Goal: Task Accomplishment & Management: Manage account settings

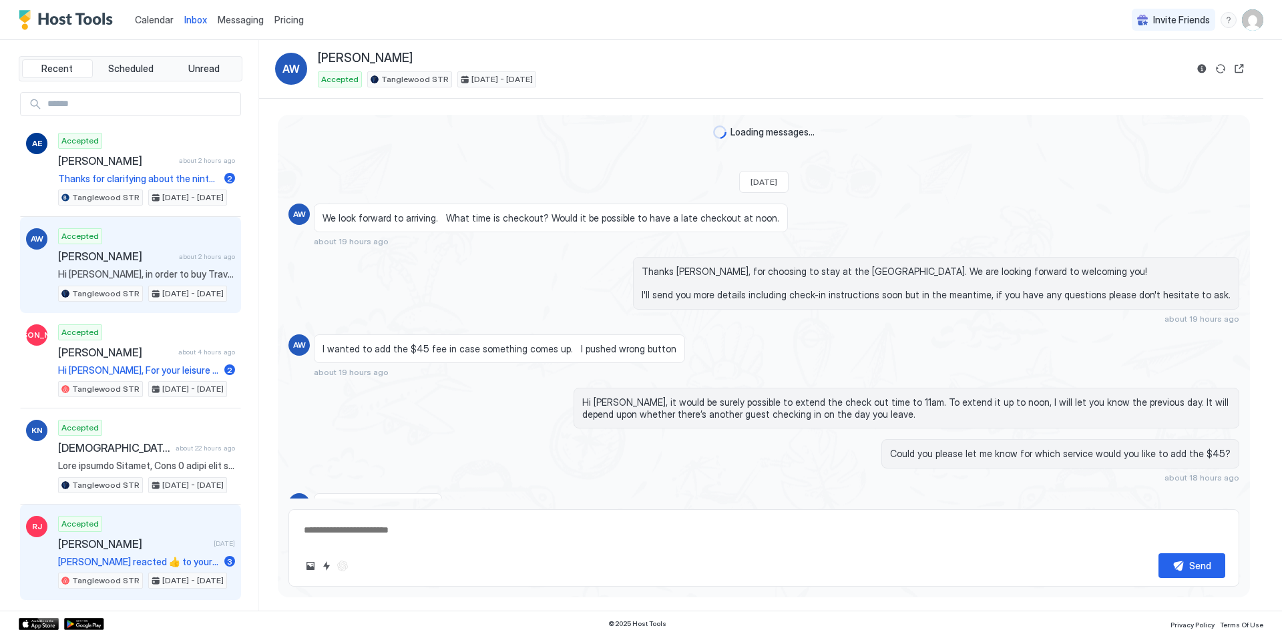
scroll to position [702, 0]
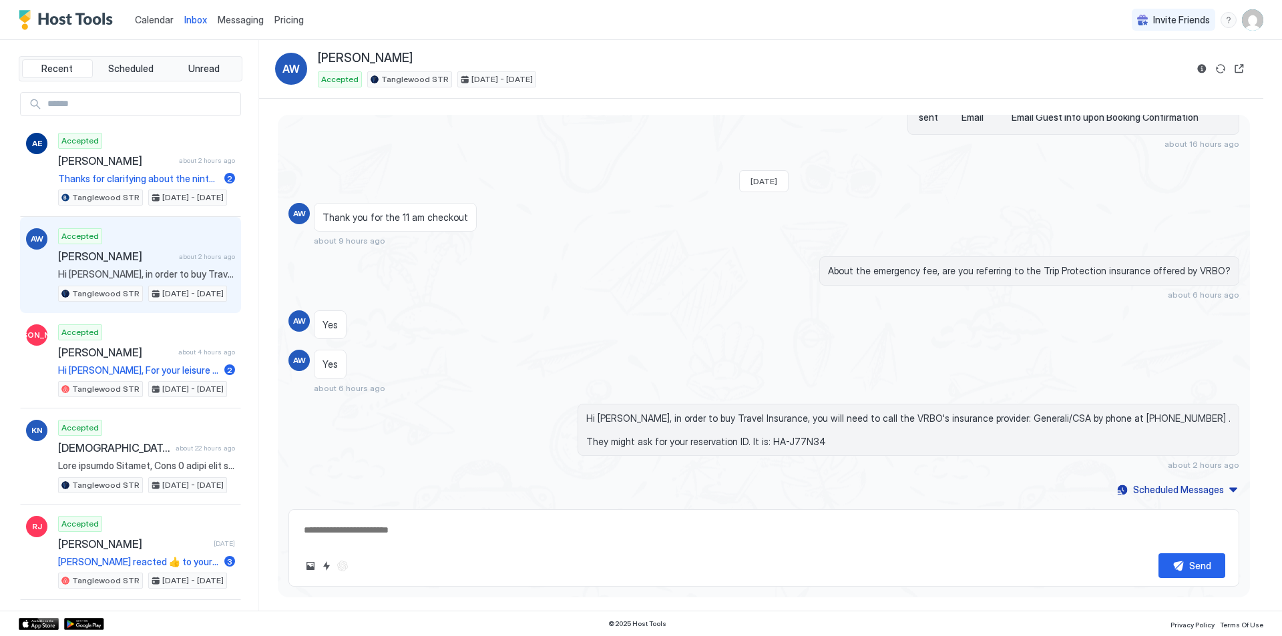
click at [1247, 20] on img "User profile" at bounding box center [1252, 19] width 21 height 21
click at [1140, 80] on span "Settings" at bounding box center [1133, 86] width 36 height 12
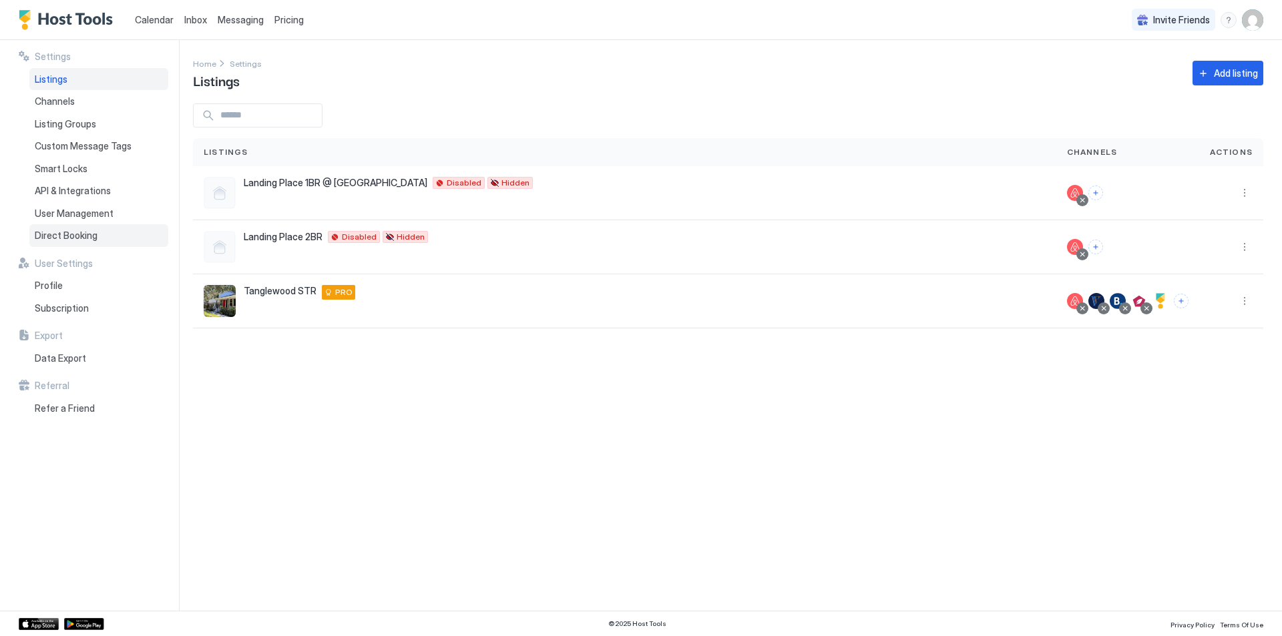
click at [86, 238] on span "Direct Booking" at bounding box center [66, 236] width 63 height 12
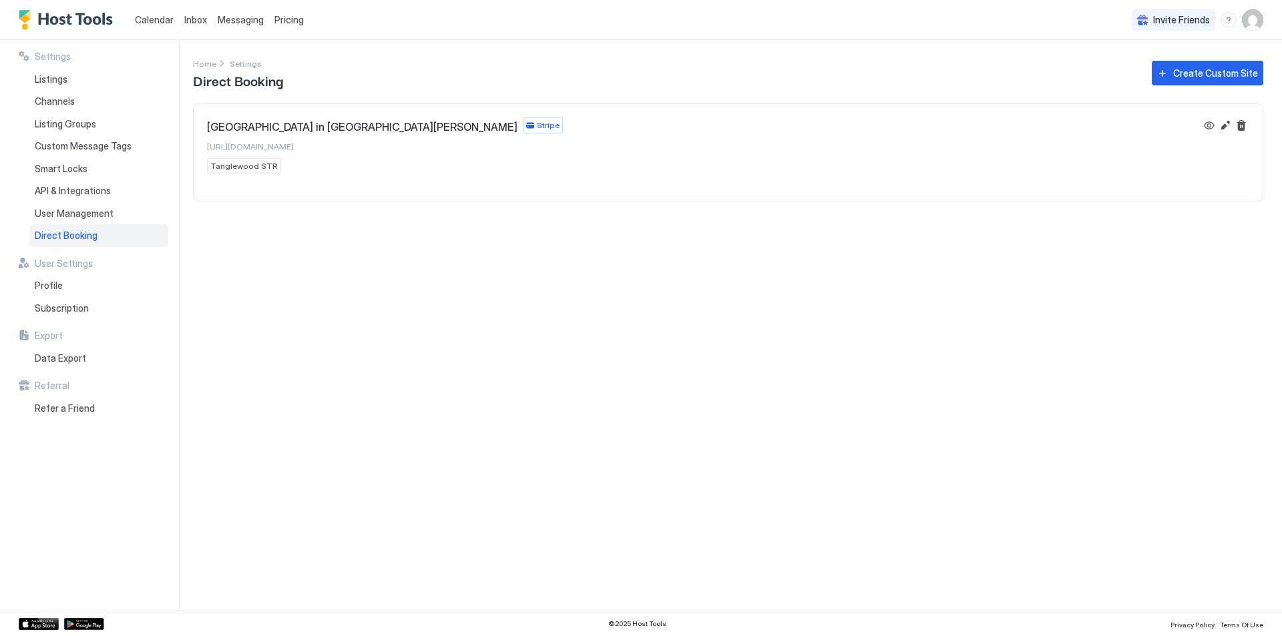
click at [248, 166] on span "Tanglewood STR" at bounding box center [243, 166] width 67 height 12
click at [1227, 125] on button "Edit" at bounding box center [1225, 126] width 16 height 16
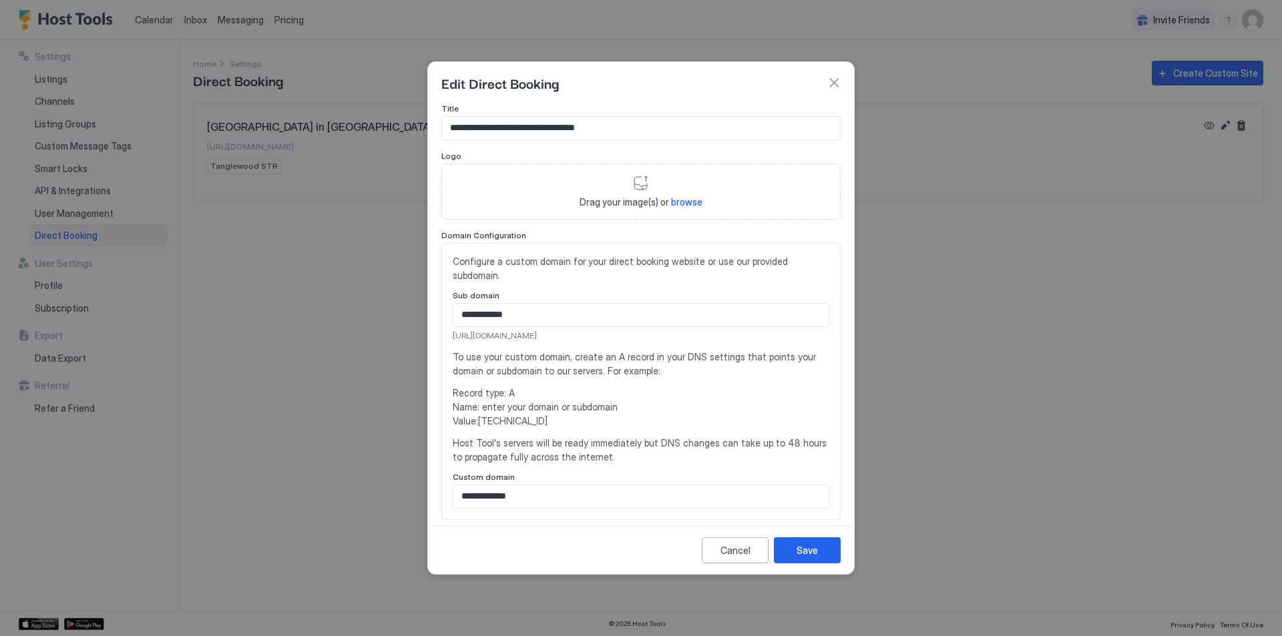
click at [833, 87] on button "button" at bounding box center [833, 82] width 13 height 13
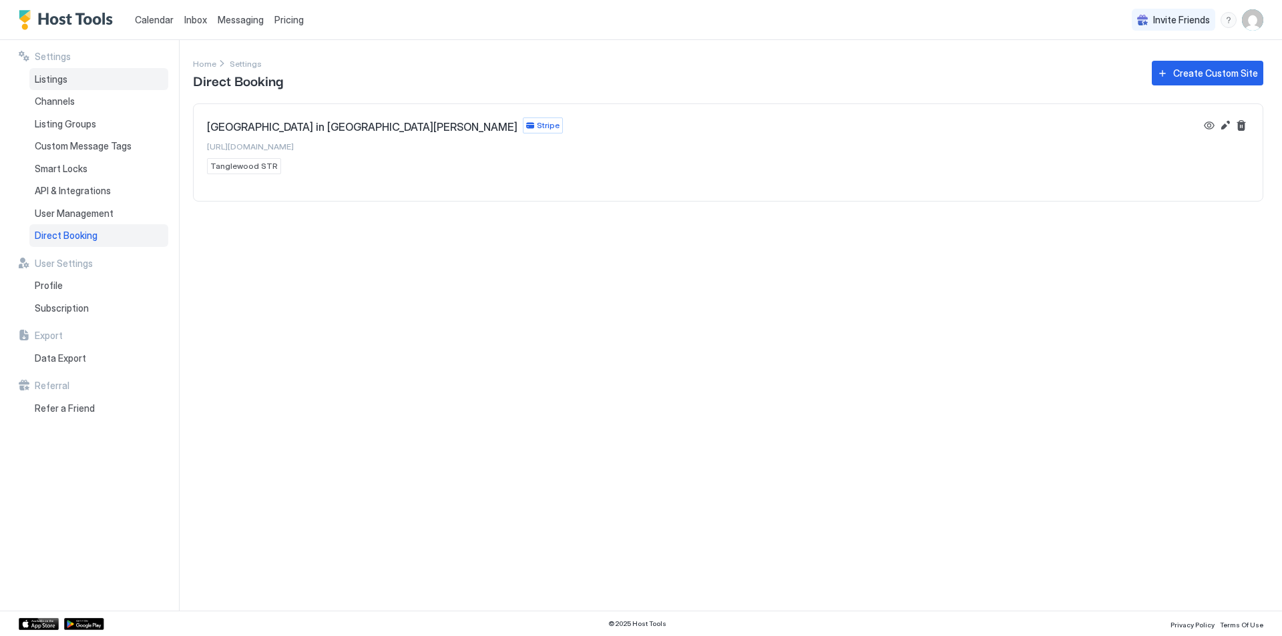
click at [59, 73] on span "Listings" at bounding box center [51, 79] width 33 height 12
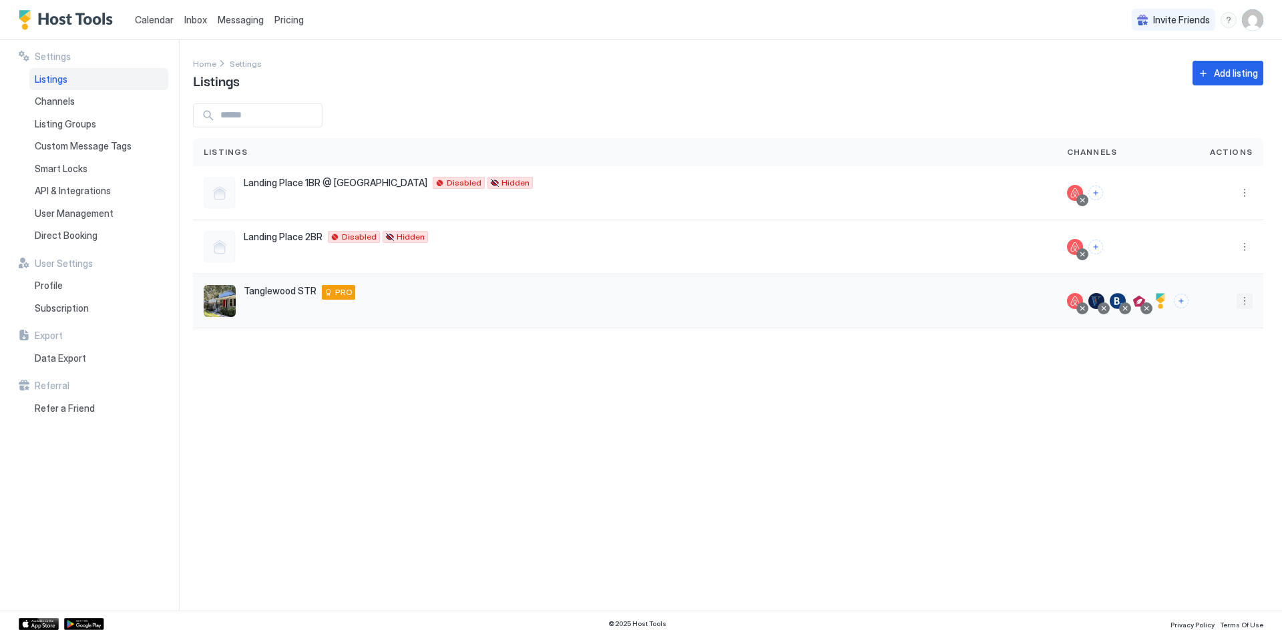
click at [1251, 299] on button "More options" at bounding box center [1245, 301] width 16 height 16
click at [1172, 423] on div at bounding box center [641, 318] width 1282 height 636
click at [1161, 297] on div at bounding box center [1161, 301] width 16 height 16
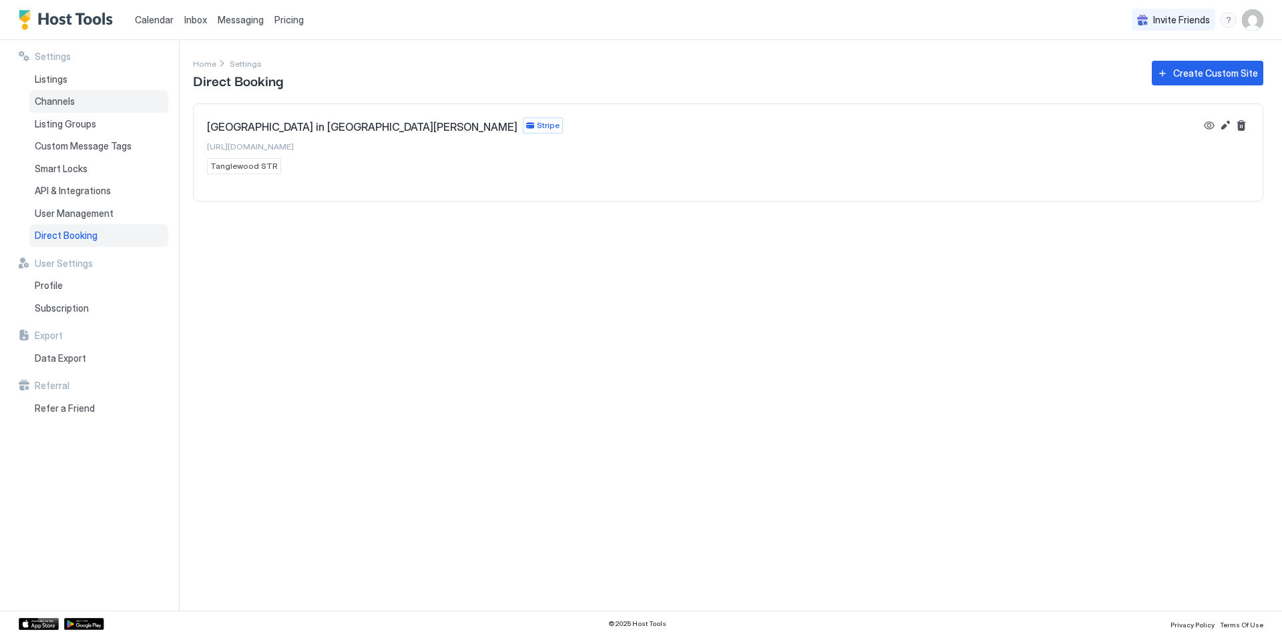
click at [54, 99] on span "Channels" at bounding box center [55, 101] width 40 height 12
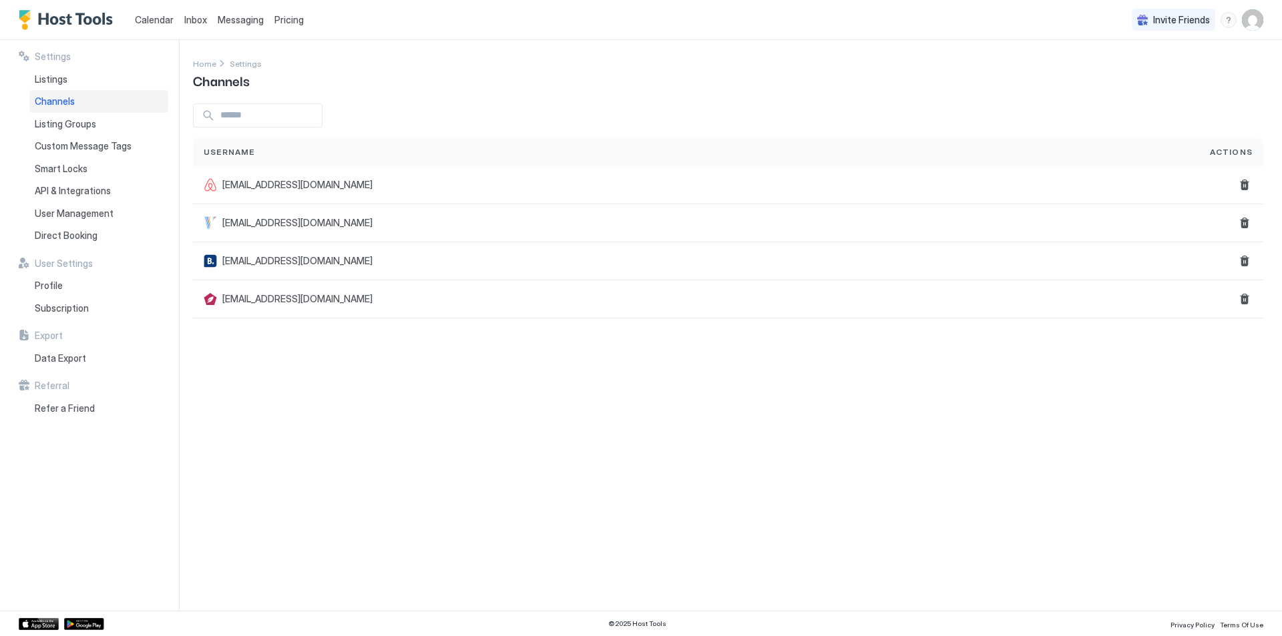
click at [79, 93] on div "Channels" at bounding box center [98, 101] width 139 height 23
click at [76, 82] on div "Listings" at bounding box center [98, 79] width 139 height 23
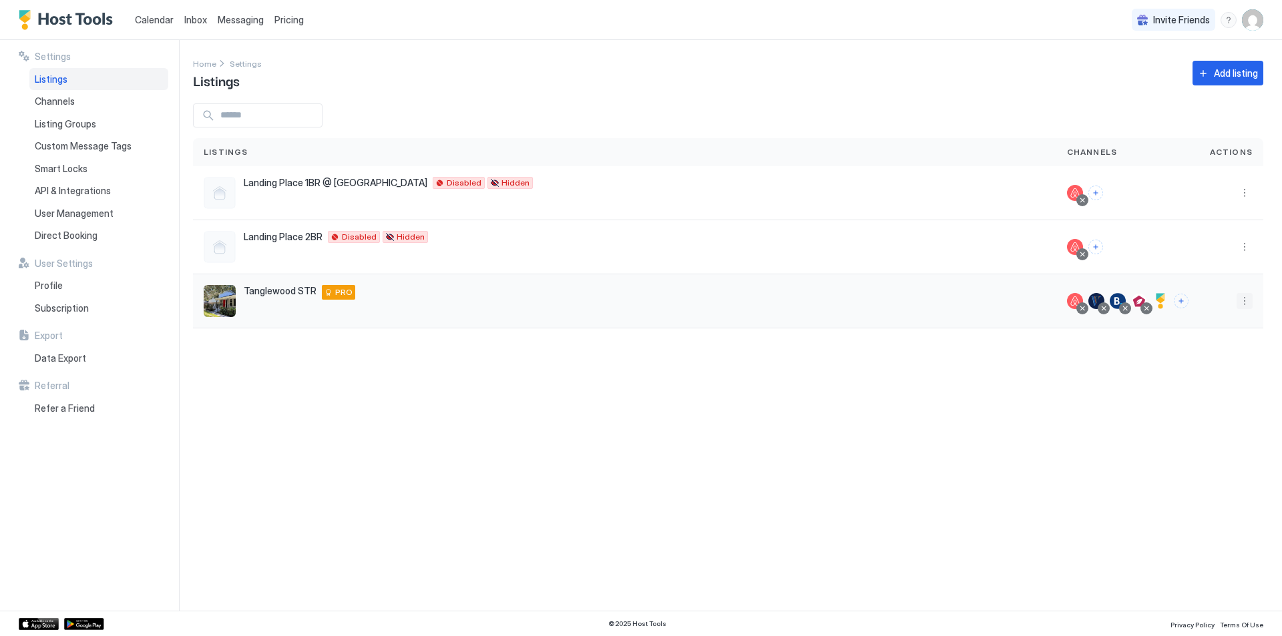
click at [1241, 300] on button "More options" at bounding box center [1245, 301] width 16 height 16
click at [1129, 363] on span "Edit Listing" at bounding box center [1123, 363] width 42 height 10
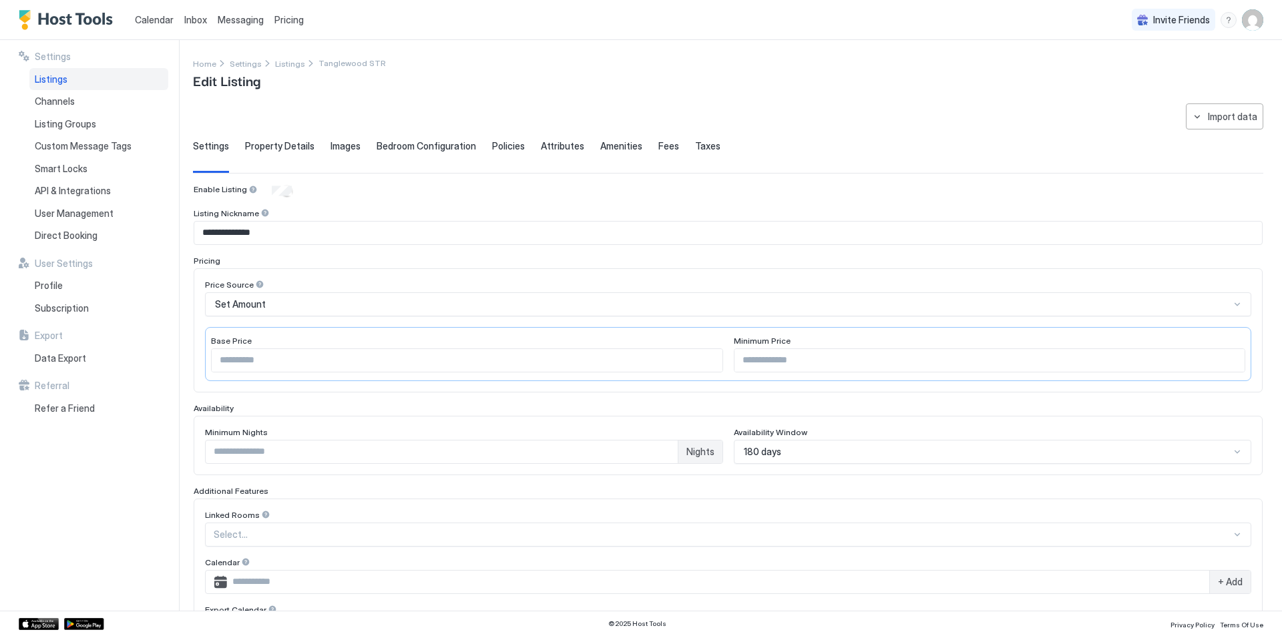
click at [658, 145] on span "Fees" at bounding box center [668, 146] width 21 height 12
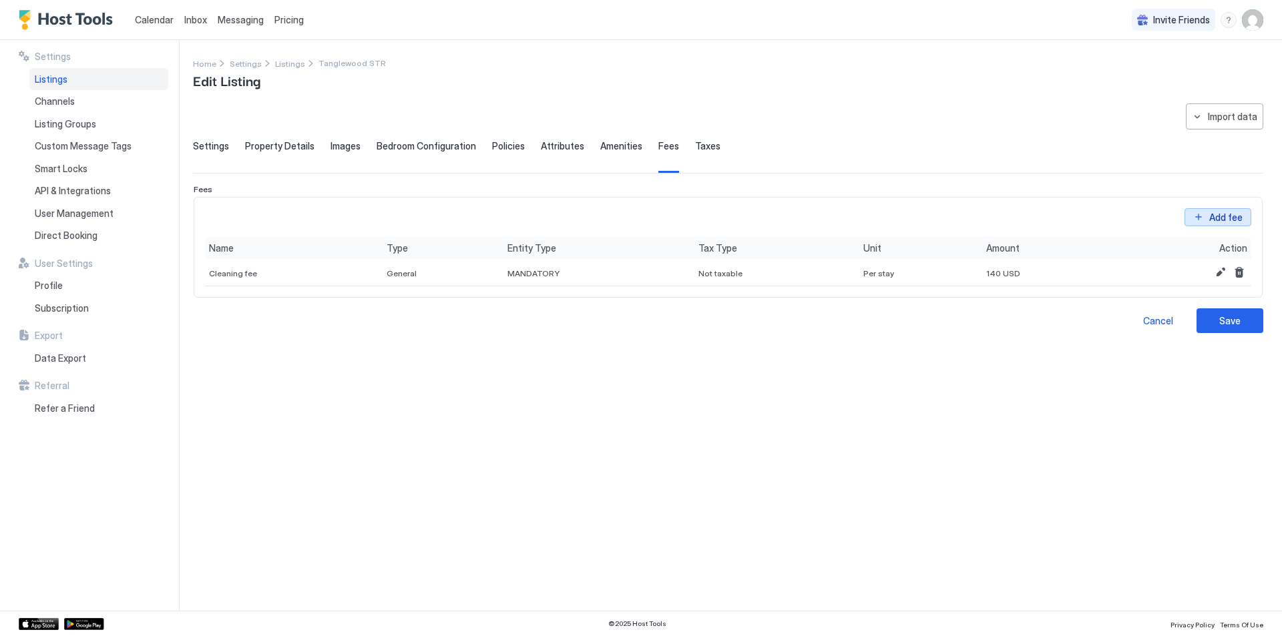
click at [1221, 214] on div "Add fee" at bounding box center [1226, 207] width 37 height 14
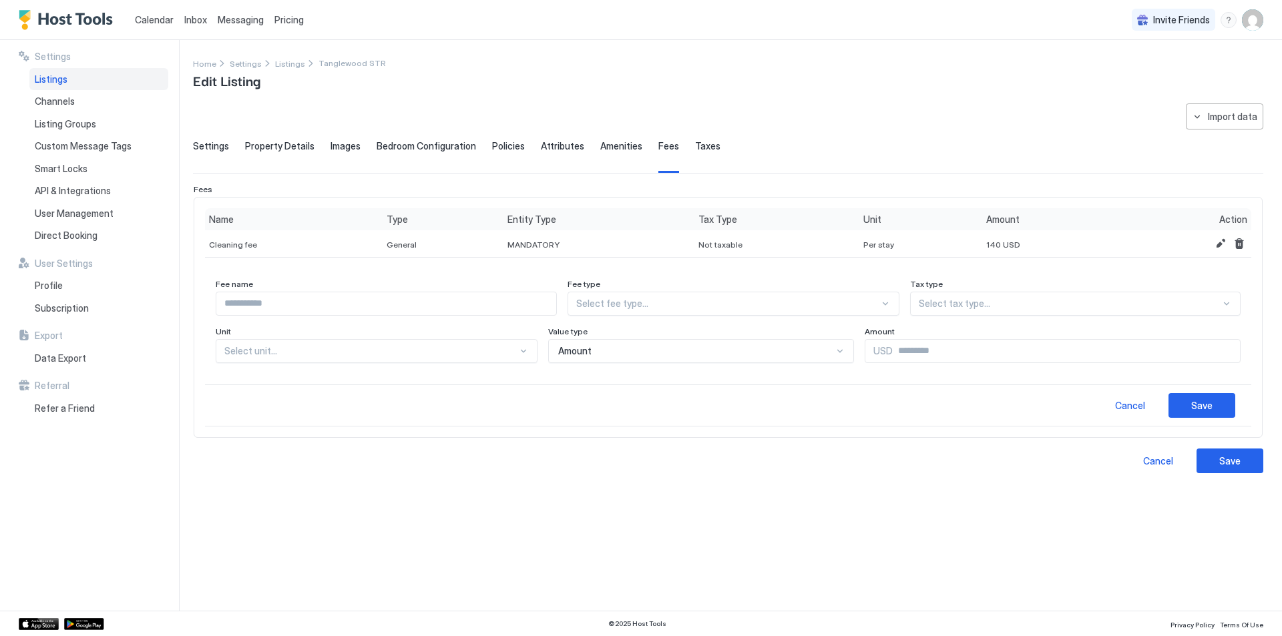
click at [268, 305] on input "Input Field" at bounding box center [386, 303] width 340 height 23
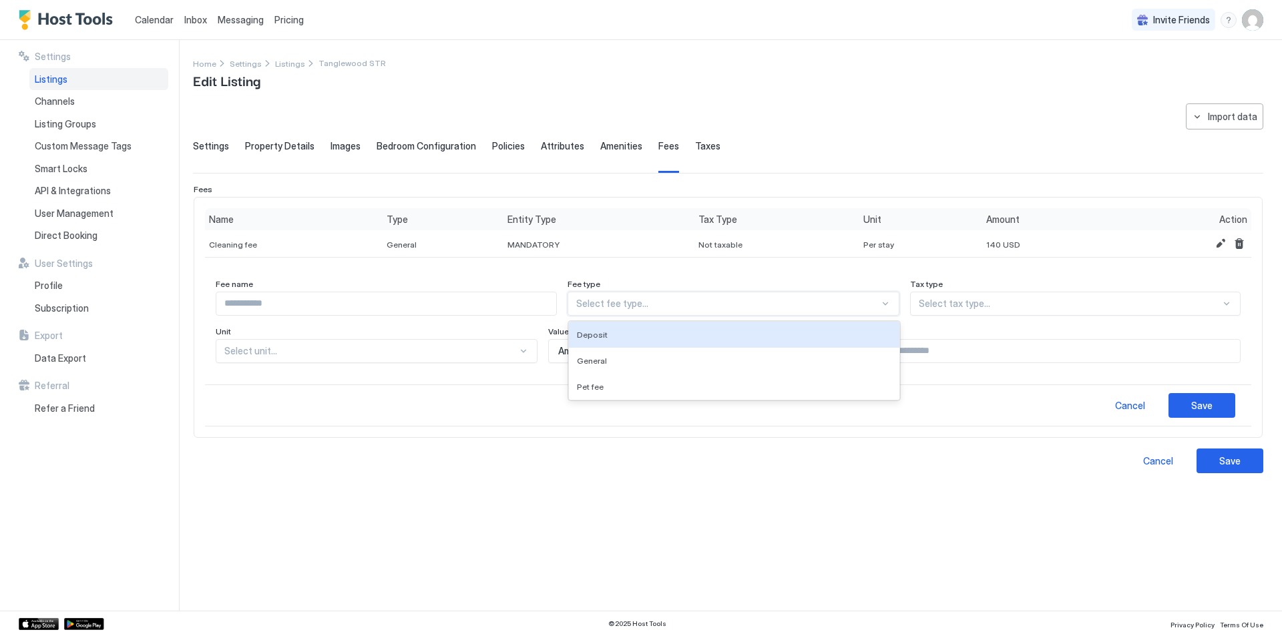
click at [676, 305] on div at bounding box center [727, 304] width 303 height 12
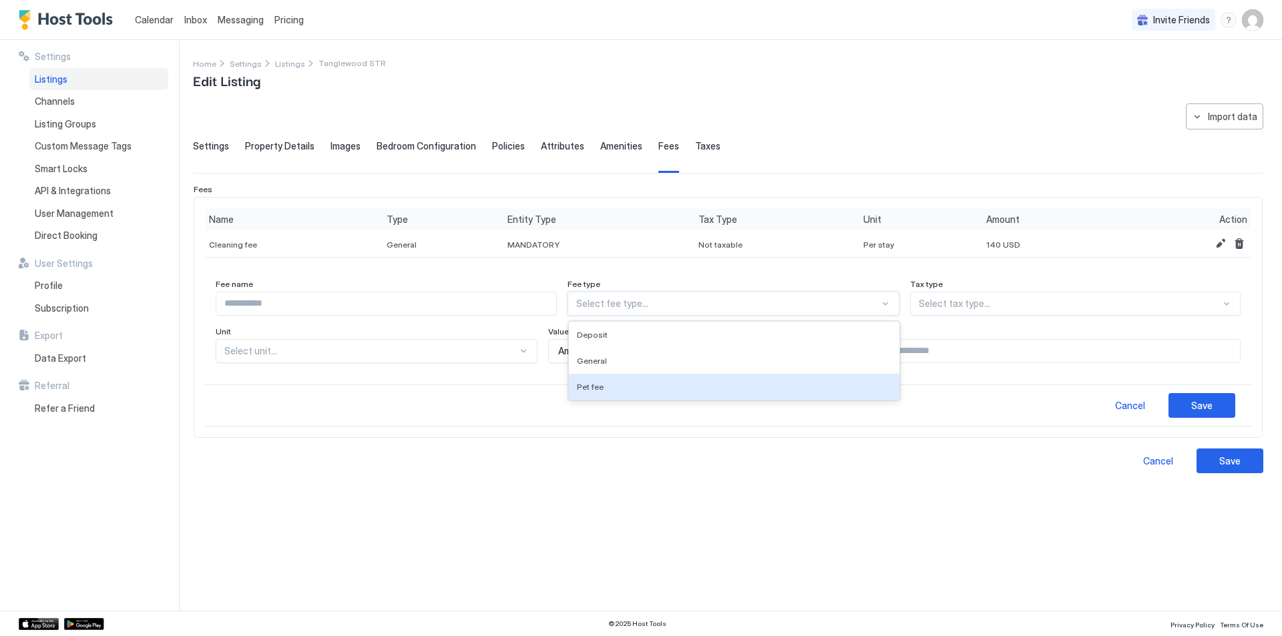
click at [999, 487] on div "**********" at bounding box center [728, 349] width 1070 height 491
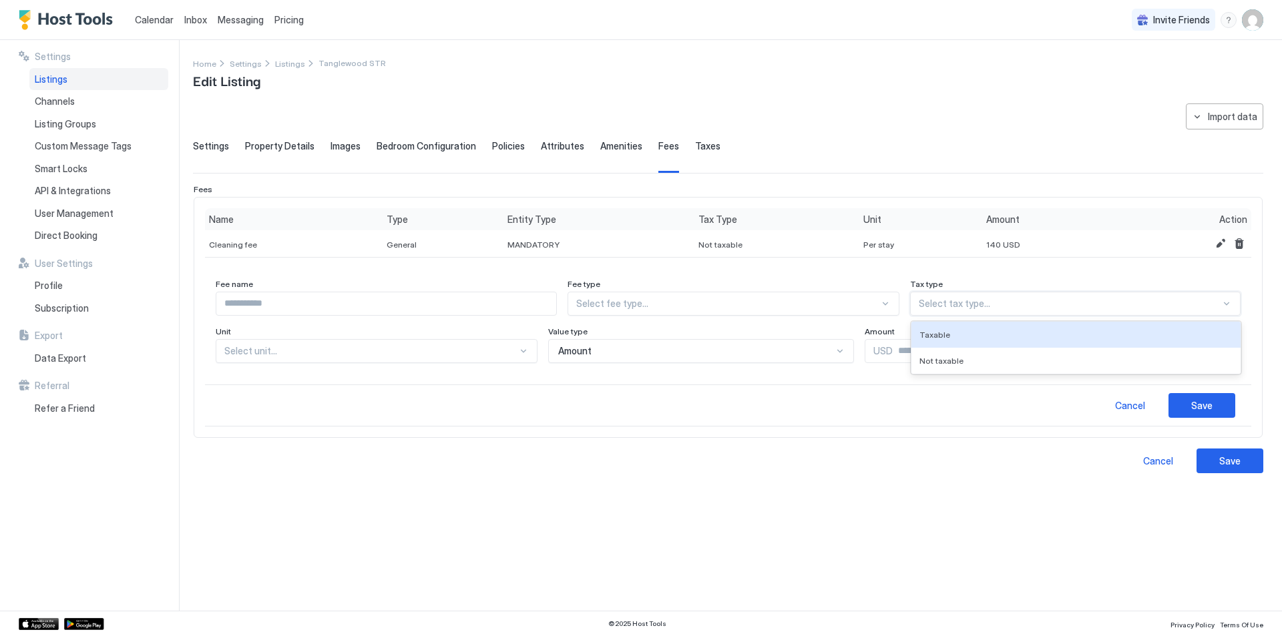
click at [954, 292] on div "Select tax type..." at bounding box center [1075, 304] width 331 height 24
click at [446, 455] on div "Cancel Save" at bounding box center [728, 461] width 1070 height 25
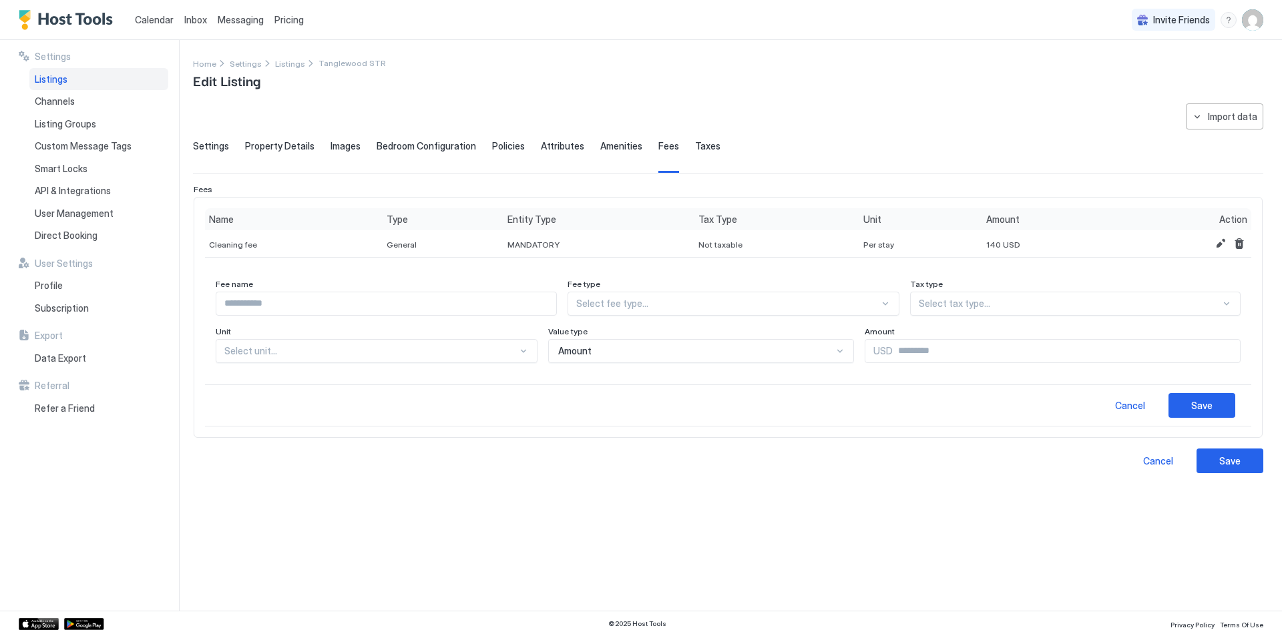
click at [1134, 407] on div "Cancel" at bounding box center [1130, 406] width 30 height 14
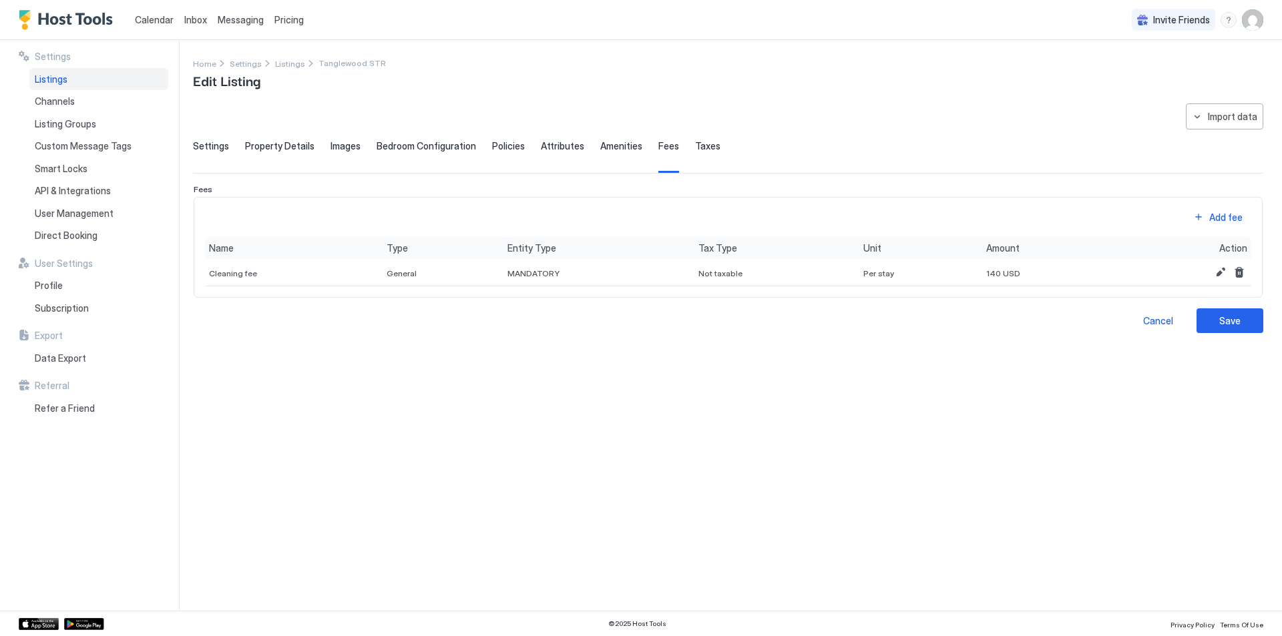
click at [618, 146] on span "Amenities" at bounding box center [621, 146] width 42 height 12
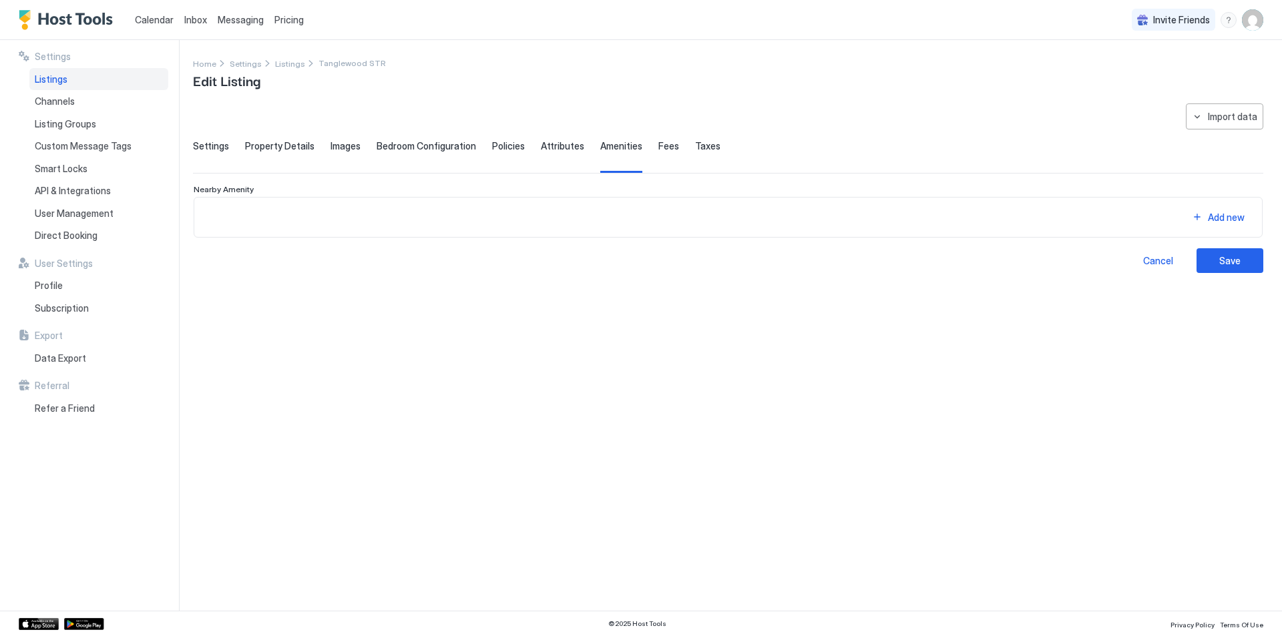
click at [533, 140] on div "**********" at bounding box center [728, 189] width 1070 height 170
click at [493, 148] on span "Policies" at bounding box center [508, 146] width 33 height 12
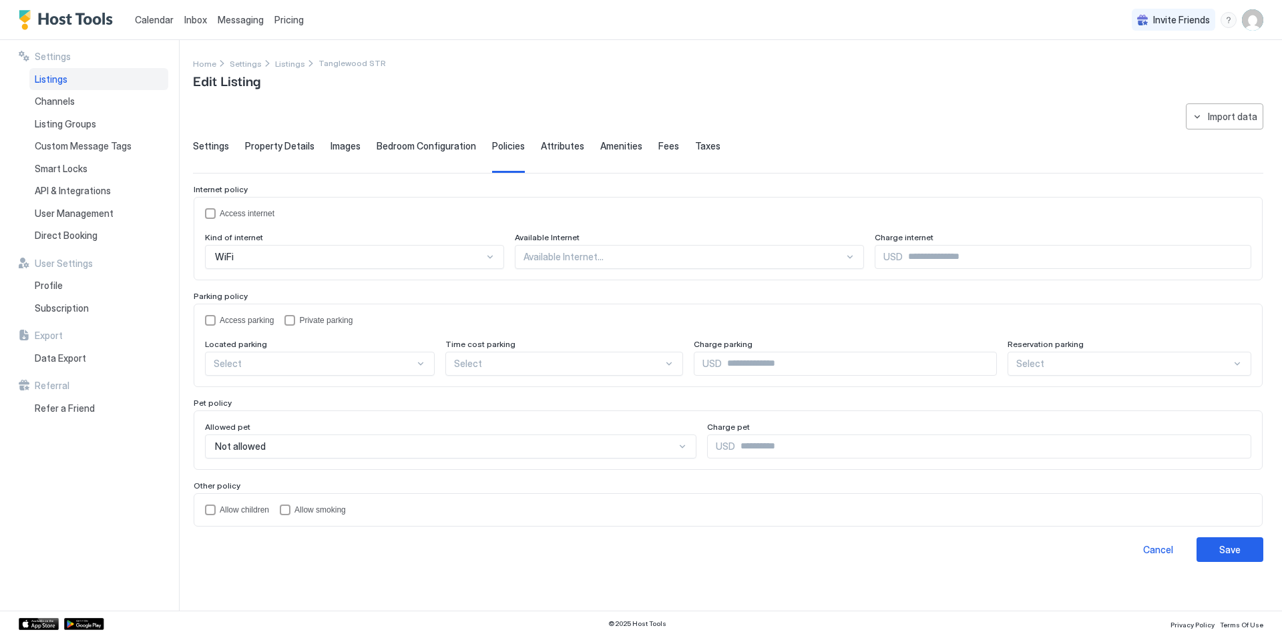
click at [541, 143] on span "Attributes" at bounding box center [562, 146] width 43 height 12
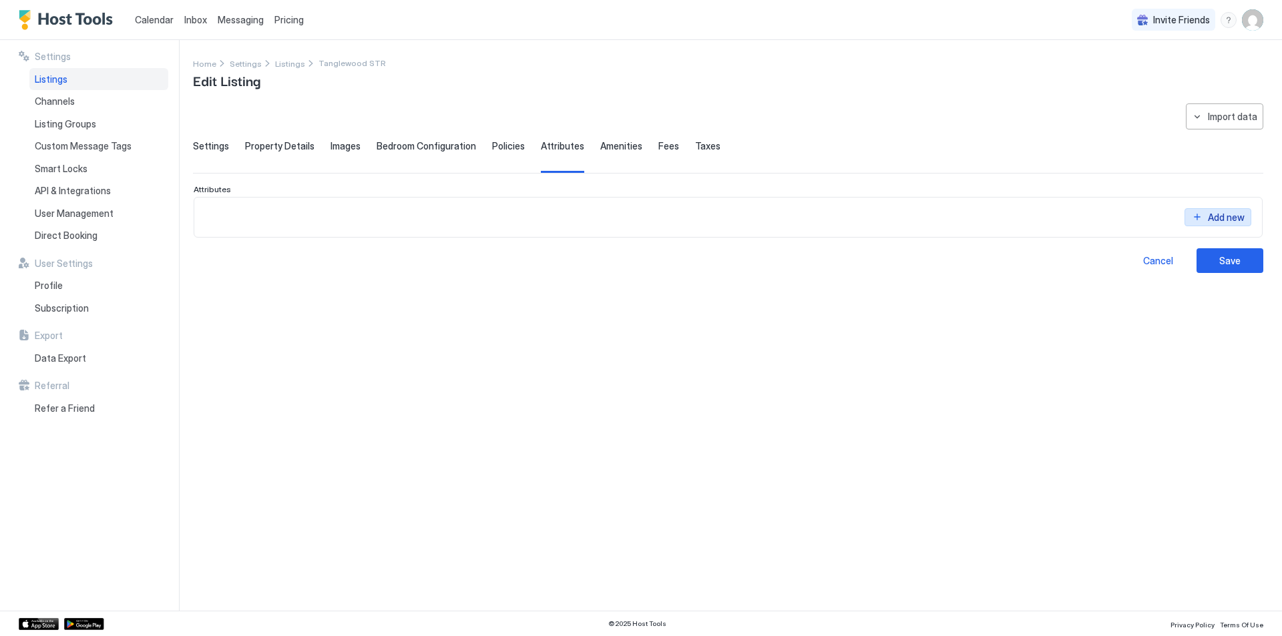
click at [1224, 219] on div "Add new" at bounding box center [1226, 217] width 37 height 14
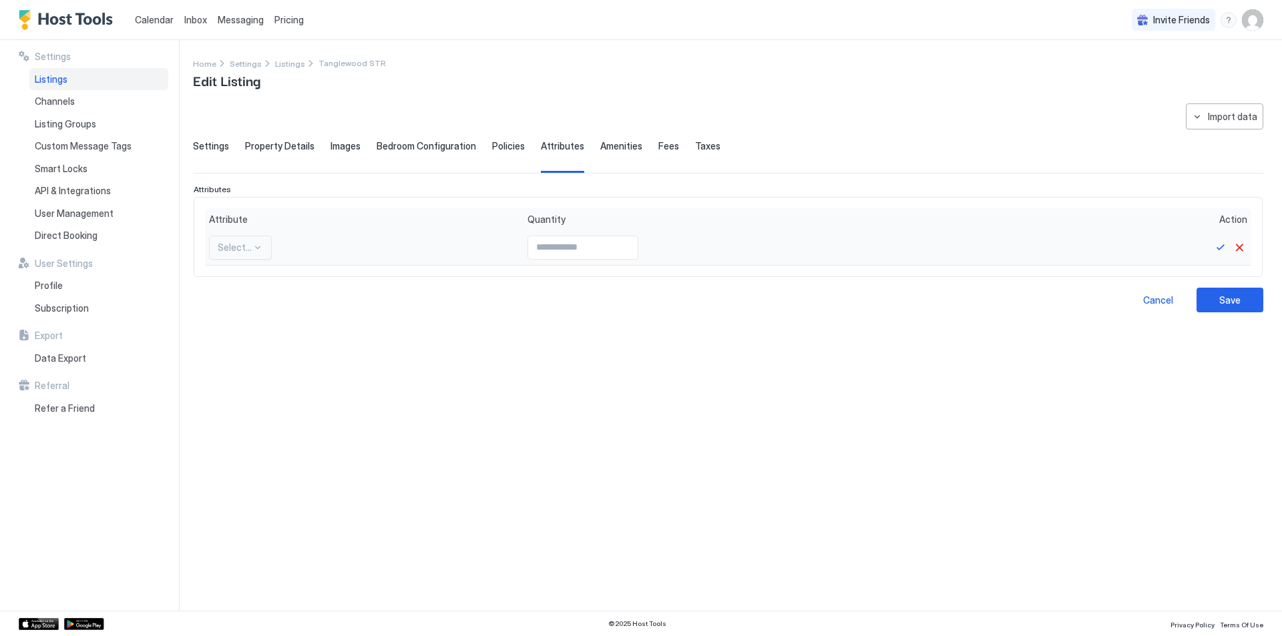
click at [242, 245] on div at bounding box center [235, 248] width 34 height 12
click at [234, 311] on span "Autumn foliage" at bounding box center [239, 308] width 43 height 10
click at [283, 250] on div at bounding box center [251, 248] width 67 height 12
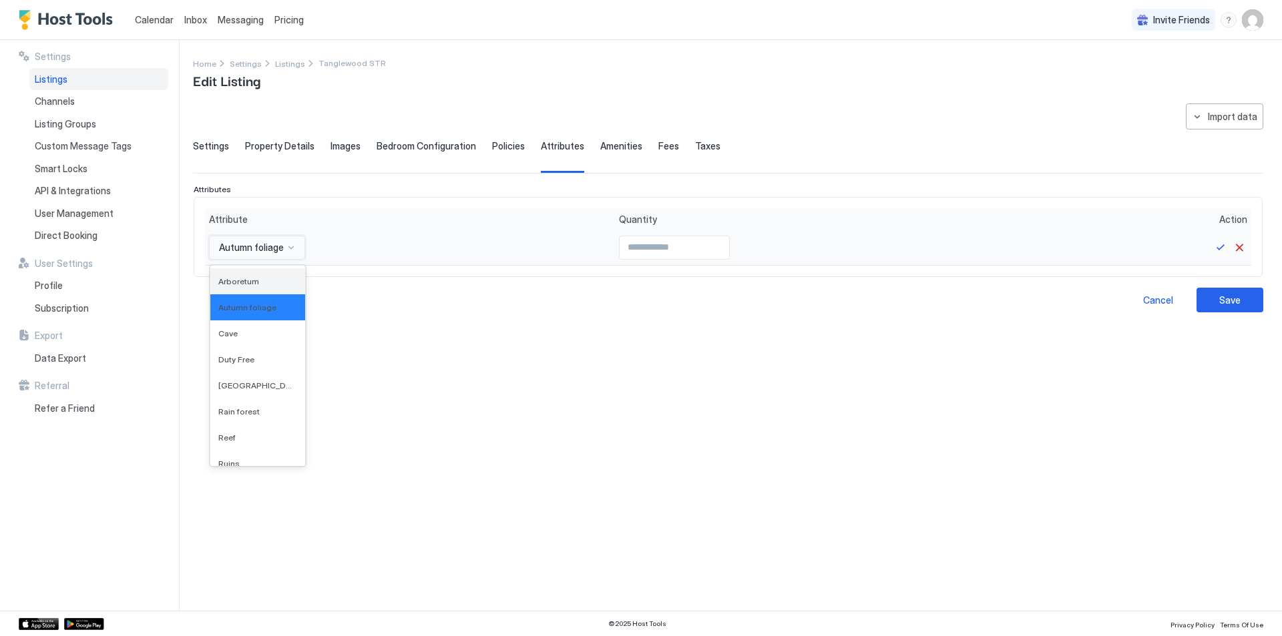
click at [252, 283] on span "Arboretum" at bounding box center [238, 281] width 41 height 10
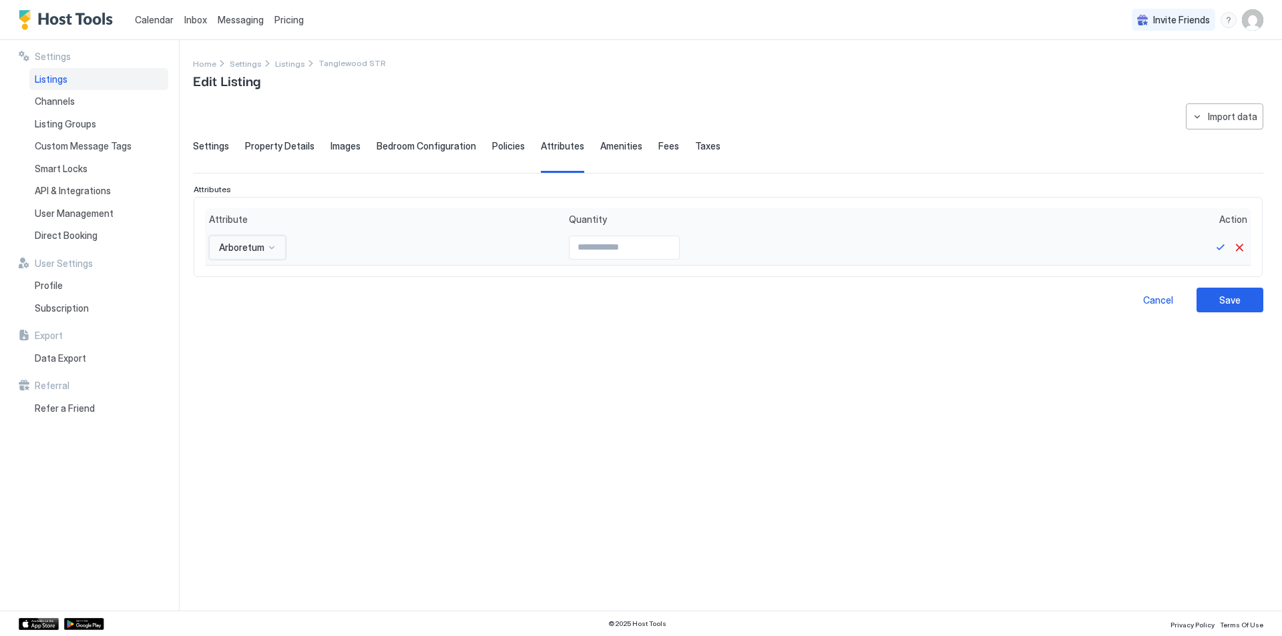
click at [268, 245] on div at bounding box center [271, 247] width 11 height 11
click at [248, 332] on div "Cave" at bounding box center [247, 334] width 59 height 10
click at [238, 254] on div "Cave" at bounding box center [235, 248] width 53 height 24
click at [232, 364] on span "Duty Free" at bounding box center [234, 360] width 33 height 10
click at [266, 250] on div at bounding box center [268, 247] width 11 height 11
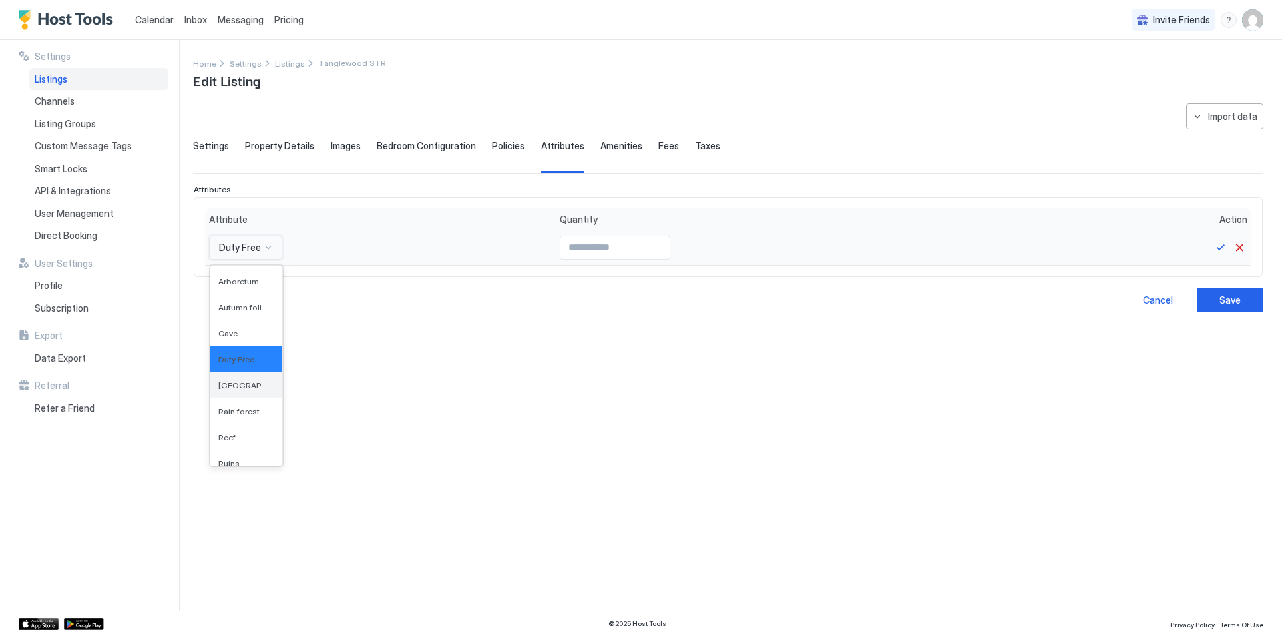
click at [242, 389] on span "[GEOGRAPHIC_DATA]" at bounding box center [244, 386] width 53 height 10
click at [682, 244] on input "Input Field" at bounding box center [737, 247] width 110 height 23
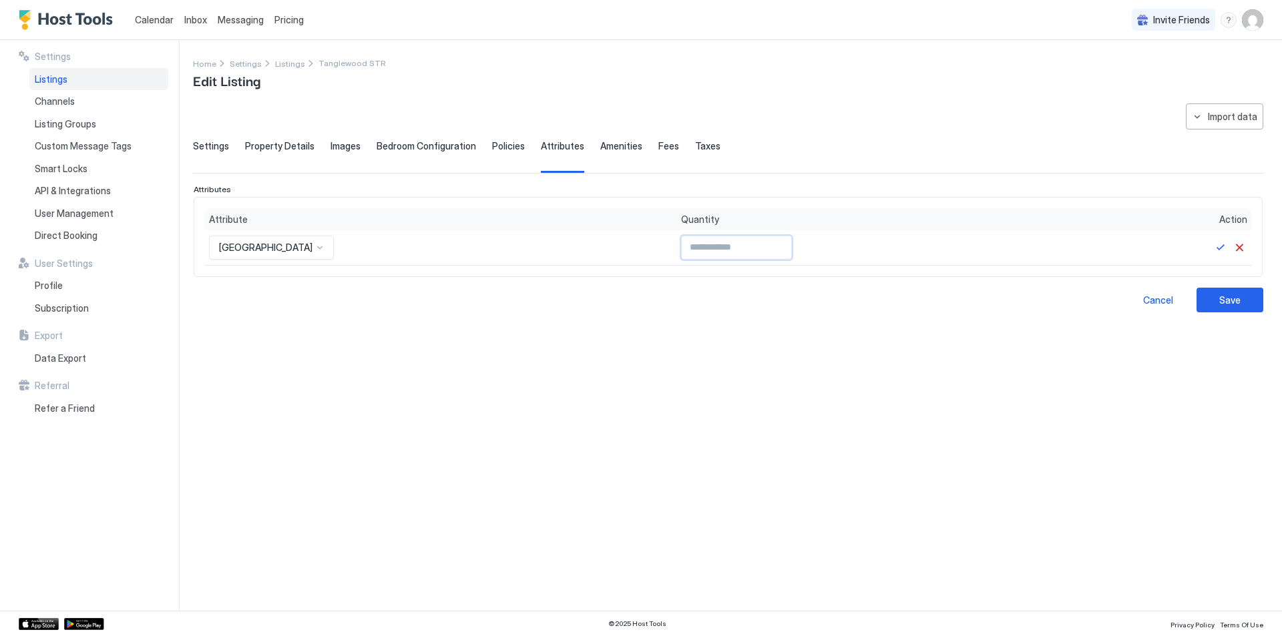
click at [223, 245] on span "[GEOGRAPHIC_DATA]" at bounding box center [265, 248] width 93 height 12
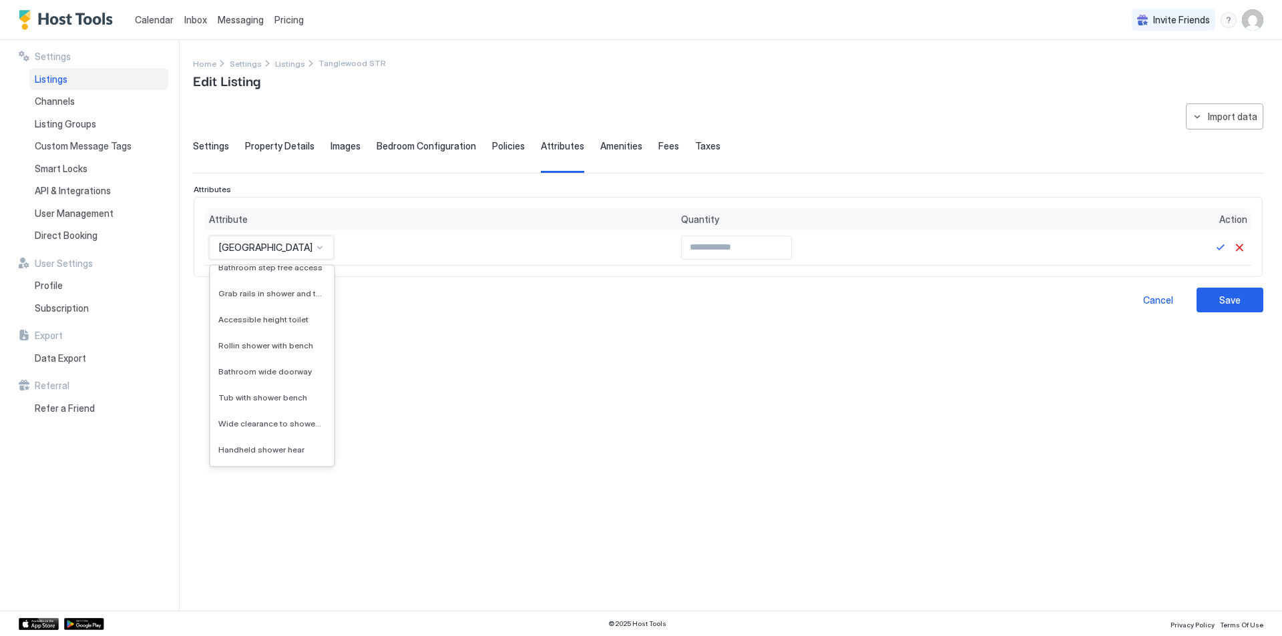
click at [348, 441] on div "**********" at bounding box center [728, 349] width 1070 height 491
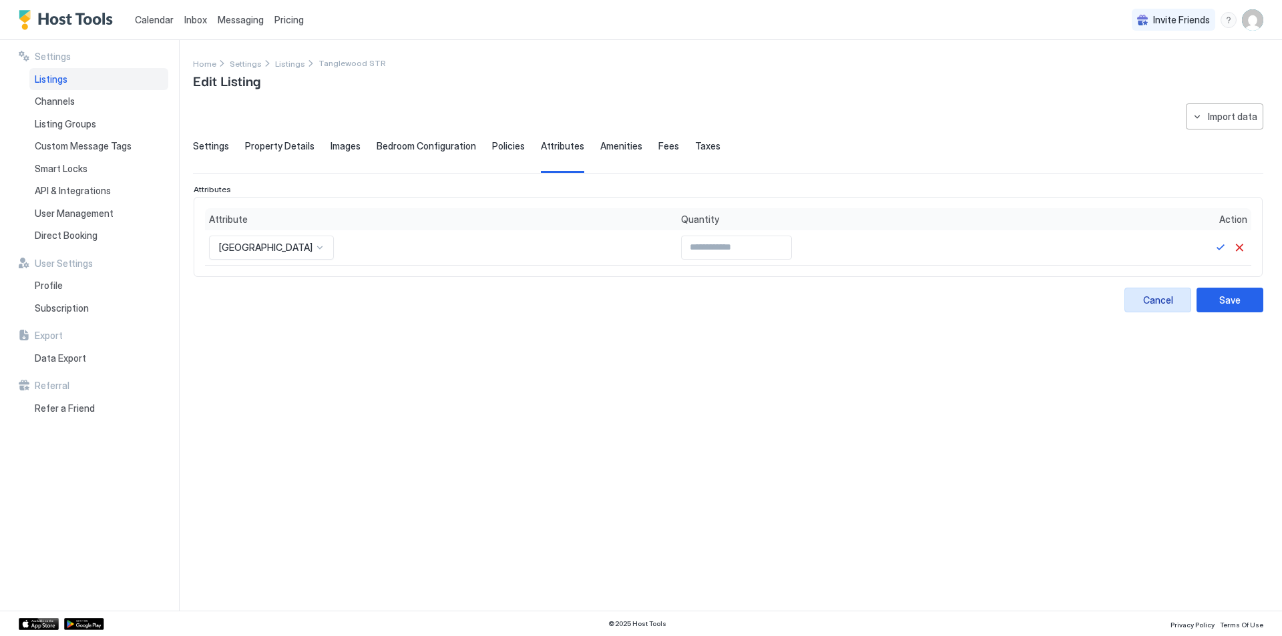
click at [1155, 305] on div "Cancel" at bounding box center [1158, 300] width 30 height 14
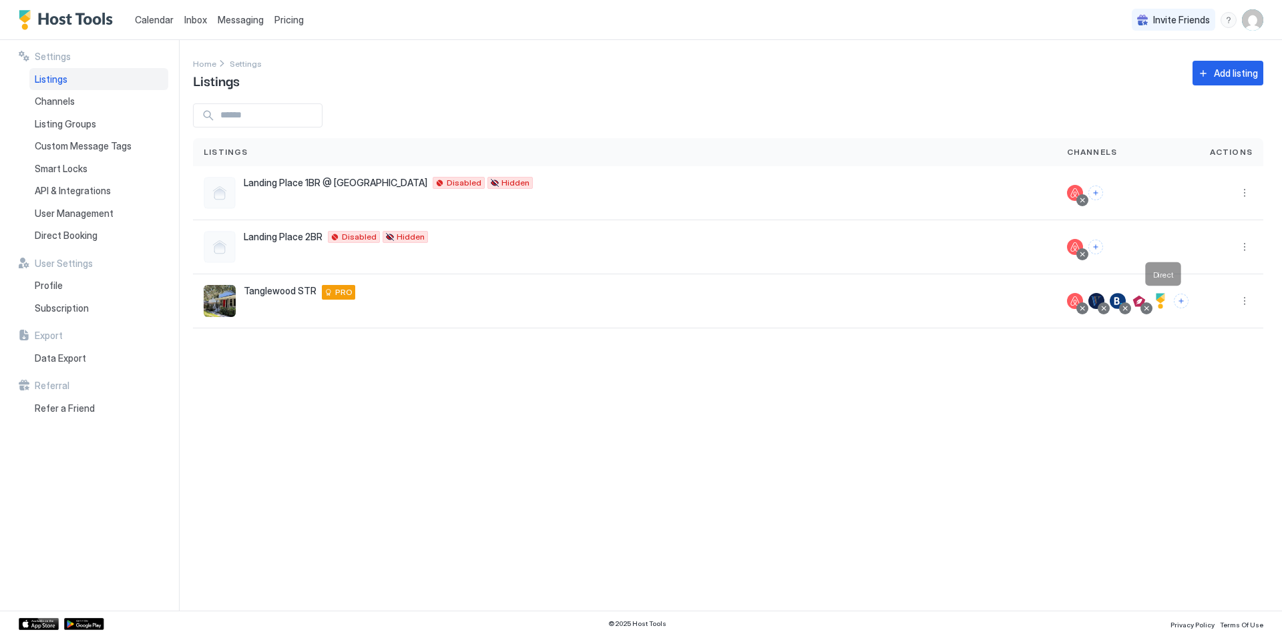
click at [1165, 300] on div at bounding box center [1161, 301] width 16 height 16
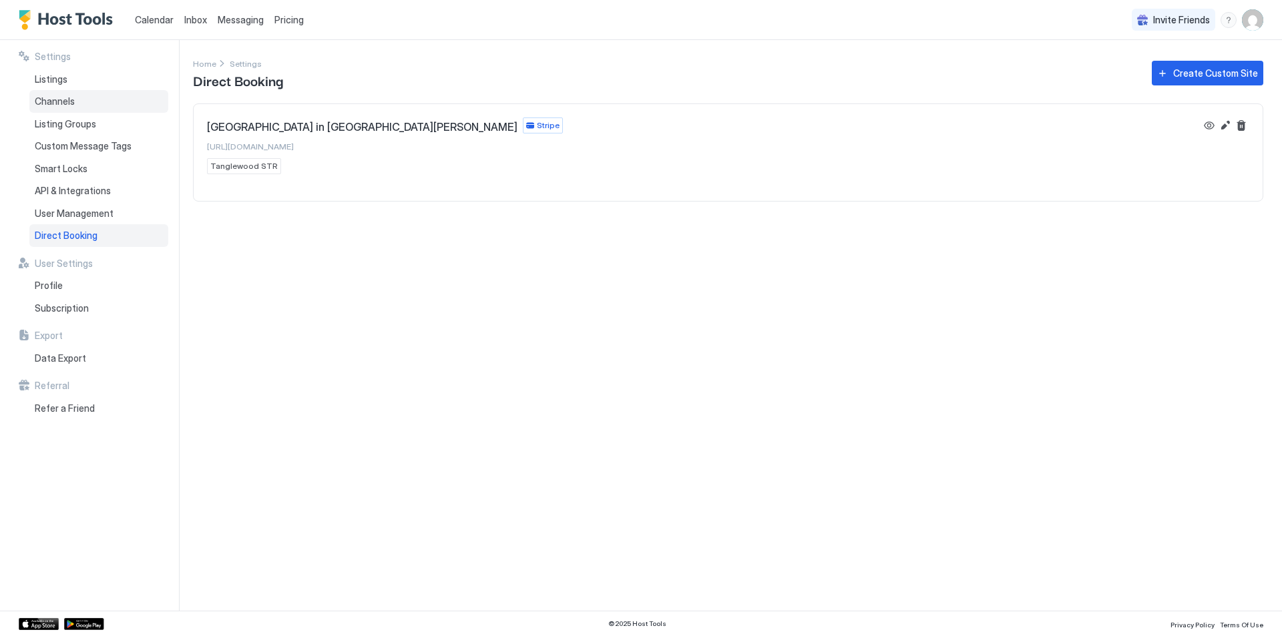
click at [57, 108] on div "Channels" at bounding box center [98, 101] width 139 height 23
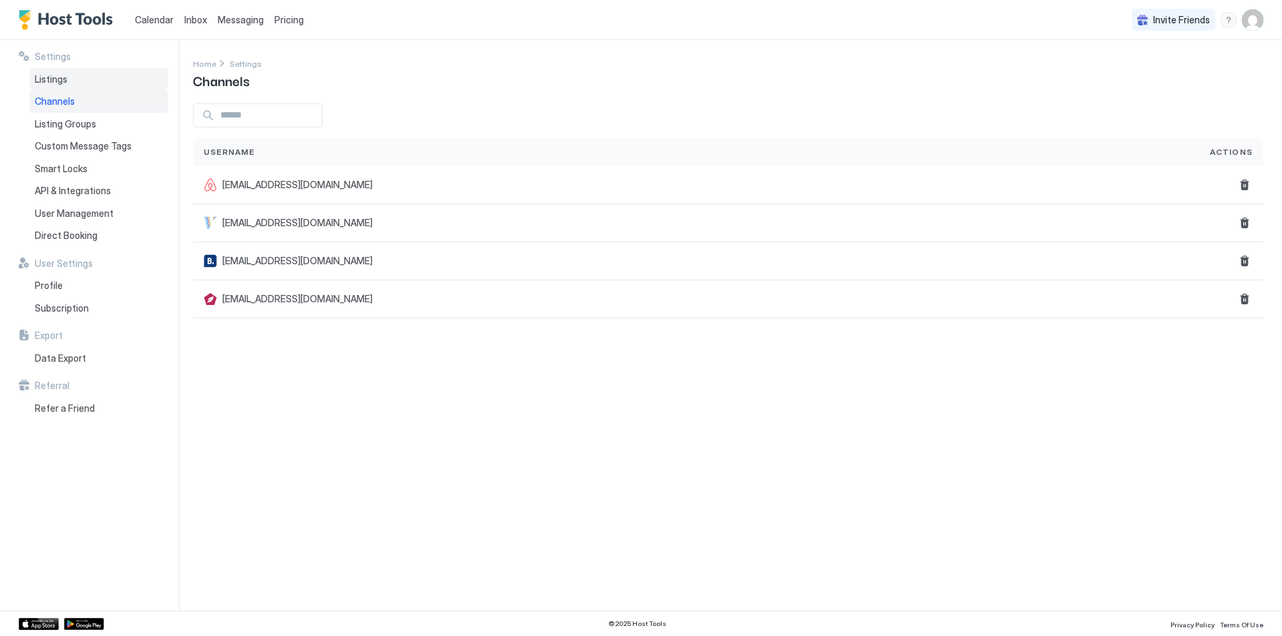
click at [58, 84] on span "Listings" at bounding box center [51, 79] width 33 height 12
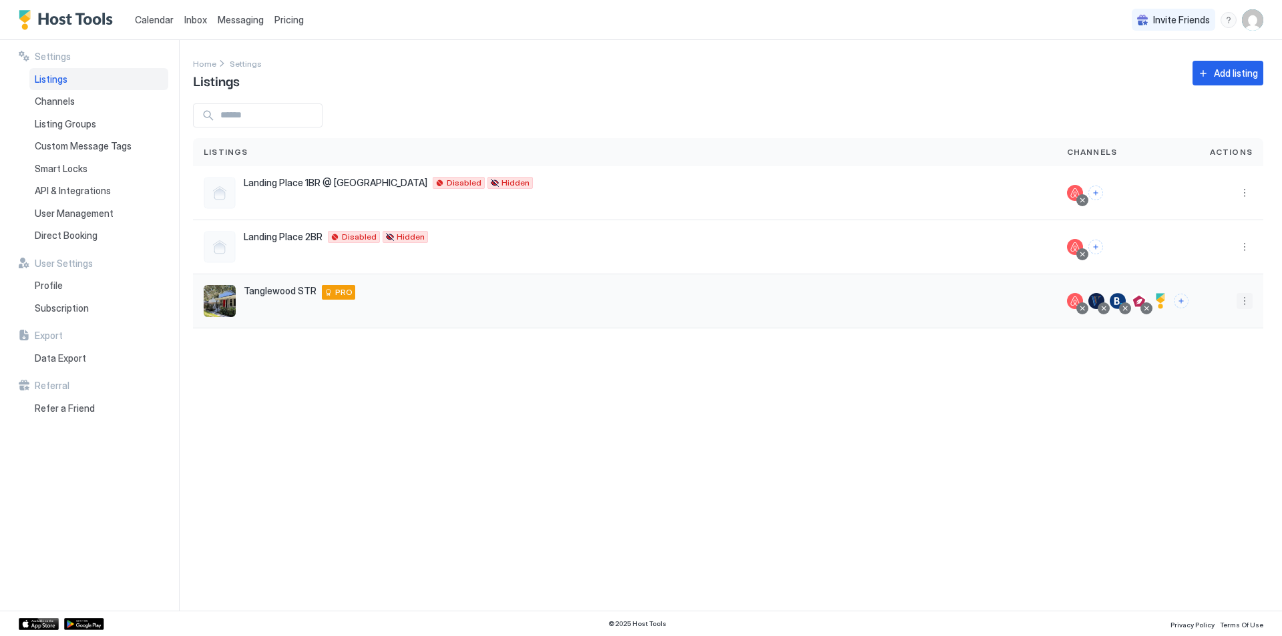
click at [1242, 300] on button "More options" at bounding box center [1245, 301] width 16 height 16
click at [1104, 369] on div "Edit Listing" at bounding box center [1167, 363] width 170 height 21
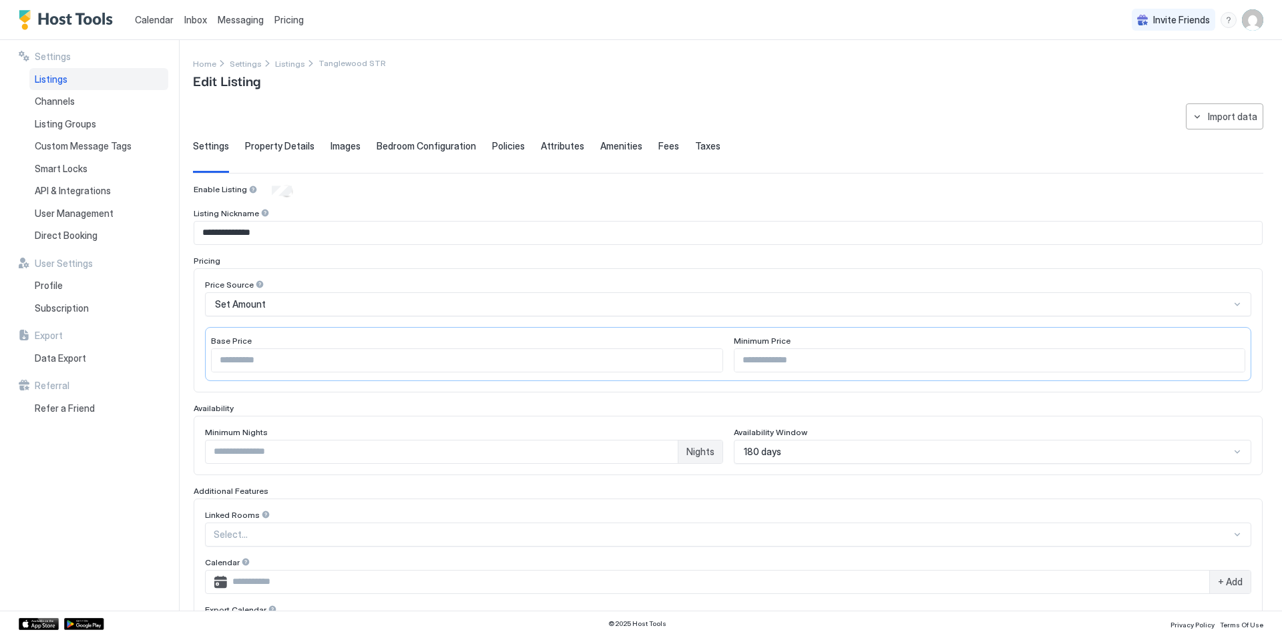
click at [429, 144] on span "Bedroom Configuration" at bounding box center [426, 146] width 99 height 12
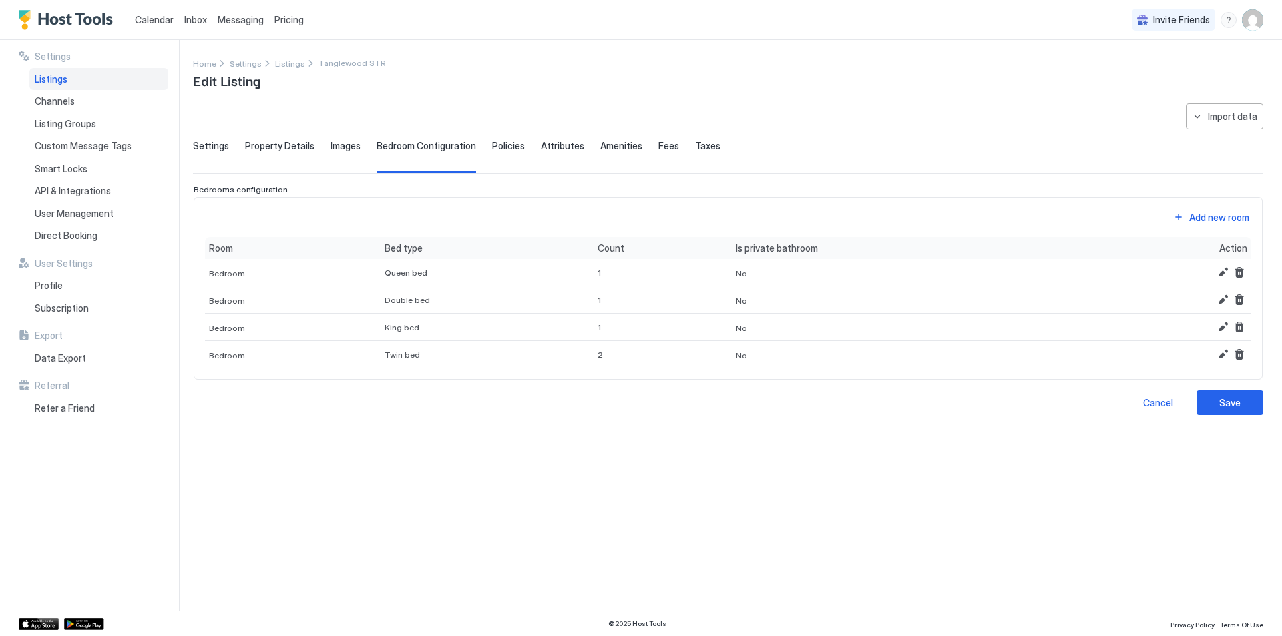
click at [331, 156] on div "Images" at bounding box center [346, 156] width 30 height 33
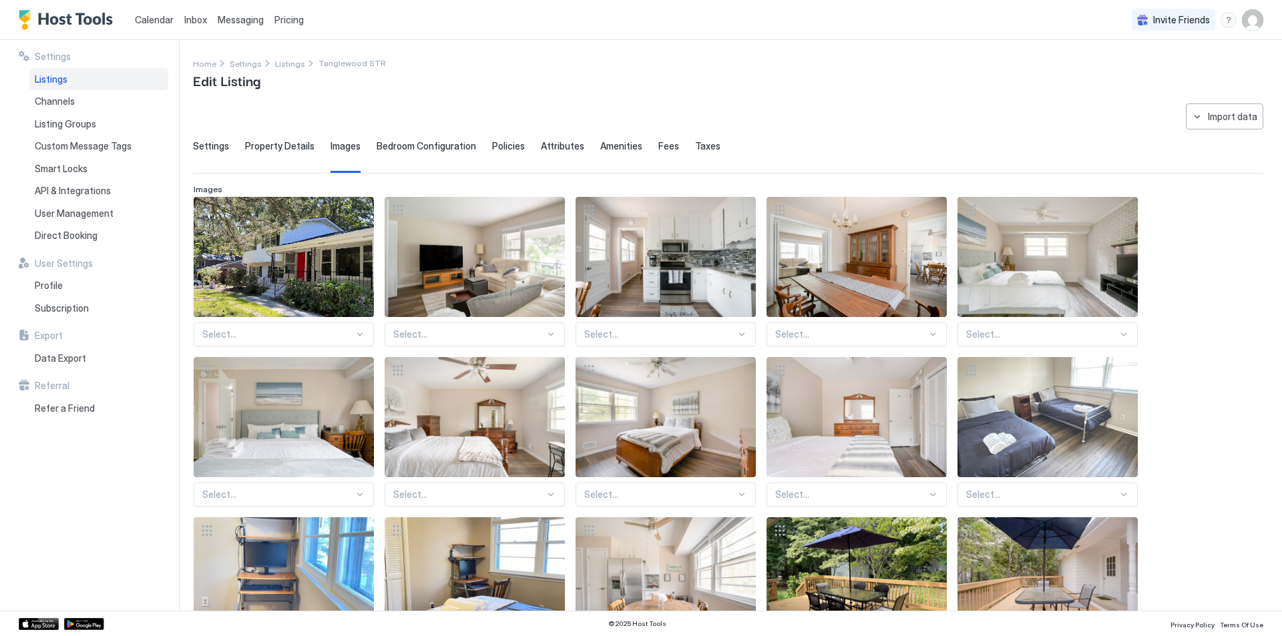
click at [350, 145] on span "Images" at bounding box center [346, 146] width 30 height 12
click at [298, 154] on div "Property Details" at bounding box center [279, 156] width 69 height 33
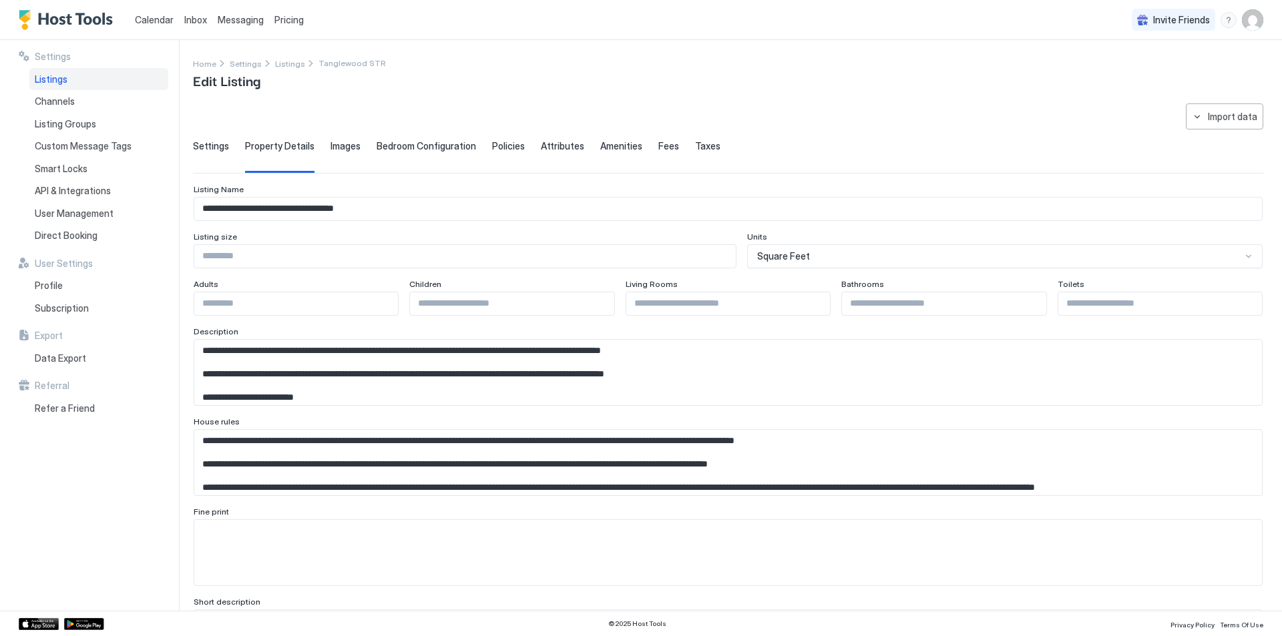
drag, startPoint x: 213, startPoint y: 146, endPoint x: 225, endPoint y: 148, distance: 12.2
click at [213, 146] on span "Settings" at bounding box center [211, 146] width 36 height 12
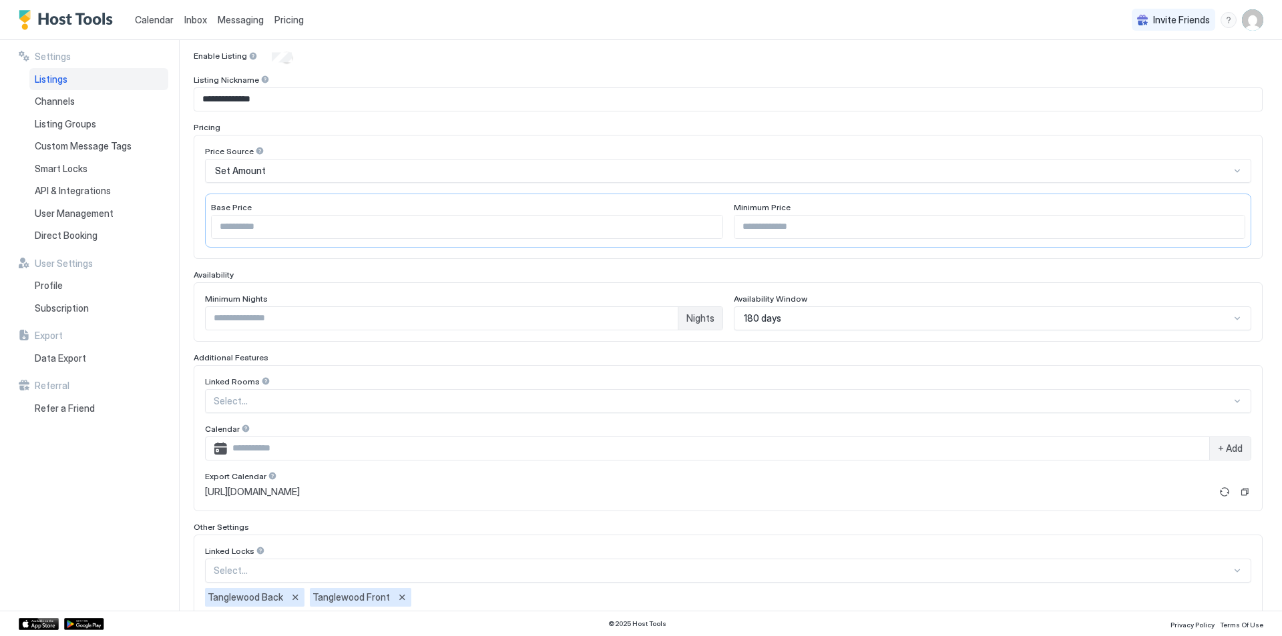
scroll to position [216, 0]
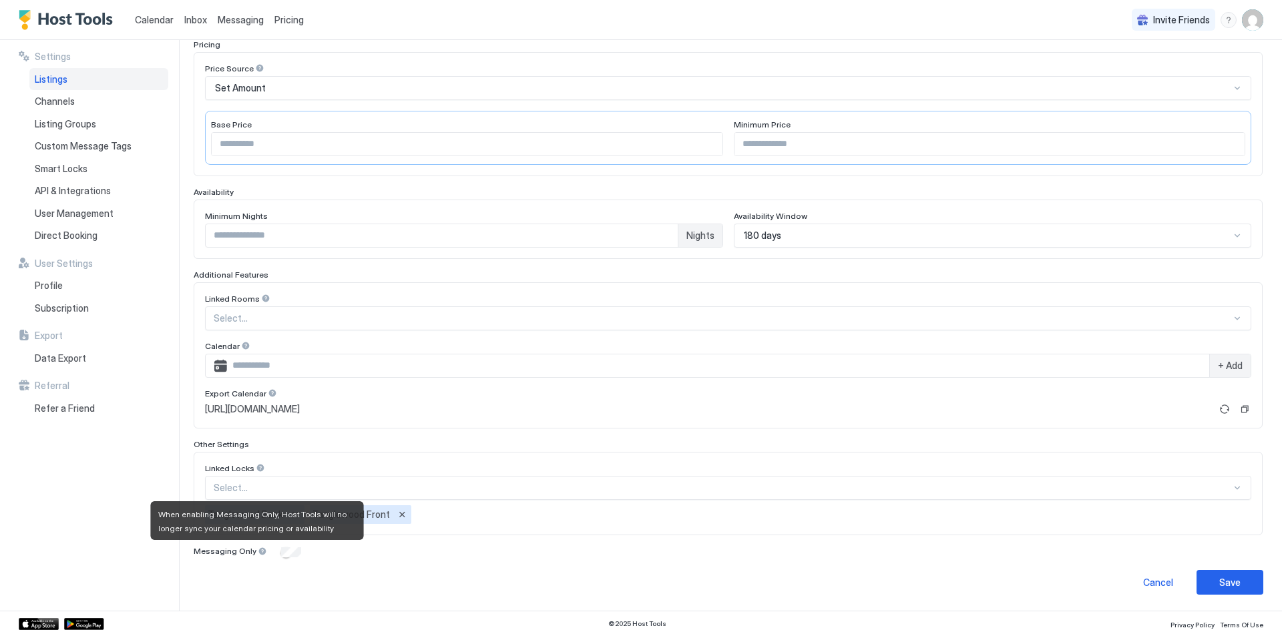
click at [258, 553] on div at bounding box center [262, 551] width 9 height 9
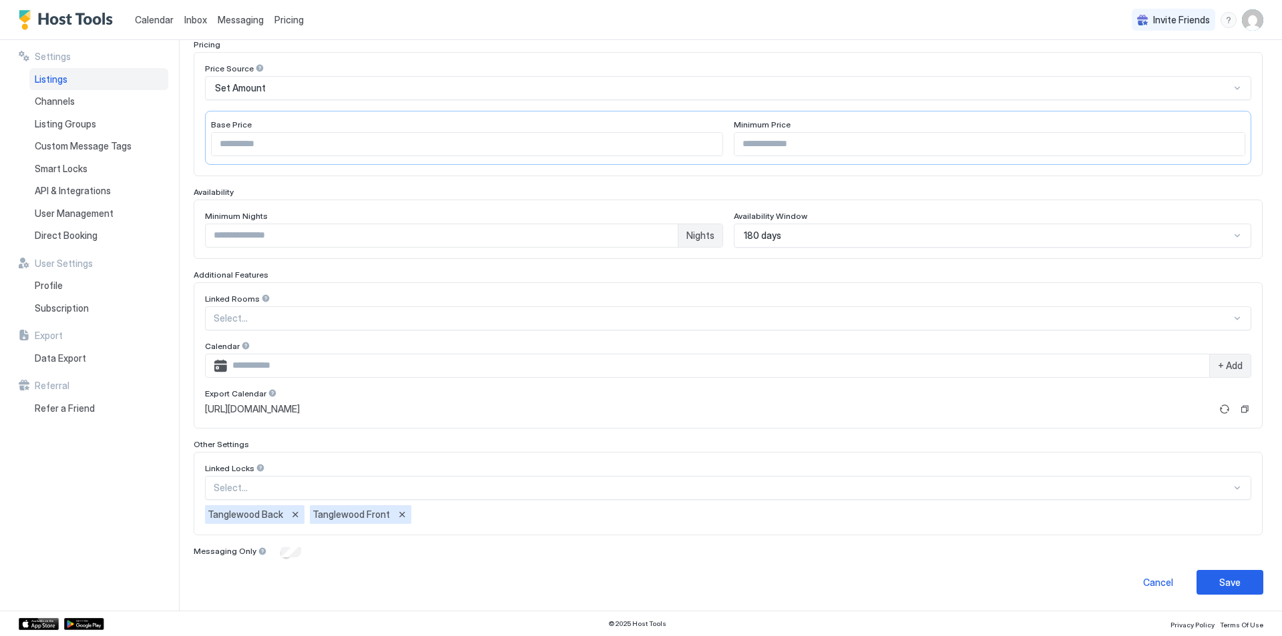
click at [437, 595] on div "**********" at bounding box center [737, 325] width 1089 height 571
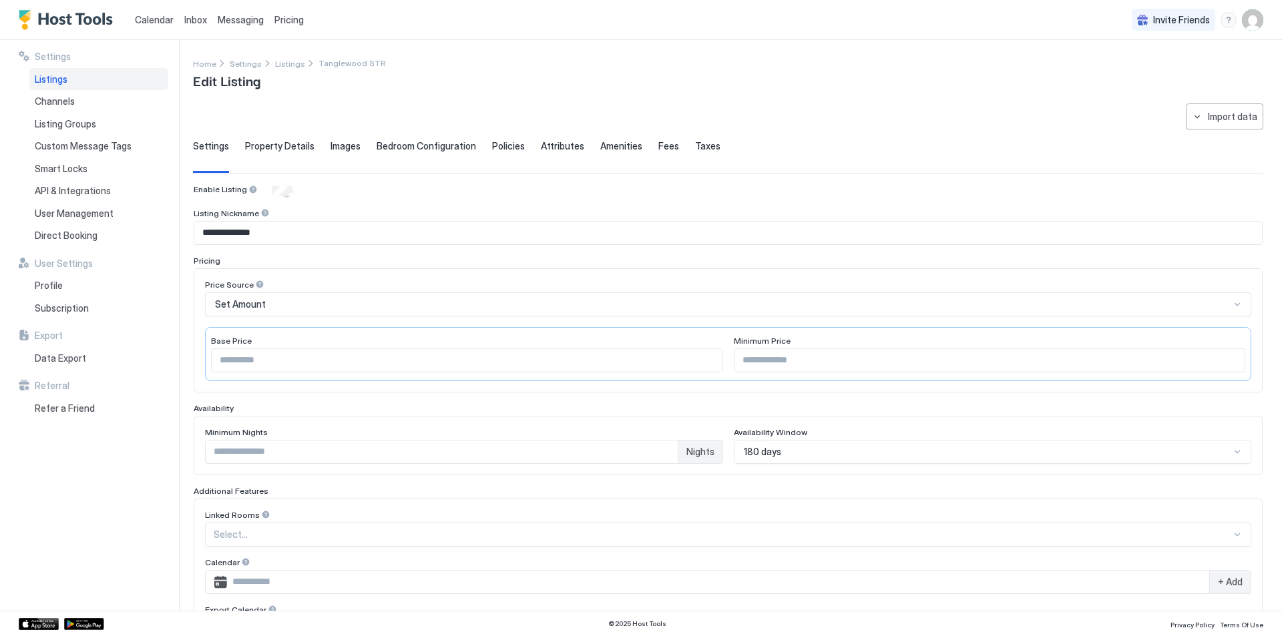
click at [293, 147] on span "Property Details" at bounding box center [279, 146] width 69 height 12
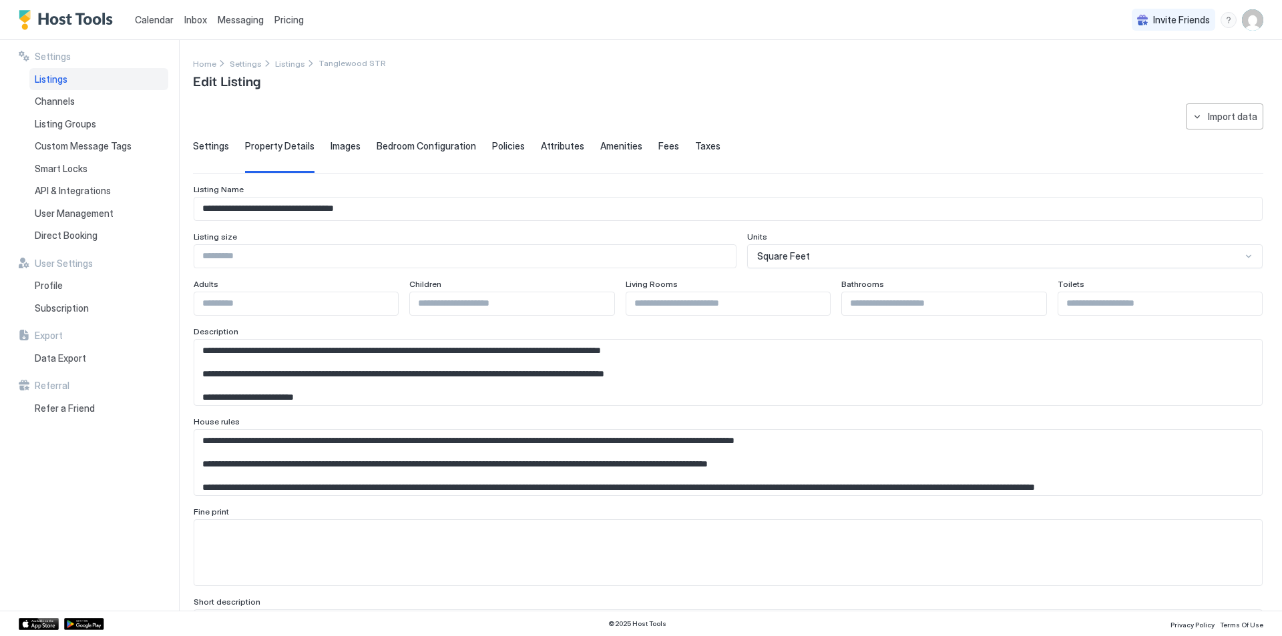
click at [333, 152] on span "Images" at bounding box center [346, 146] width 30 height 12
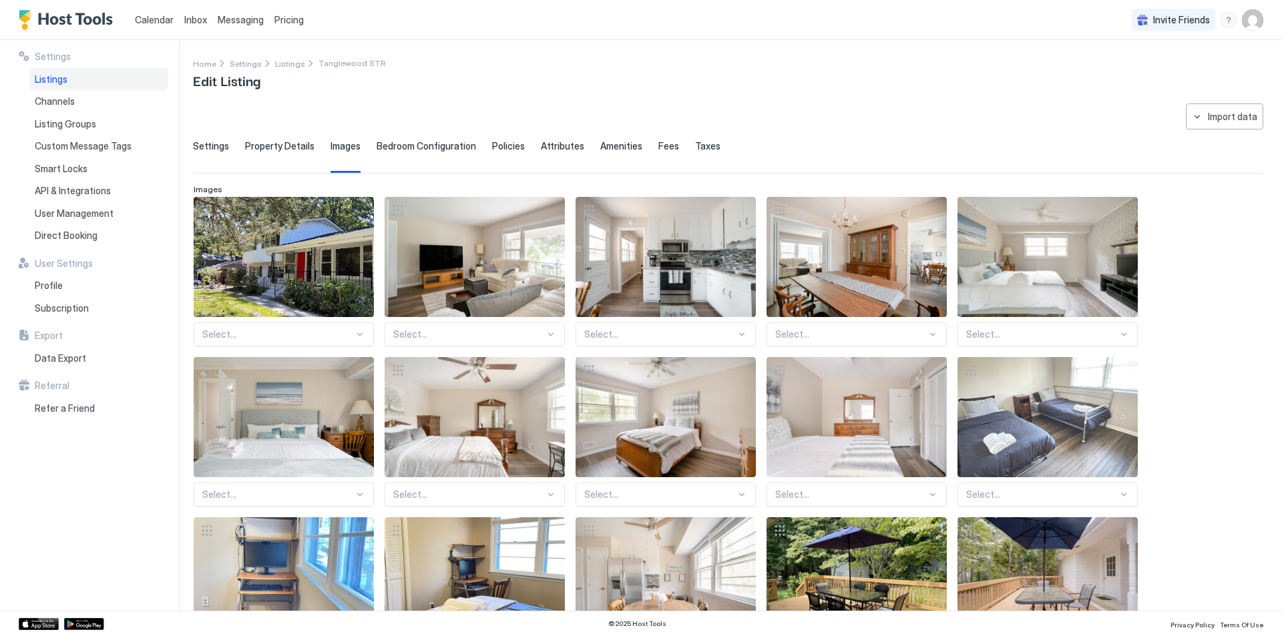
click at [435, 151] on span "Bedroom Configuration" at bounding box center [426, 146] width 99 height 12
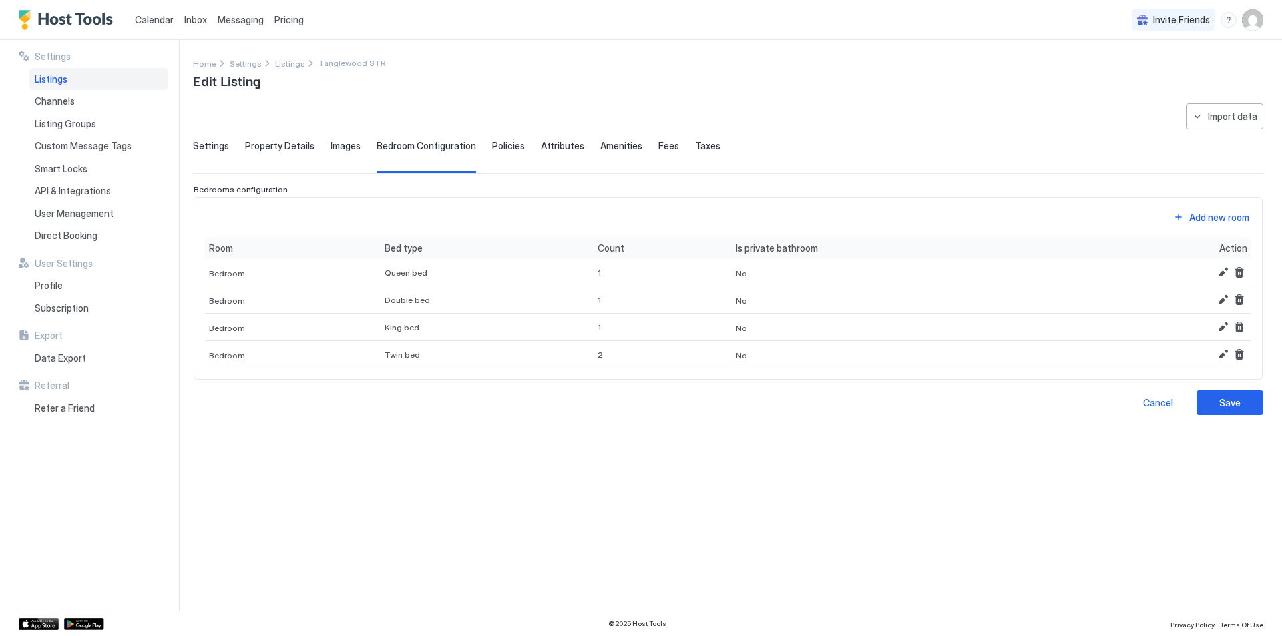
click at [493, 144] on span "Policies" at bounding box center [508, 146] width 33 height 12
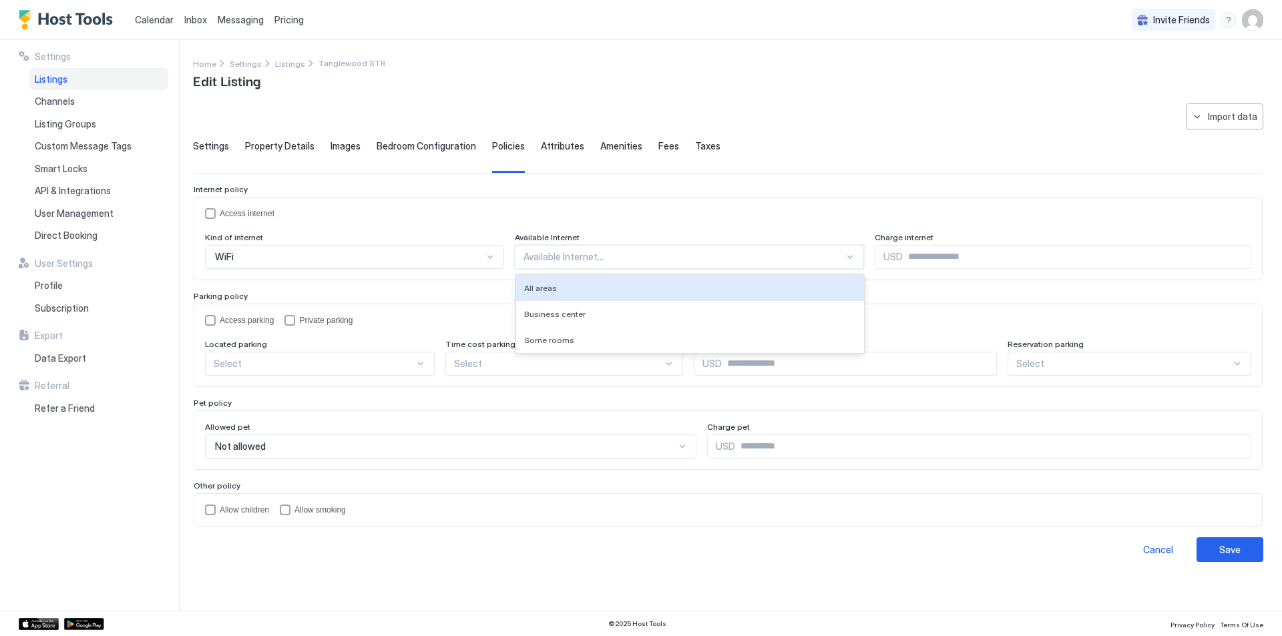
click at [540, 259] on div at bounding box center [684, 257] width 321 height 12
click at [533, 290] on span "All areas" at bounding box center [540, 288] width 33 height 10
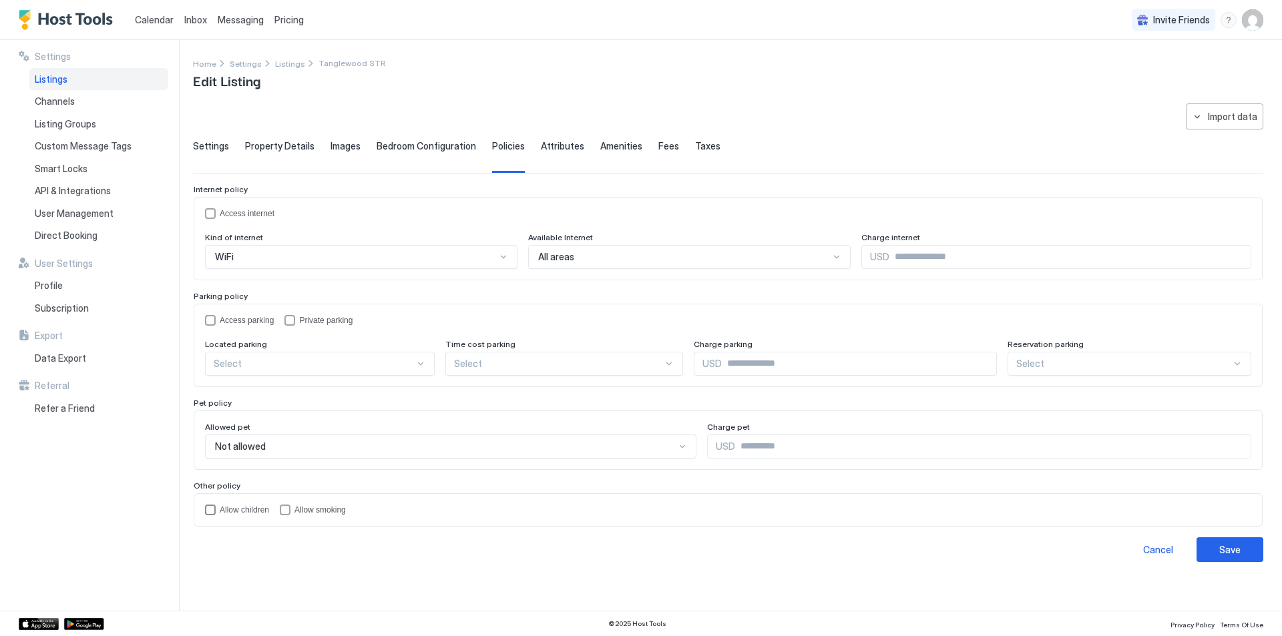
click at [208, 509] on div "policy.childrenAllowed" at bounding box center [210, 510] width 11 height 11
click at [1241, 538] on button "Save" at bounding box center [1230, 550] width 67 height 25
click at [1235, 545] on div "Save" at bounding box center [1229, 550] width 21 height 14
click at [1231, 550] on div "Save" at bounding box center [1229, 550] width 21 height 14
click at [562, 142] on span "Attributes" at bounding box center [562, 146] width 43 height 12
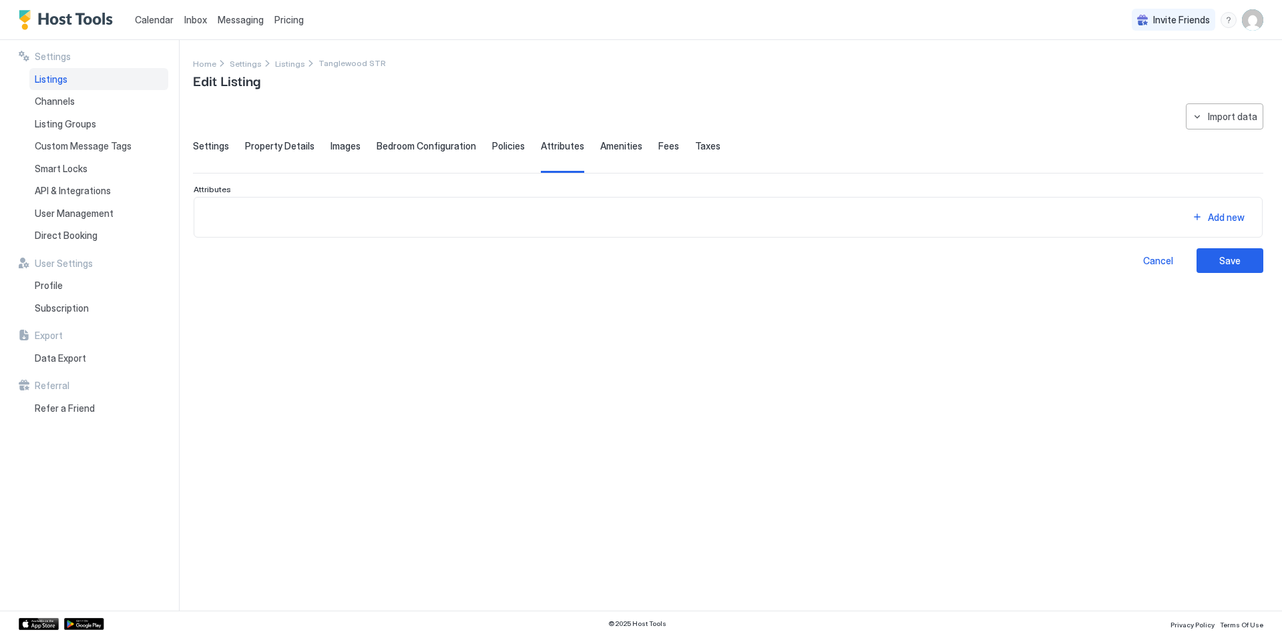
click at [503, 149] on span "Policies" at bounding box center [508, 146] width 33 height 12
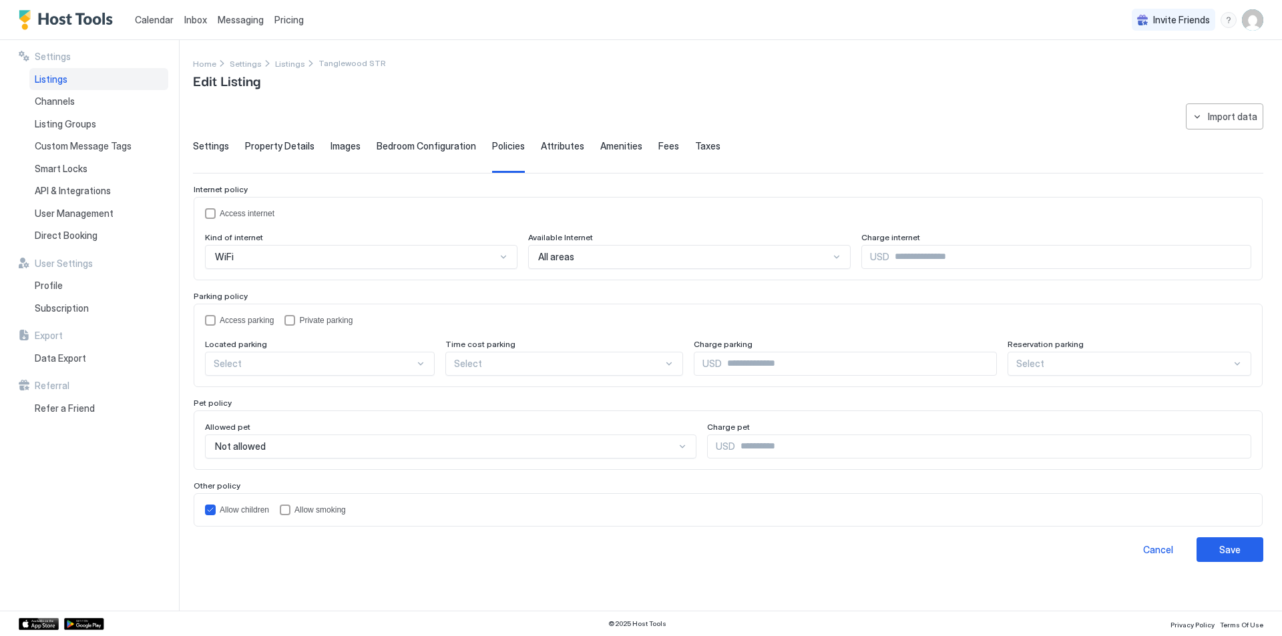
click at [560, 145] on span "Attributes" at bounding box center [562, 146] width 43 height 12
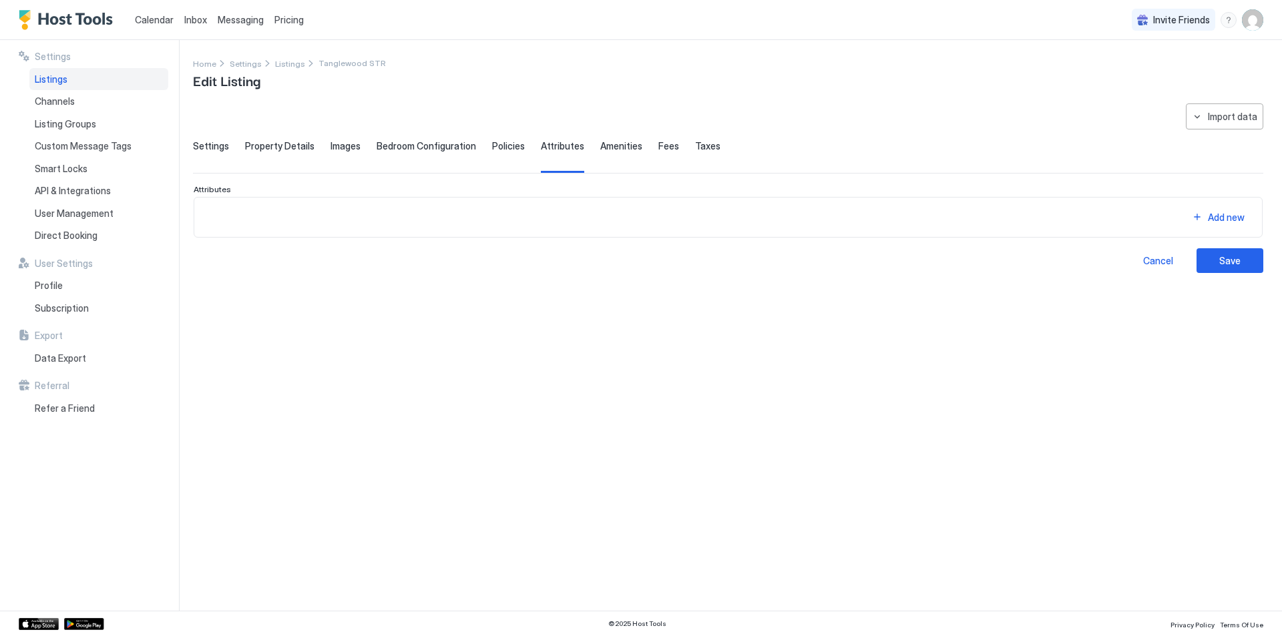
click at [614, 143] on span "Amenities" at bounding box center [621, 146] width 42 height 12
click at [1231, 212] on div "Add new" at bounding box center [1226, 207] width 37 height 14
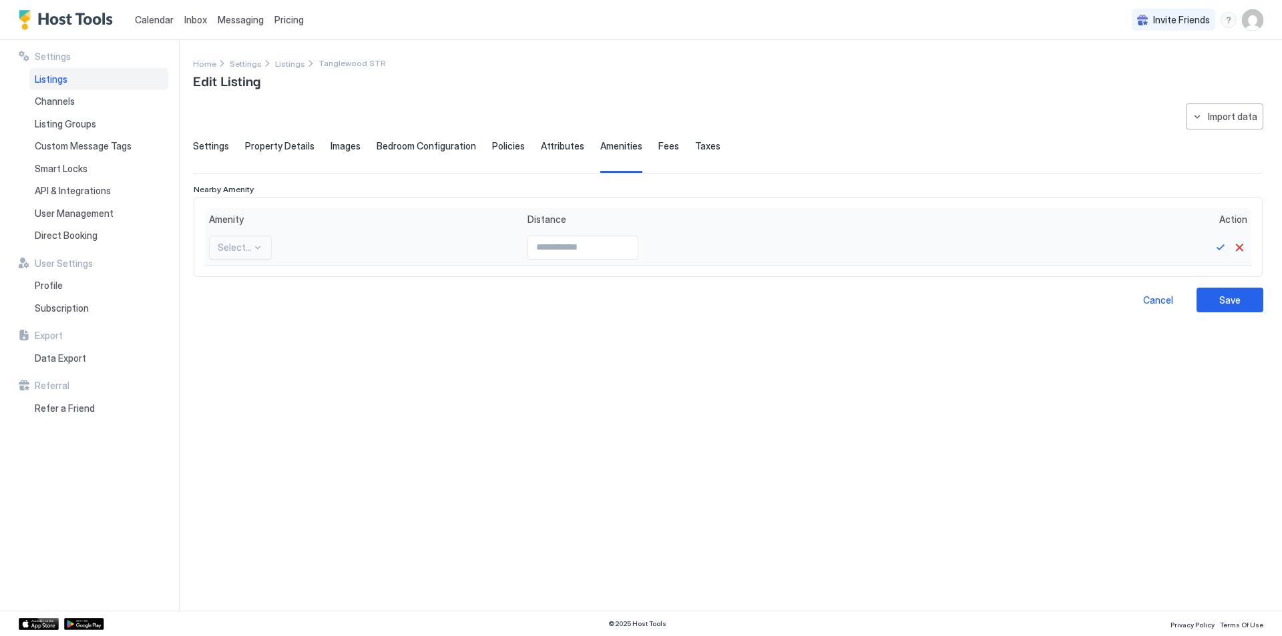
click at [254, 252] on div at bounding box center [257, 247] width 11 height 11
click at [658, 154] on div "Fees" at bounding box center [668, 156] width 21 height 33
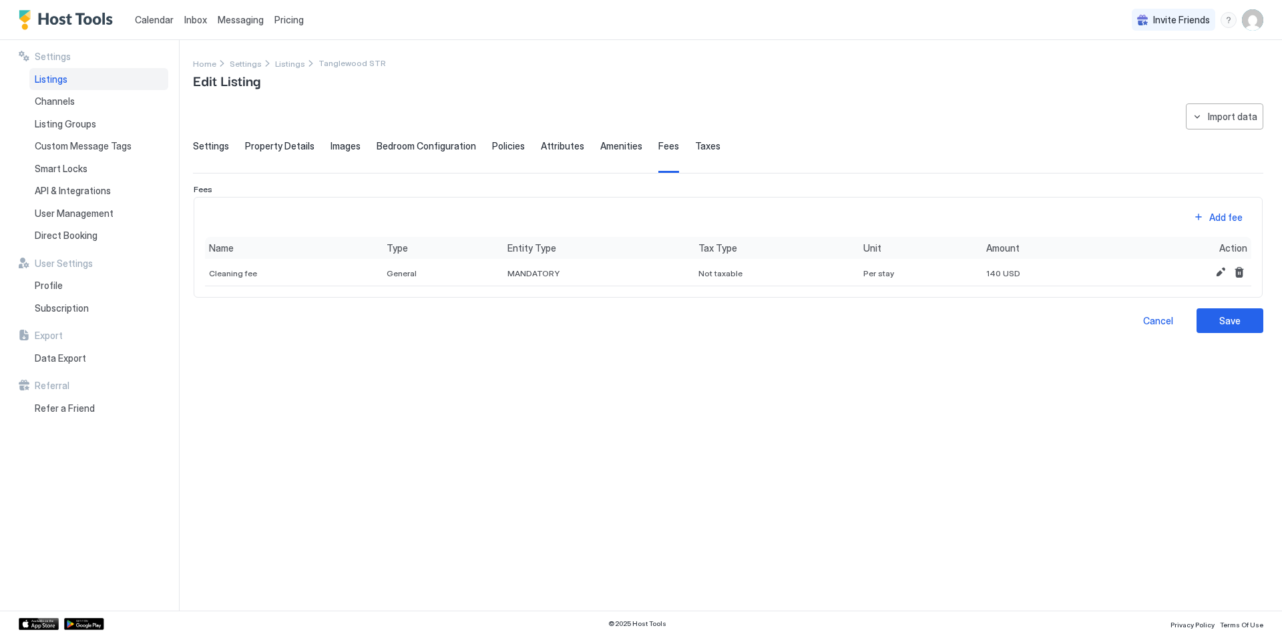
click at [695, 148] on span "Taxes" at bounding box center [707, 146] width 25 height 12
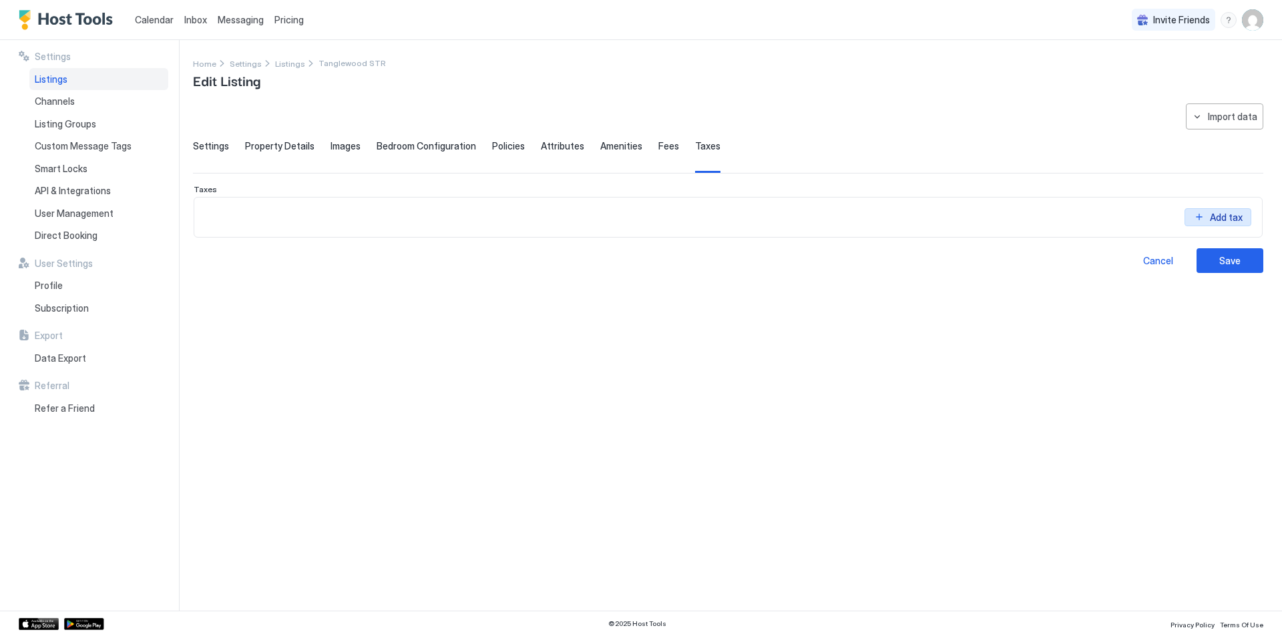
click at [1244, 216] on button "Add tax" at bounding box center [1218, 207] width 67 height 18
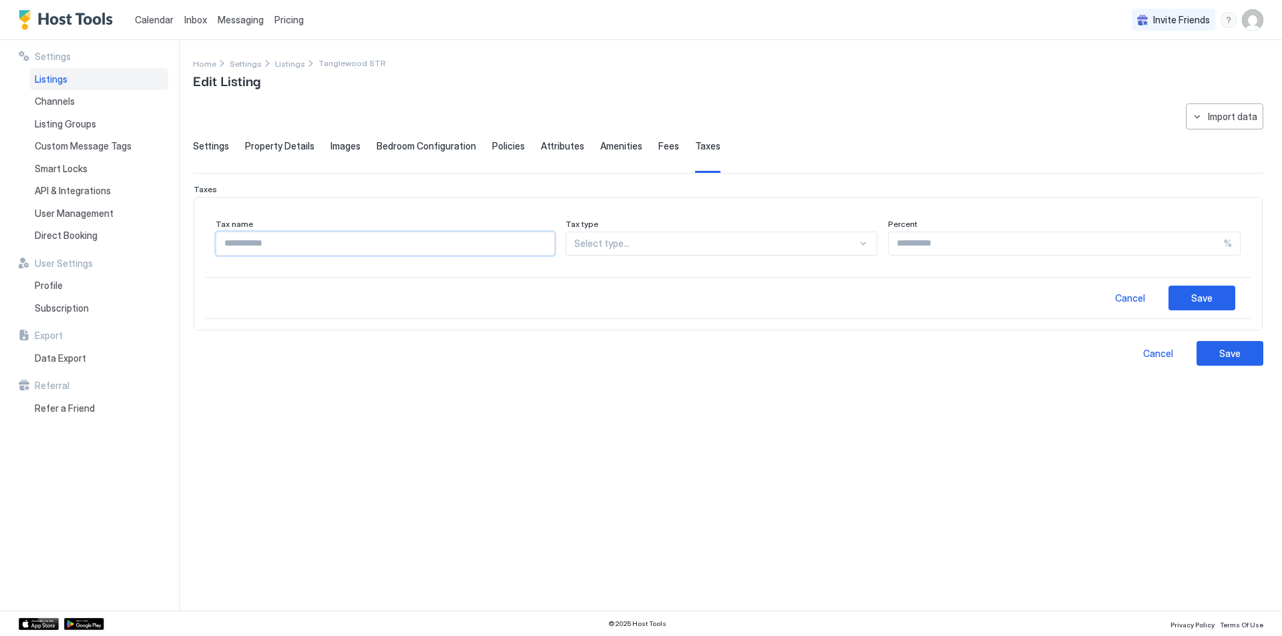
drag, startPoint x: 273, startPoint y: 244, endPoint x: 324, endPoint y: 244, distance: 50.8
click at [273, 245] on input "Input Field" at bounding box center [385, 243] width 338 height 23
click at [677, 248] on div at bounding box center [716, 244] width 284 height 12
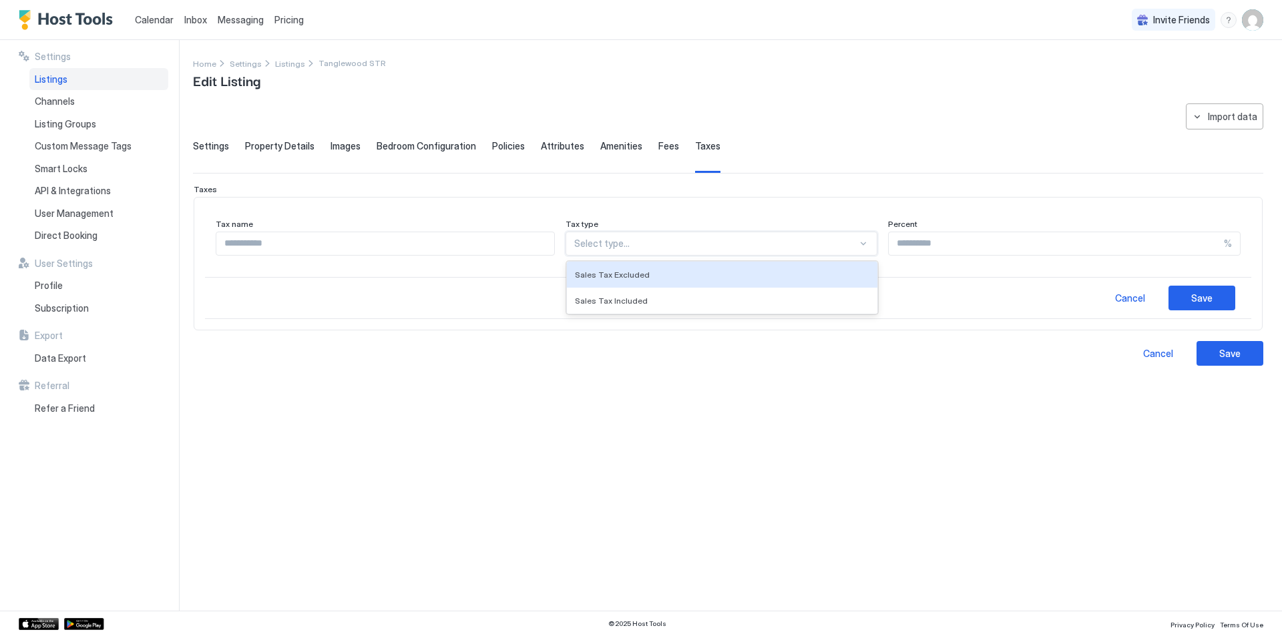
click at [663, 272] on div "Sales Tax Excluded" at bounding box center [722, 275] width 311 height 26
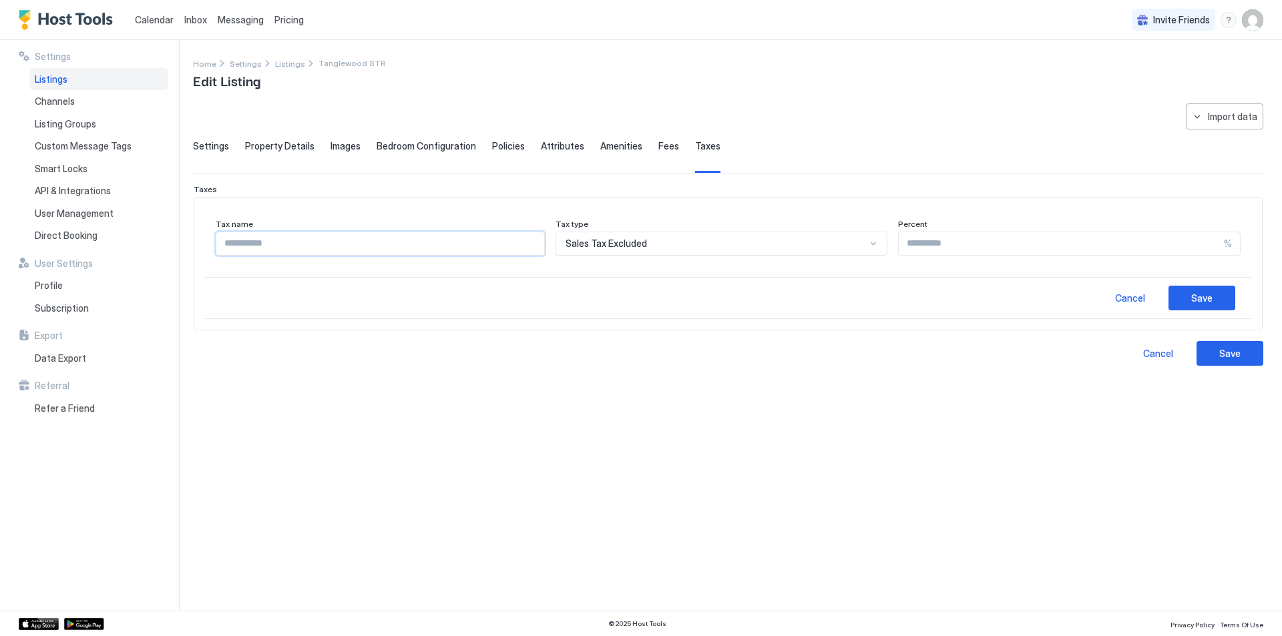
click at [260, 248] on input "Input Field" at bounding box center [380, 243] width 328 height 23
click at [616, 243] on span "Sales Tax Excluded" at bounding box center [606, 244] width 81 height 12
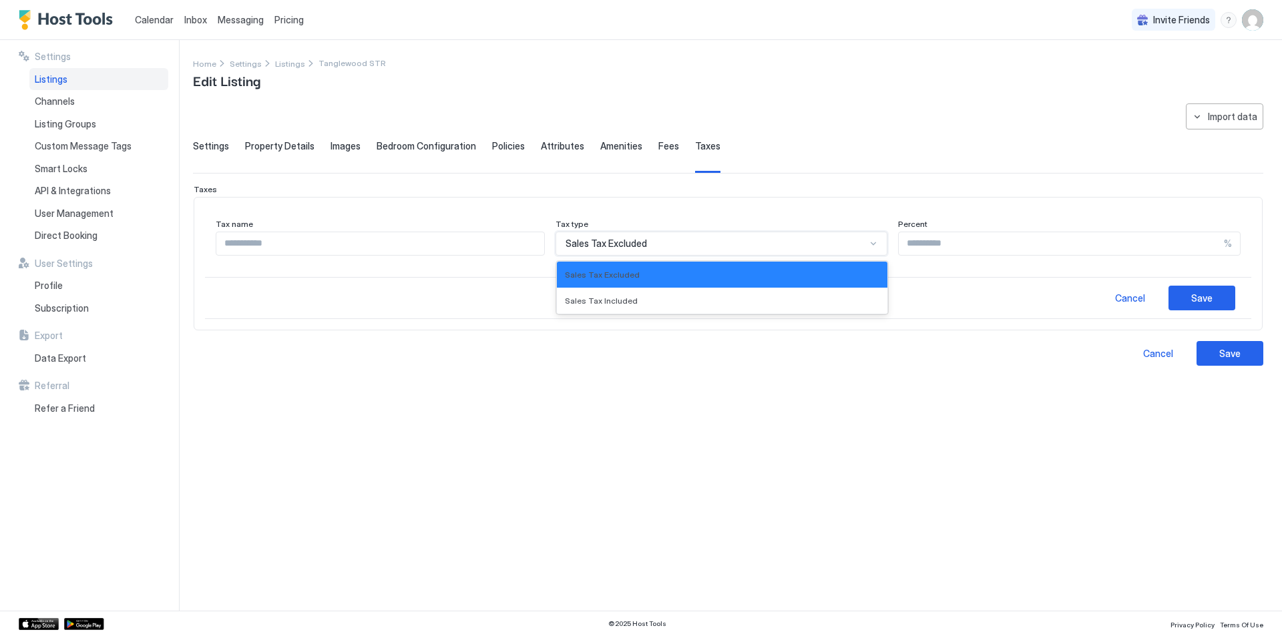
click at [615, 246] on span "Sales Tax Excluded" at bounding box center [606, 244] width 81 height 12
click at [645, 242] on span "Sales Tax Excluded" at bounding box center [606, 244] width 81 height 12
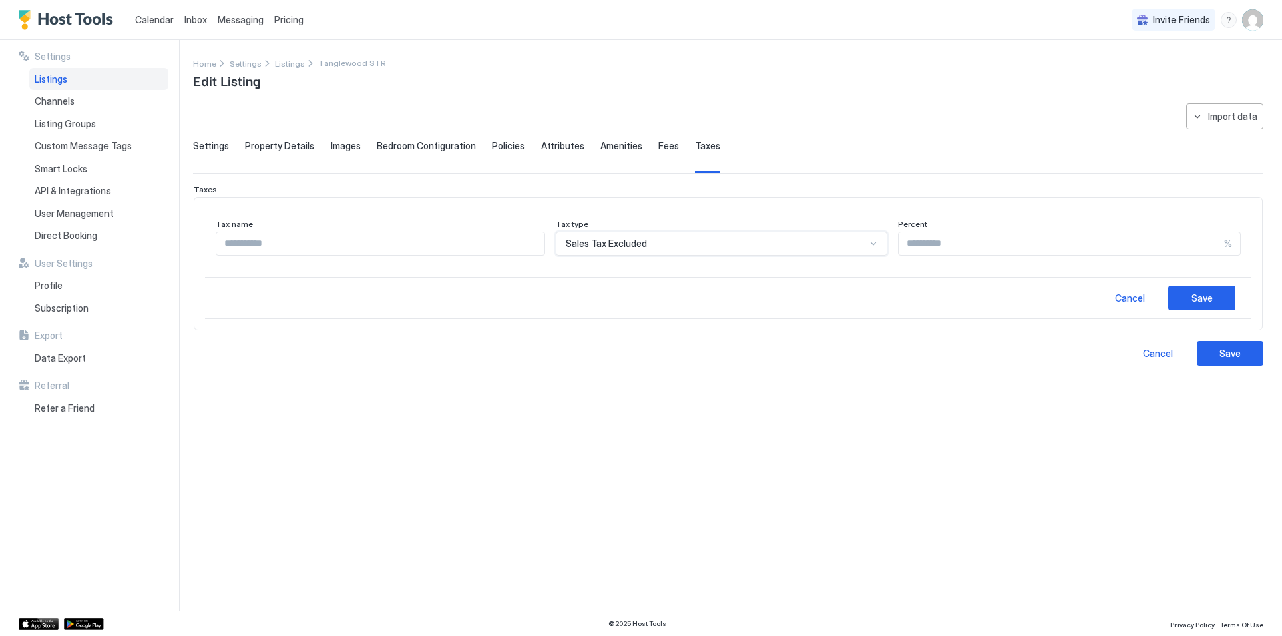
click at [644, 244] on span "Sales Tax Excluded" at bounding box center [606, 244] width 81 height 12
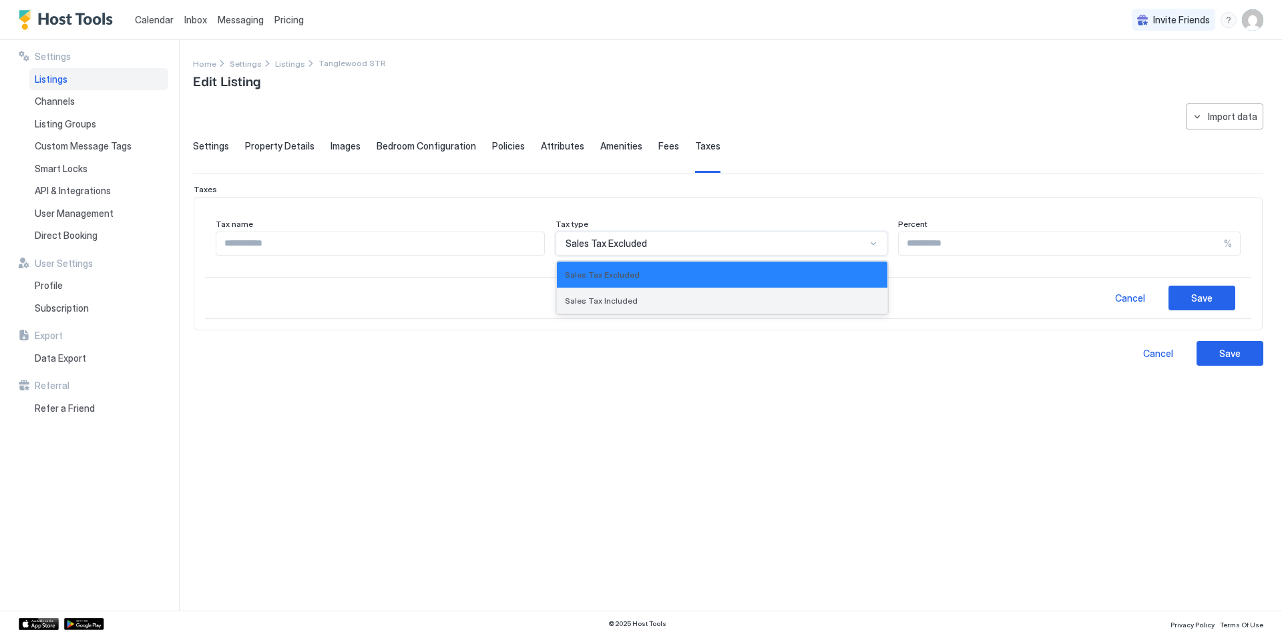
click at [600, 303] on span "Sales Tax Included" at bounding box center [601, 301] width 73 height 10
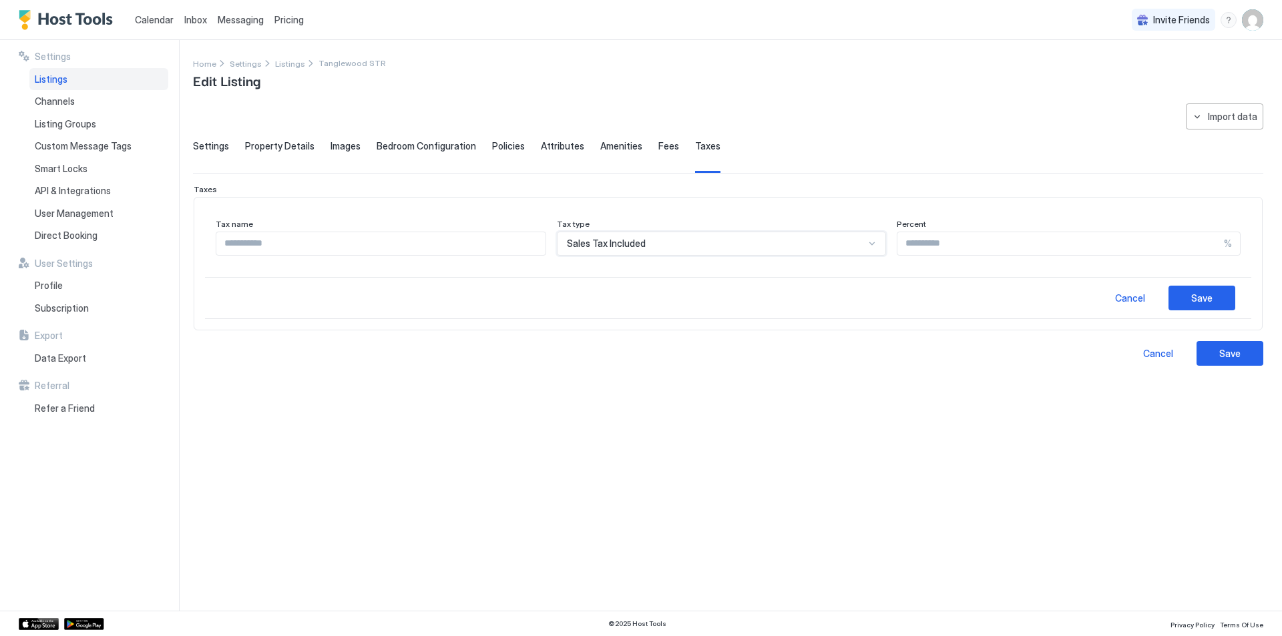
click at [343, 244] on input "Input Field" at bounding box center [380, 243] width 329 height 23
click at [628, 246] on span "Sales Tax Included" at bounding box center [606, 244] width 79 height 12
click at [624, 244] on span "Sales Tax Included" at bounding box center [606, 244] width 79 height 12
click at [358, 241] on input "Input Field" at bounding box center [380, 243] width 329 height 23
click at [292, 250] on input "Input Field" at bounding box center [380, 243] width 329 height 23
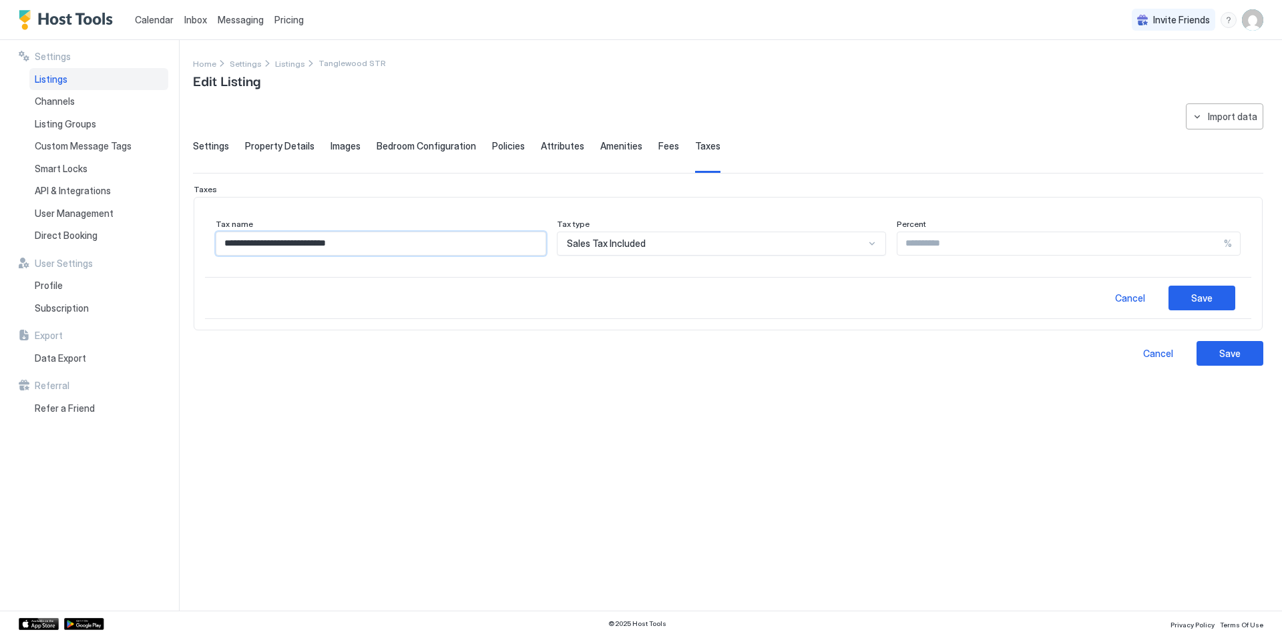
type input "**********"
click at [990, 242] on input "Input Field" at bounding box center [1060, 243] width 327 height 23
type input "*****"
click at [1211, 291] on div "Save" at bounding box center [1201, 298] width 21 height 14
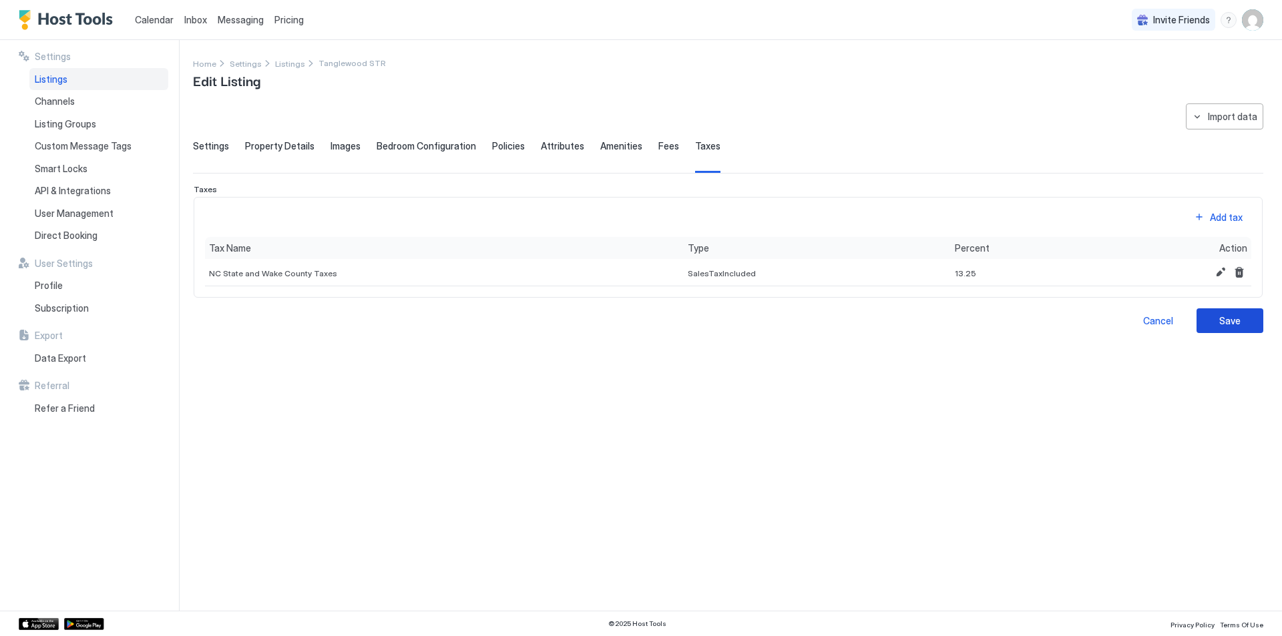
click at [1228, 317] on div "Save" at bounding box center [1229, 321] width 21 height 14
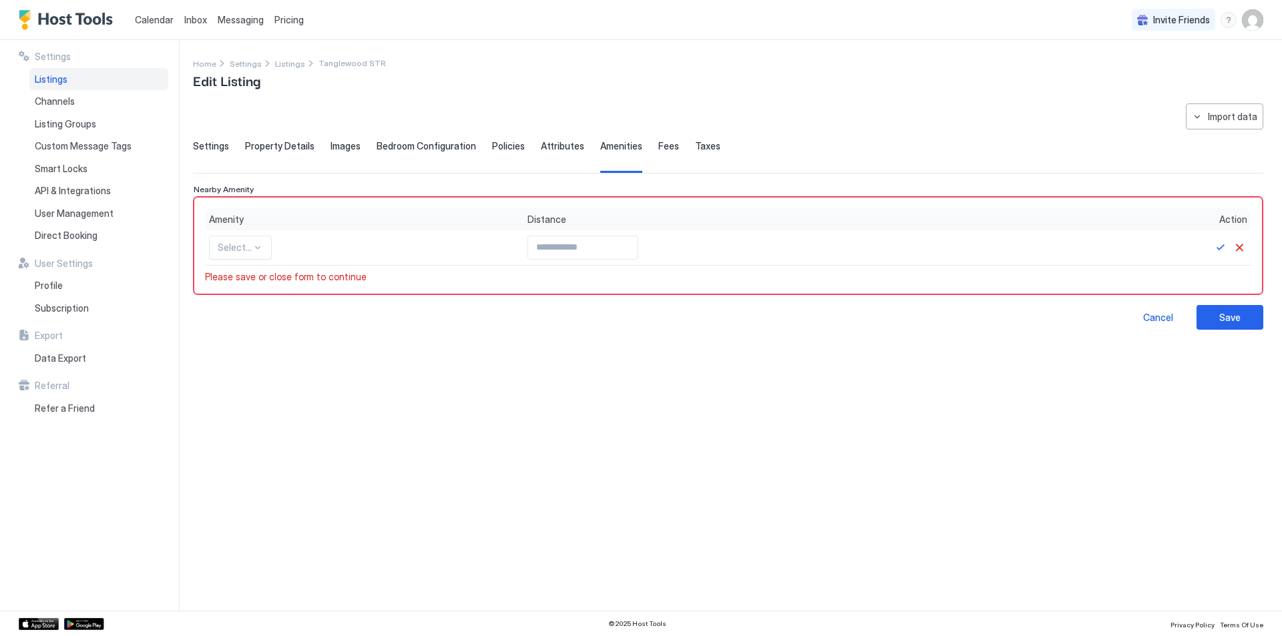
click at [701, 146] on span "Taxes" at bounding box center [707, 146] width 25 height 12
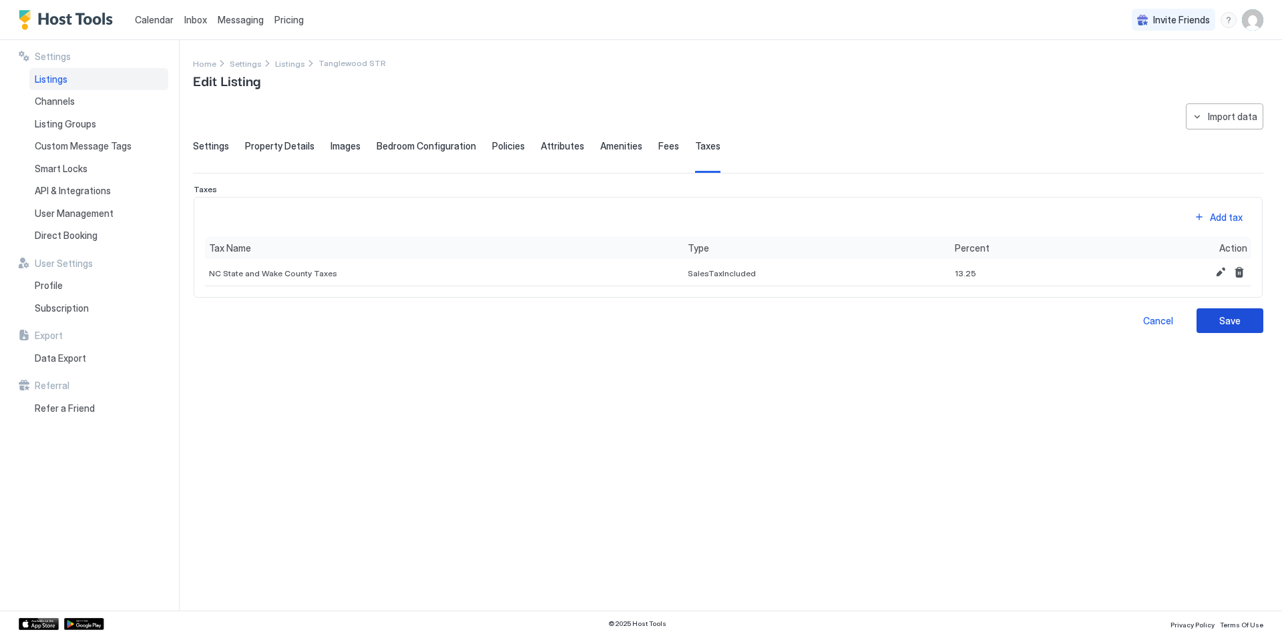
drag, startPoint x: 1247, startPoint y: 322, endPoint x: 1237, endPoint y: 401, distance: 79.4
click at [1247, 322] on button "Save" at bounding box center [1230, 321] width 67 height 25
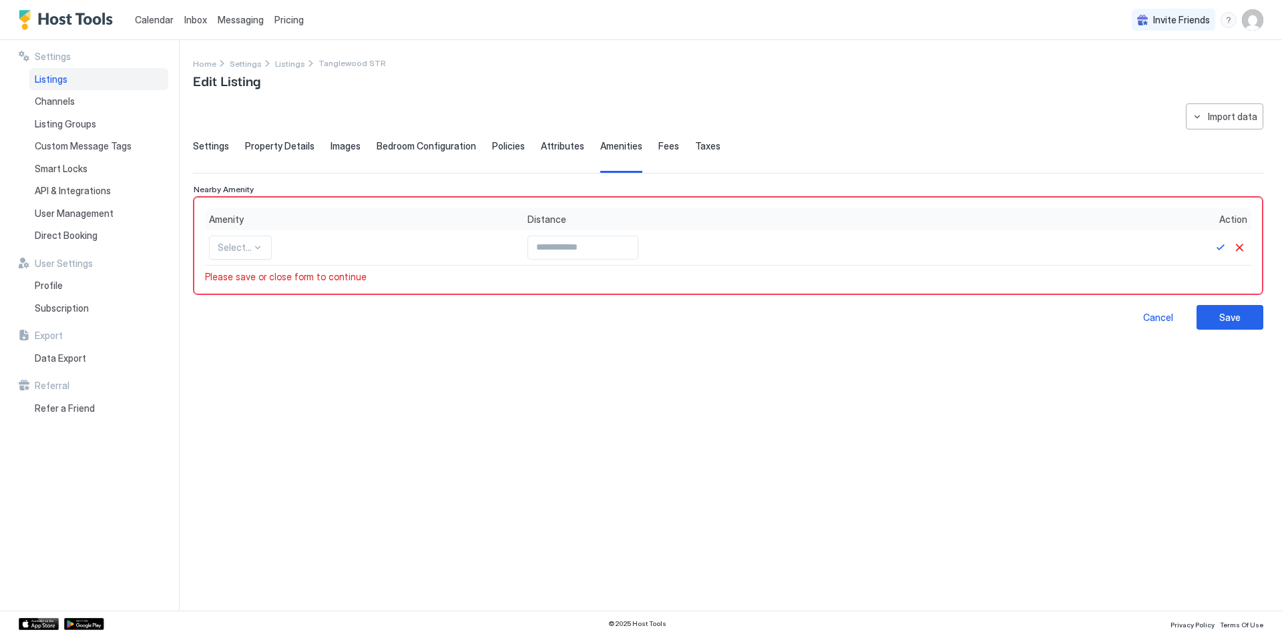
click at [703, 148] on span "Taxes" at bounding box center [707, 146] width 25 height 12
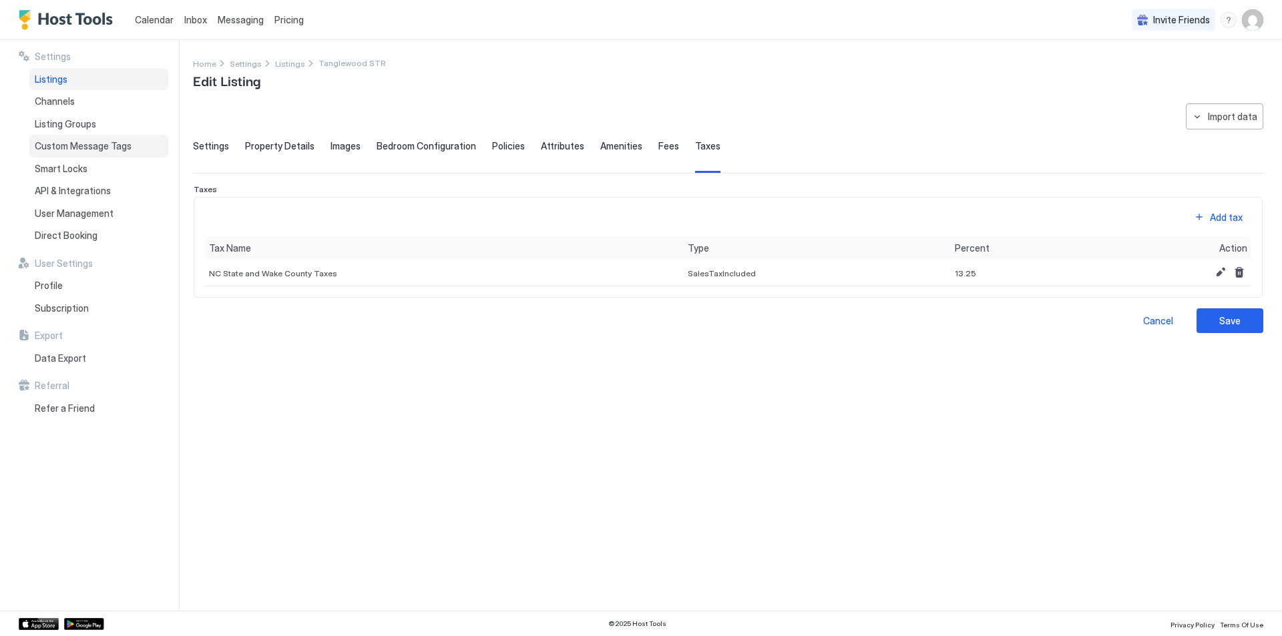
click at [89, 150] on span "Custom Message Tags" at bounding box center [83, 146] width 97 height 12
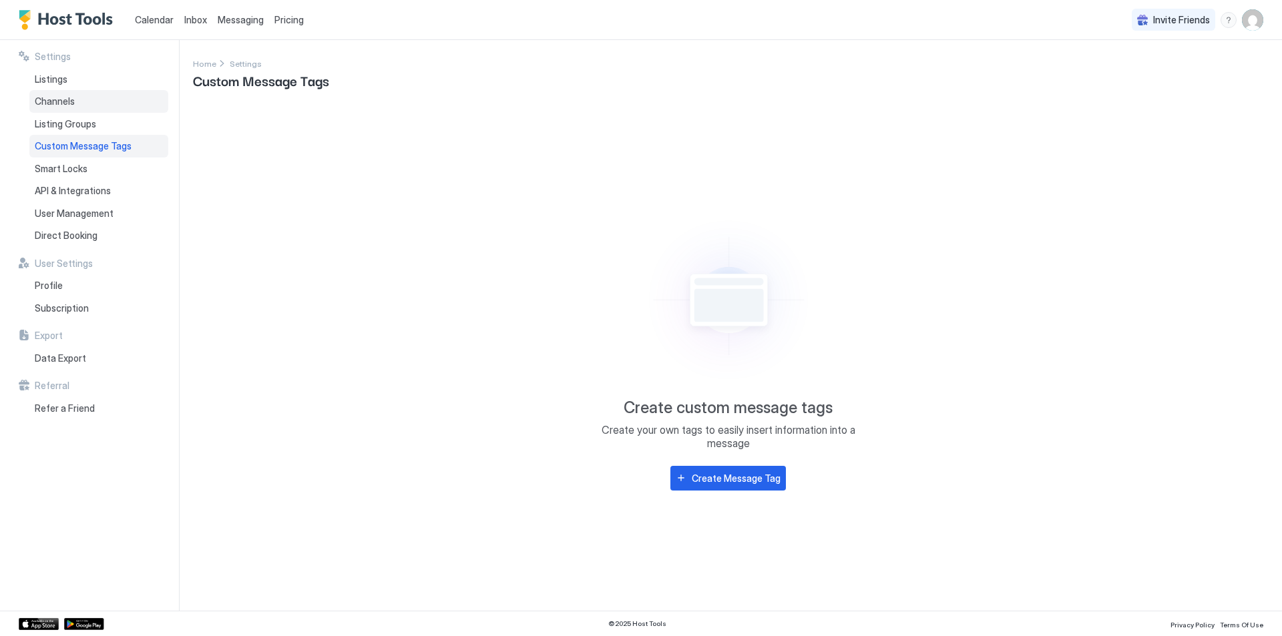
click at [65, 102] on span "Channels" at bounding box center [55, 101] width 40 height 12
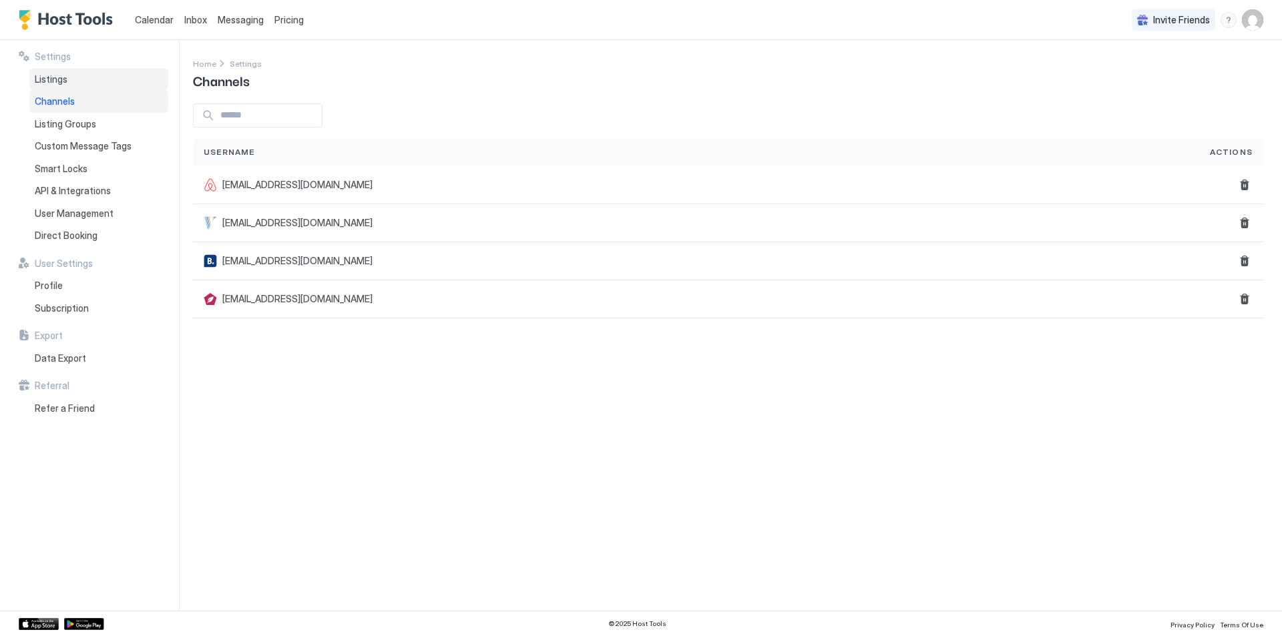
click at [65, 81] on span "Listings" at bounding box center [51, 79] width 33 height 12
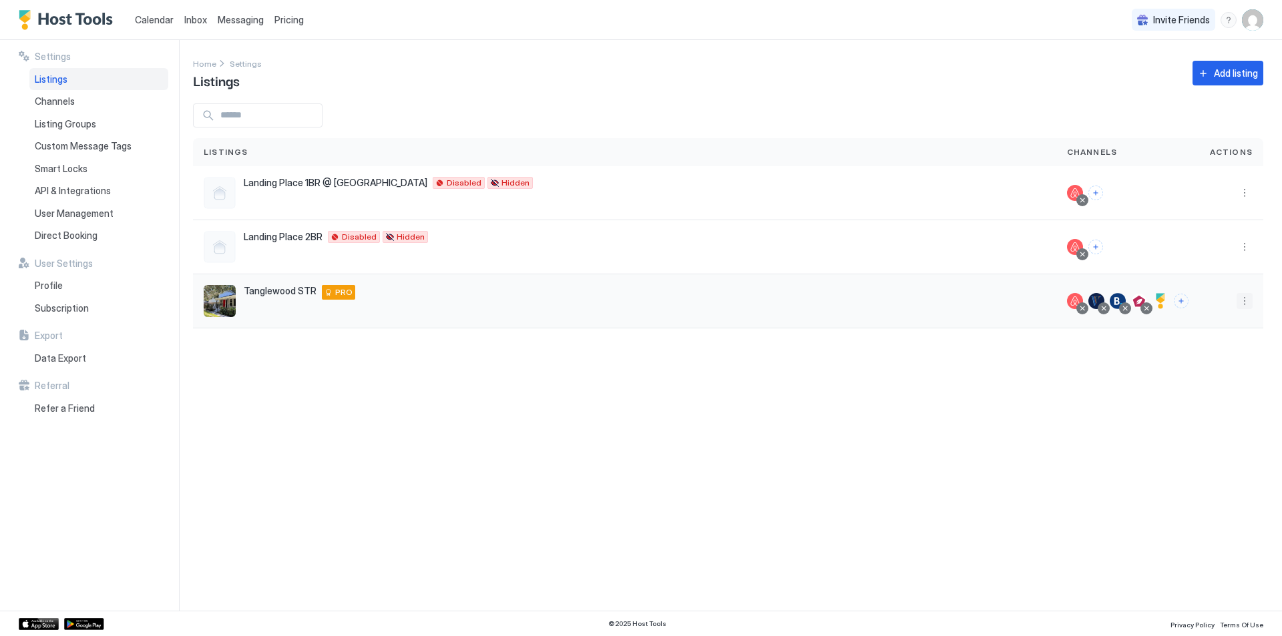
click at [1249, 304] on button "More options" at bounding box center [1245, 301] width 16 height 16
drag, startPoint x: 1139, startPoint y: 319, endPoint x: 1116, endPoint y: 366, distance: 52.3
click at [1116, 366] on ul "Listing Settings Airbnb Settings Edit Listing Delete" at bounding box center [1167, 352] width 171 height 87
click at [1121, 364] on span "Edit Listing" at bounding box center [1123, 363] width 42 height 10
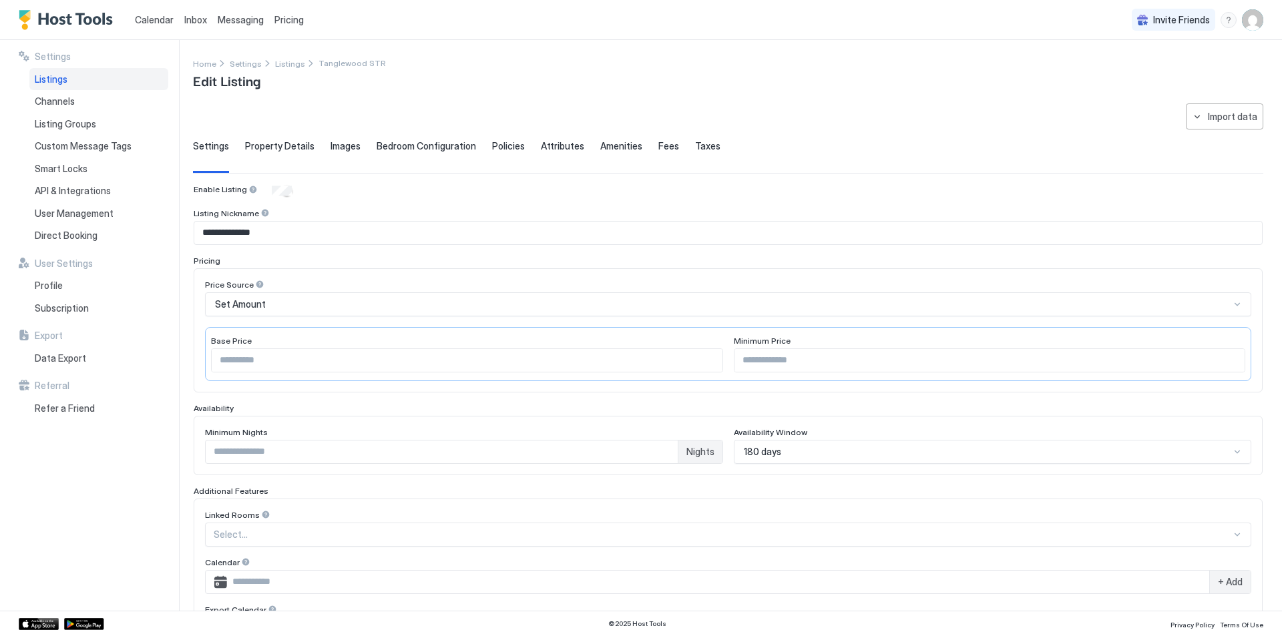
click at [696, 146] on span "Taxes" at bounding box center [707, 146] width 25 height 12
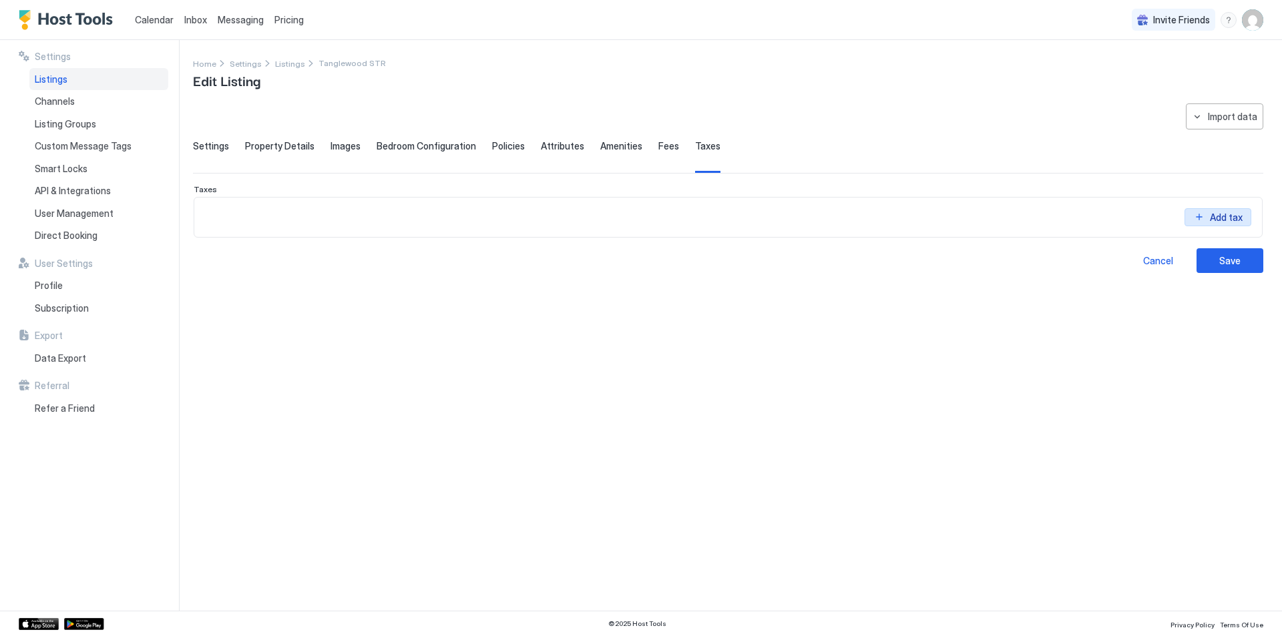
click at [1212, 214] on div "Add tax" at bounding box center [1226, 207] width 37 height 14
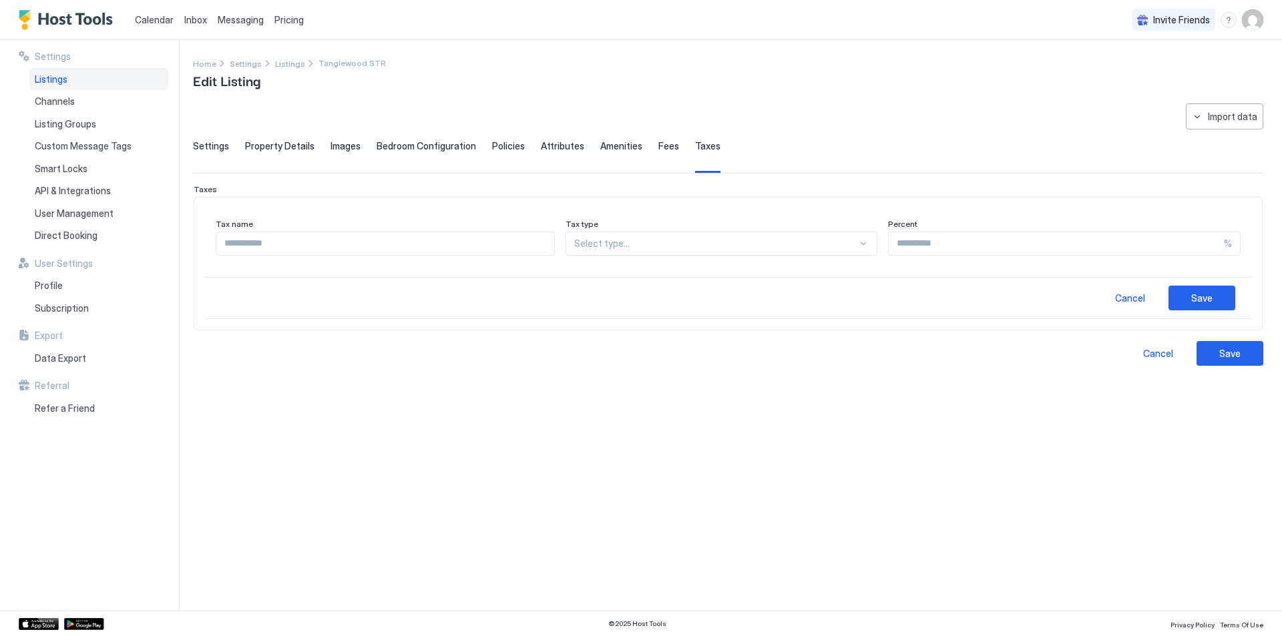
click at [356, 246] on input "Input Field" at bounding box center [385, 243] width 338 height 23
type input "*"
type input "**********"
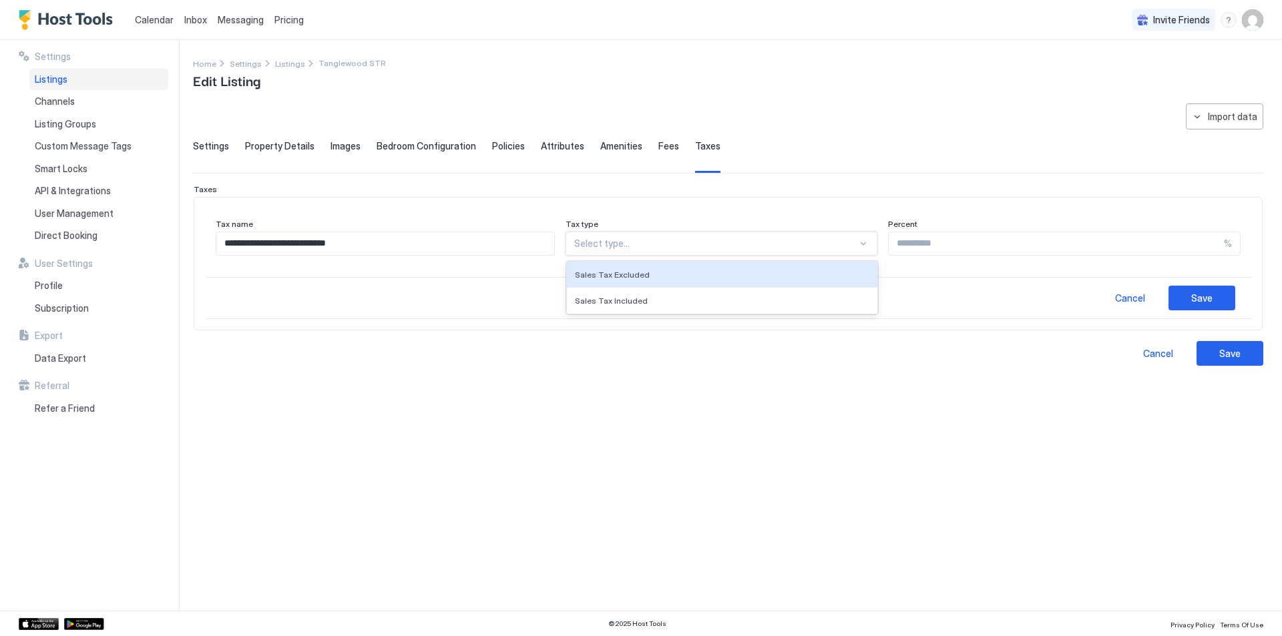
click at [694, 248] on div at bounding box center [716, 244] width 284 height 12
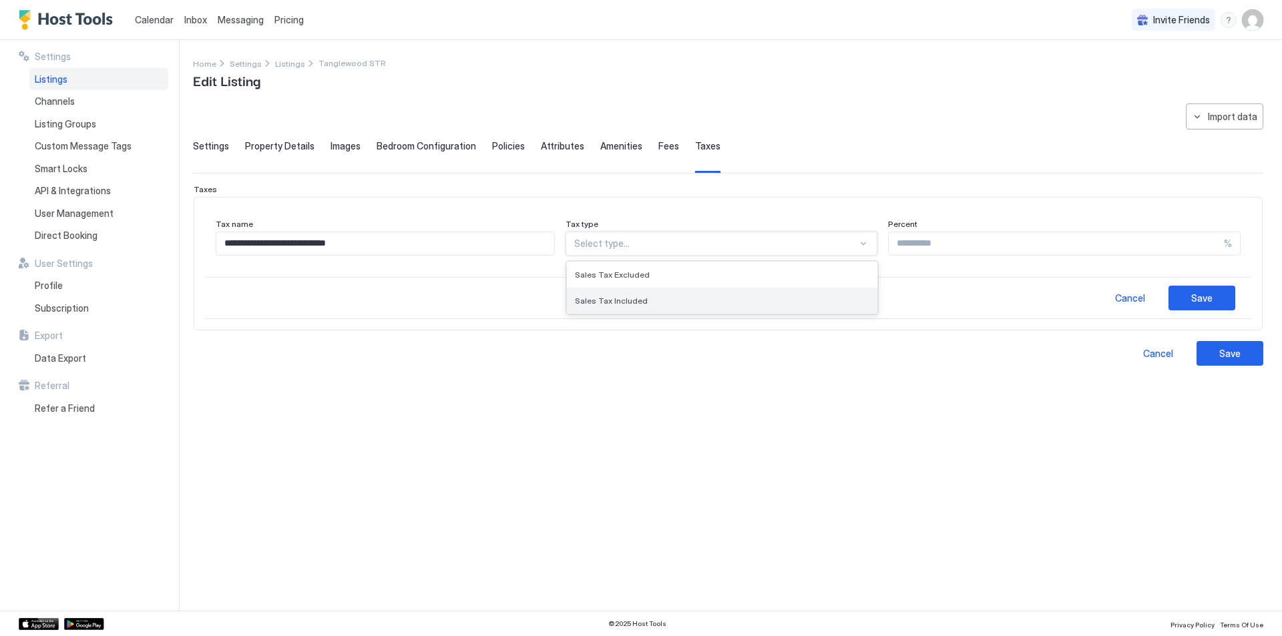
click at [625, 300] on span "Sales Tax Included" at bounding box center [611, 301] width 73 height 10
click at [901, 245] on input "Input Field" at bounding box center [1060, 243] width 327 height 23
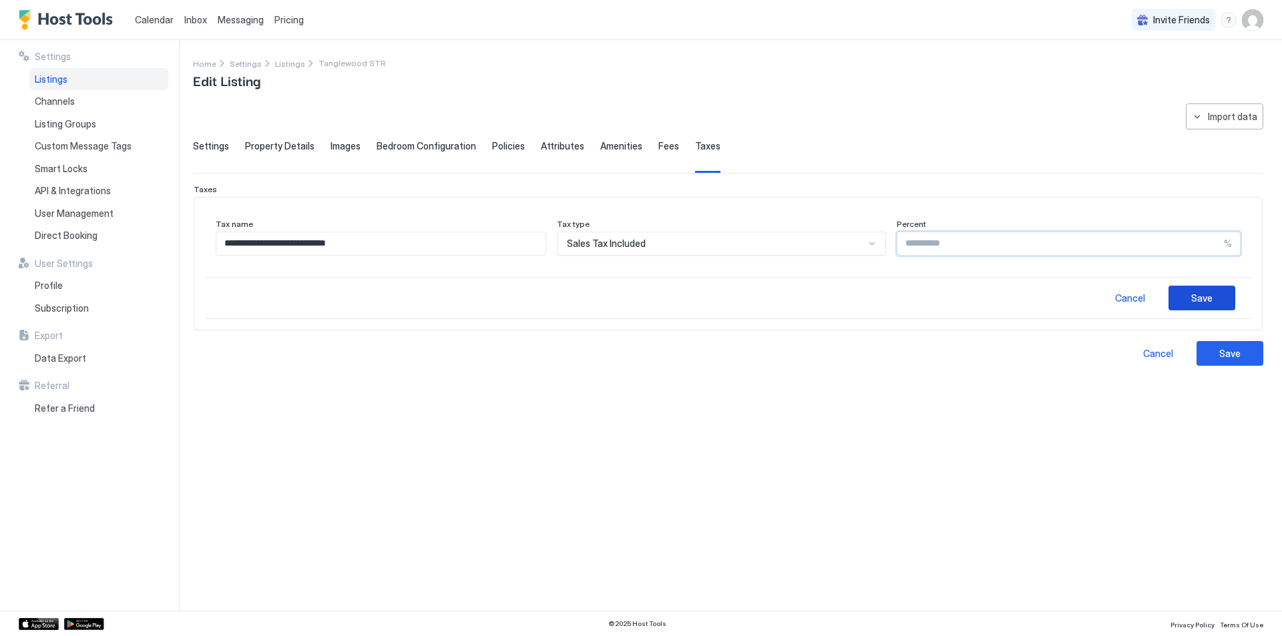
type input "*****"
click at [1206, 299] on div "Save" at bounding box center [1201, 298] width 21 height 14
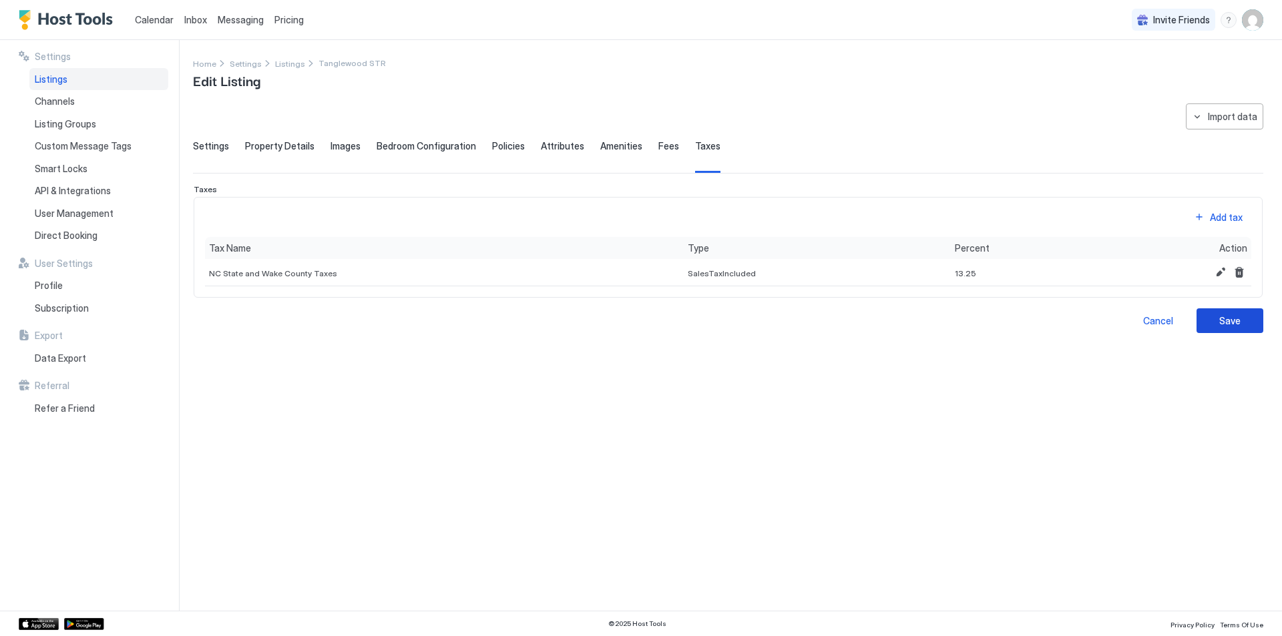
click at [1221, 326] on div "Save" at bounding box center [1229, 321] width 21 height 14
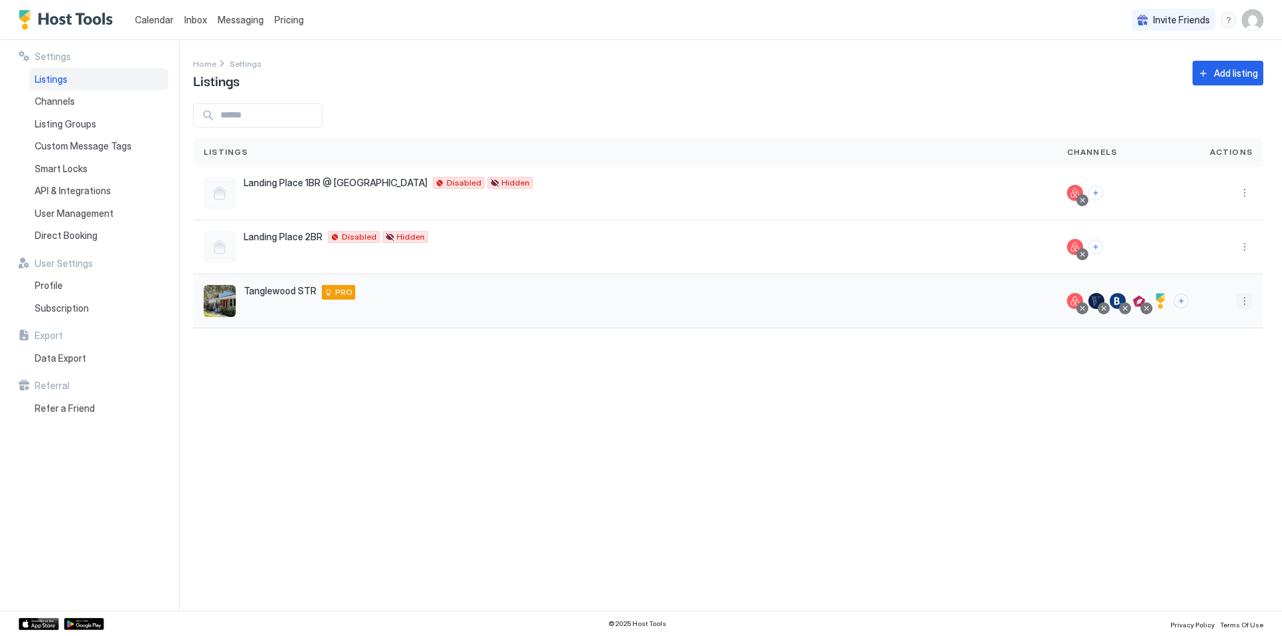
click at [1247, 297] on button "More options" at bounding box center [1245, 301] width 16 height 16
click at [1123, 362] on span "Edit Listing" at bounding box center [1123, 363] width 42 height 10
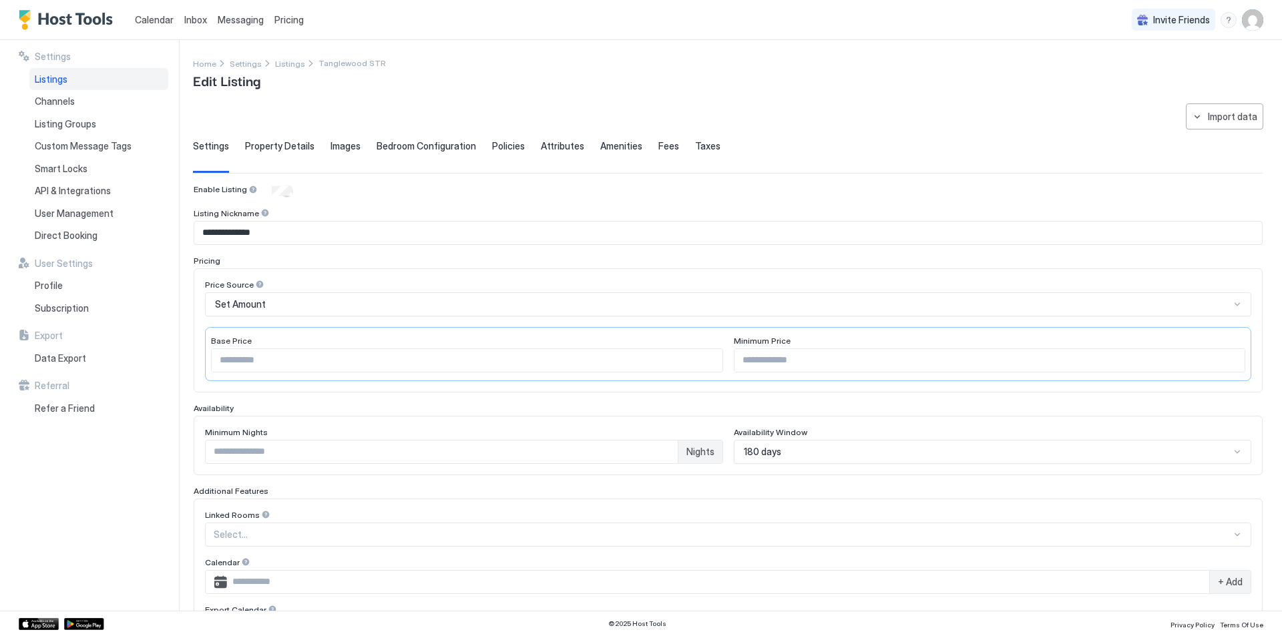
click at [695, 150] on span "Taxes" at bounding box center [707, 146] width 25 height 12
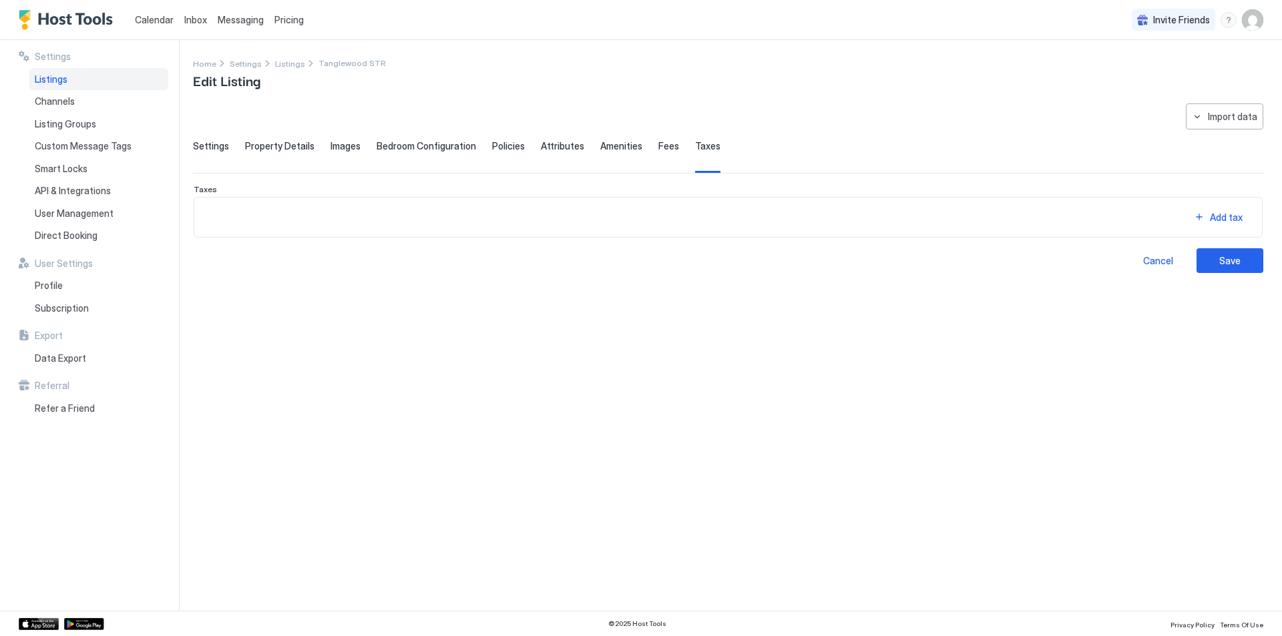
click at [695, 146] on span "Taxes" at bounding box center [707, 146] width 25 height 12
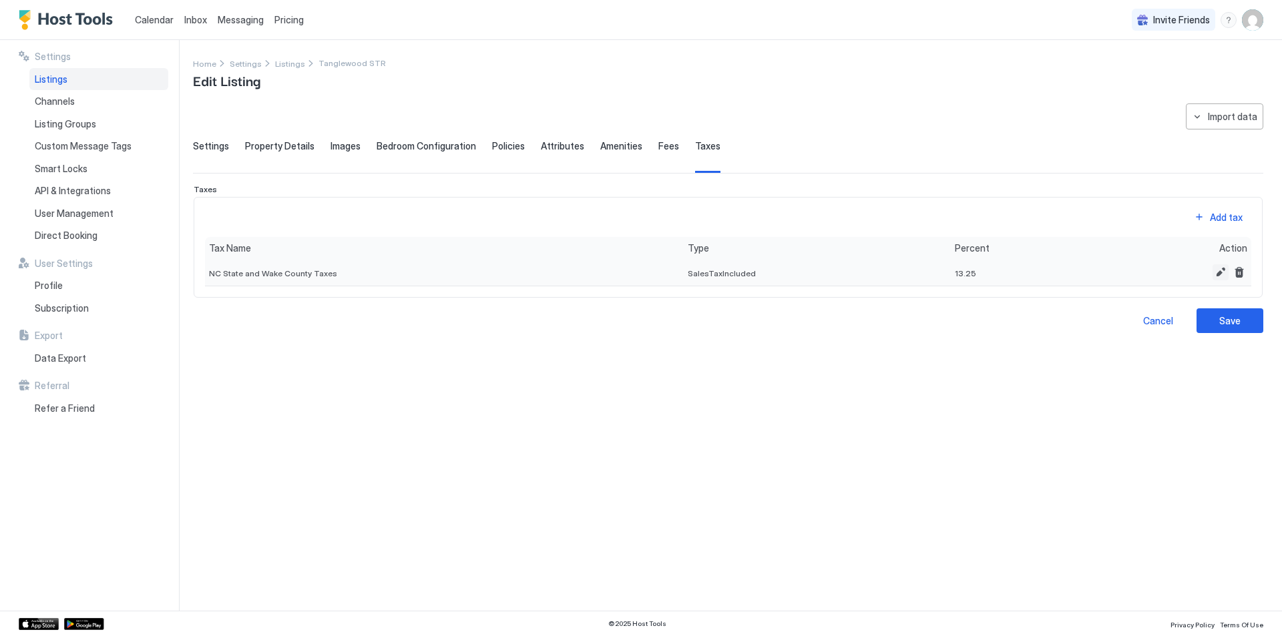
click at [1219, 274] on button "Edit" at bounding box center [1221, 272] width 16 height 16
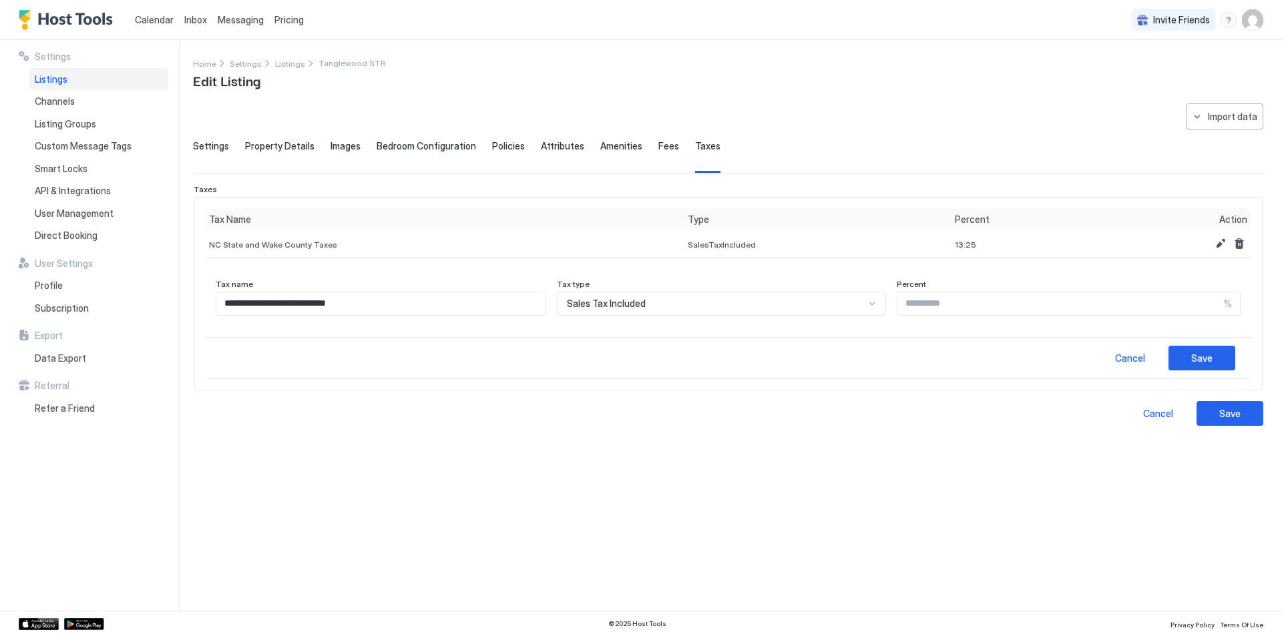
click at [612, 309] on span "Sales Tax Included" at bounding box center [606, 304] width 79 height 12
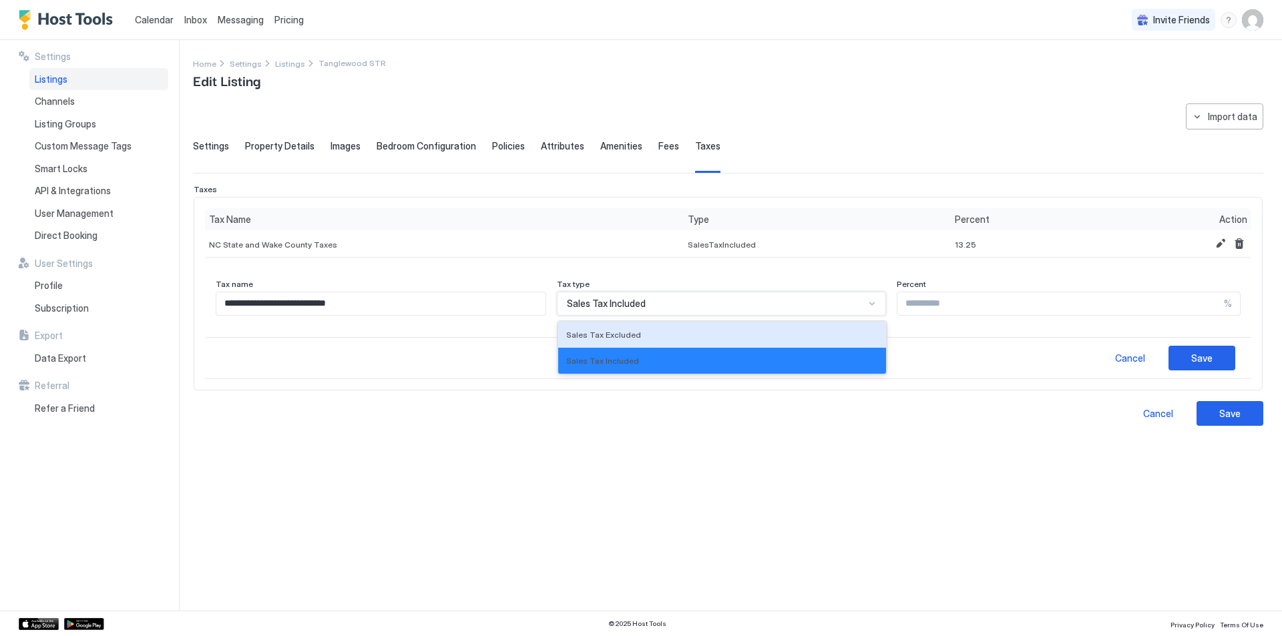
click at [613, 338] on span "Sales Tax Excluded" at bounding box center [603, 335] width 75 height 10
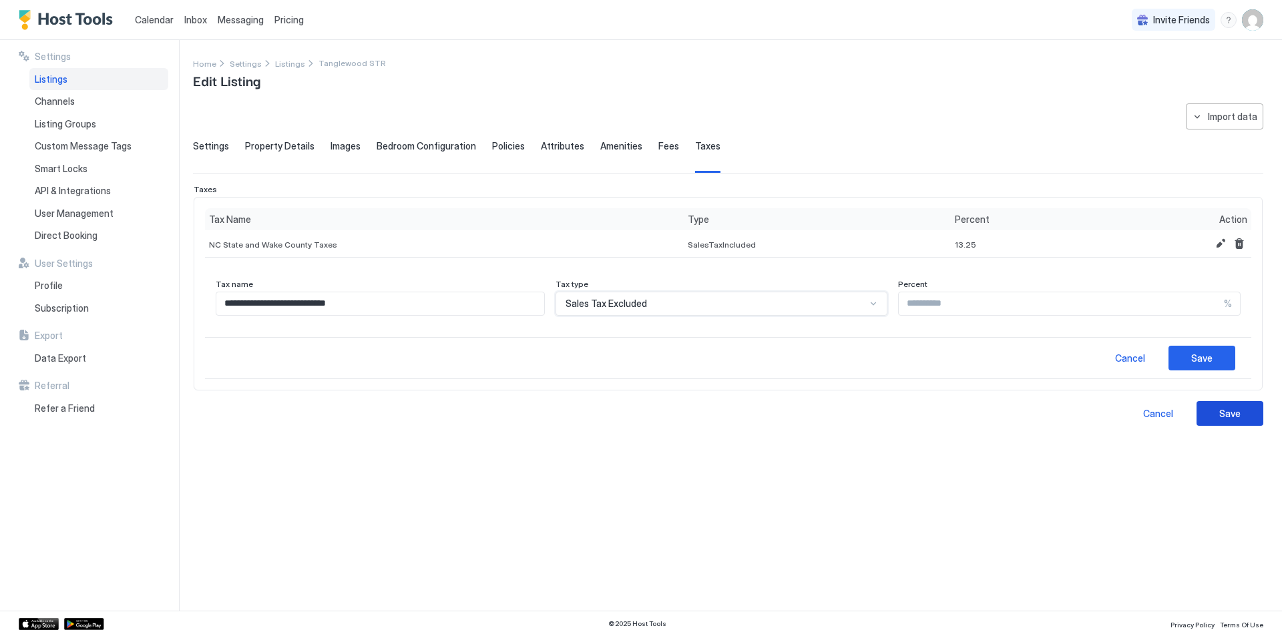
click at [1185, 346] on div "Cancel Save" at bounding box center [728, 358] width 1046 height 42
click at [1197, 352] on div "Save" at bounding box center [1201, 358] width 21 height 14
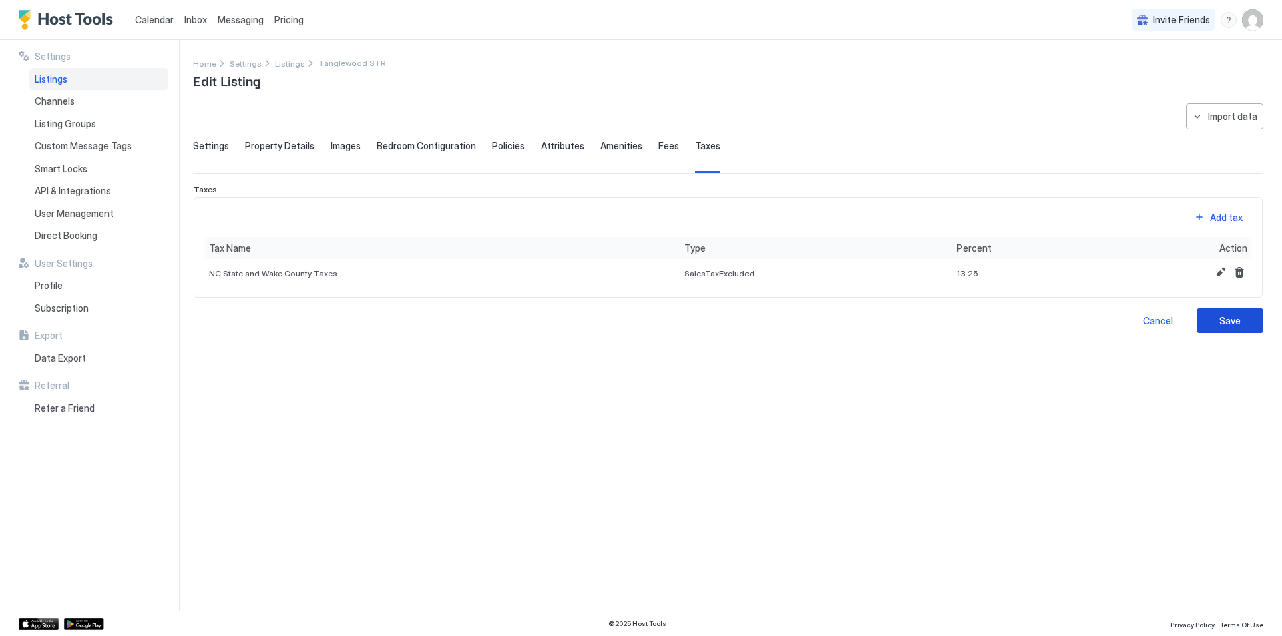
click at [1224, 320] on div "Save" at bounding box center [1229, 321] width 21 height 14
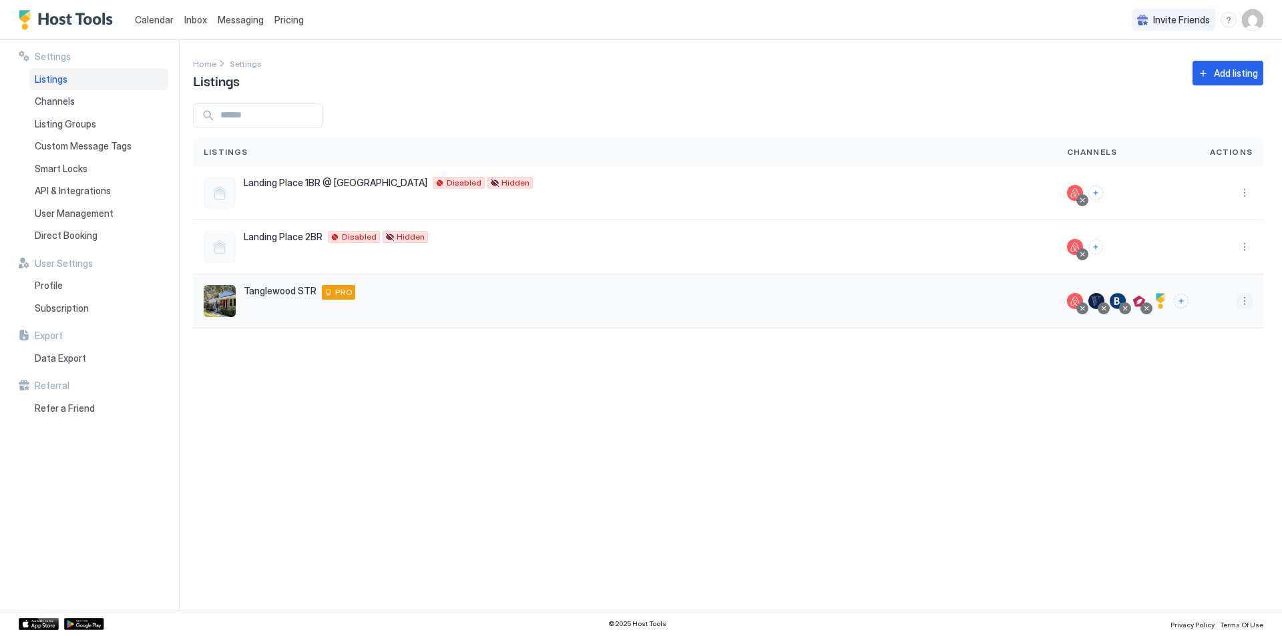
click at [1244, 305] on button "More options" at bounding box center [1245, 301] width 16 height 16
click at [1112, 359] on span "Edit Listing" at bounding box center [1123, 363] width 42 height 10
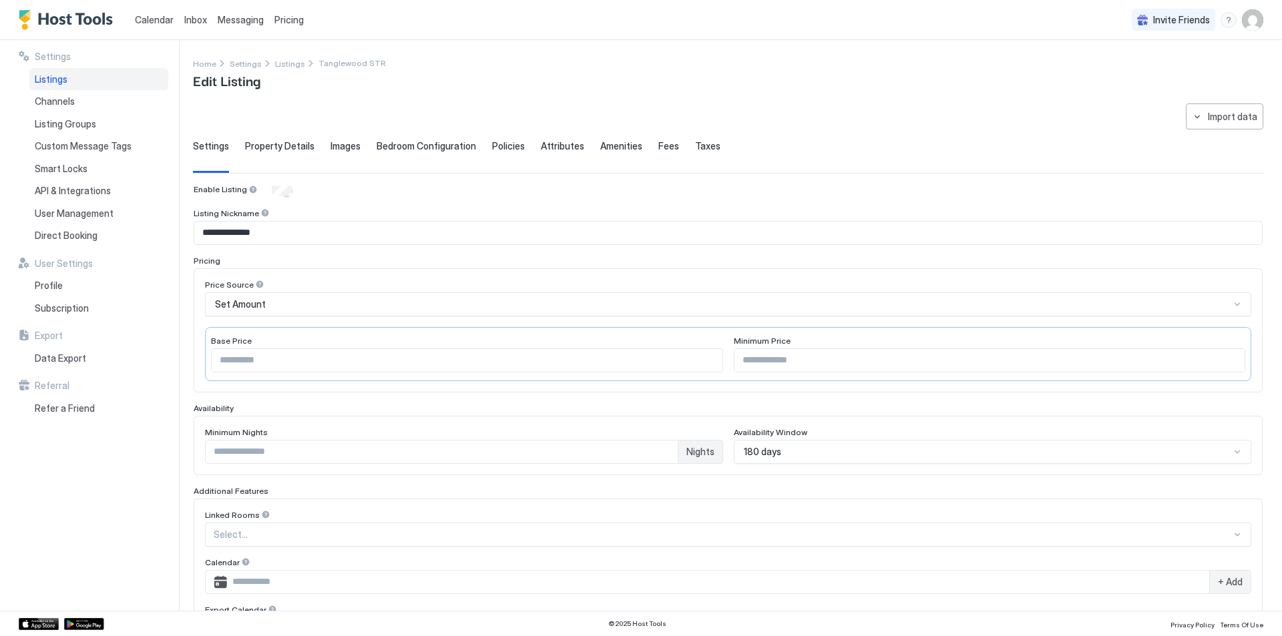
click at [697, 150] on span "Taxes" at bounding box center [707, 146] width 25 height 12
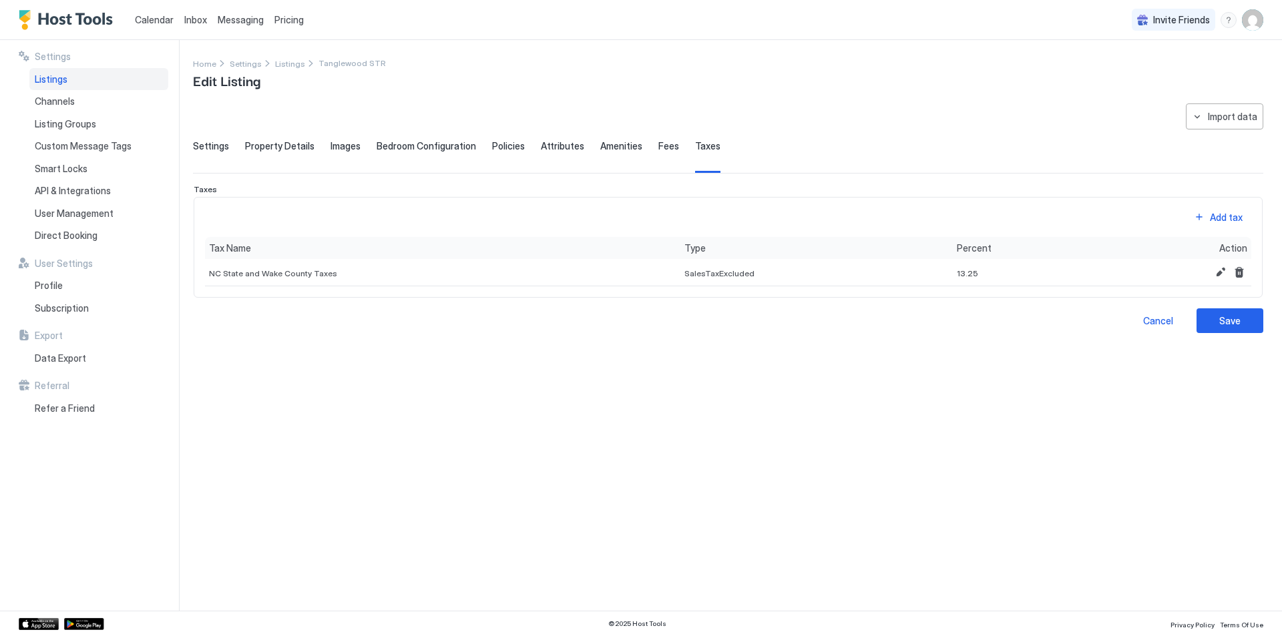
click at [658, 144] on span "Fees" at bounding box center [668, 146] width 21 height 12
click at [1222, 214] on div "Add fee" at bounding box center [1226, 207] width 37 height 14
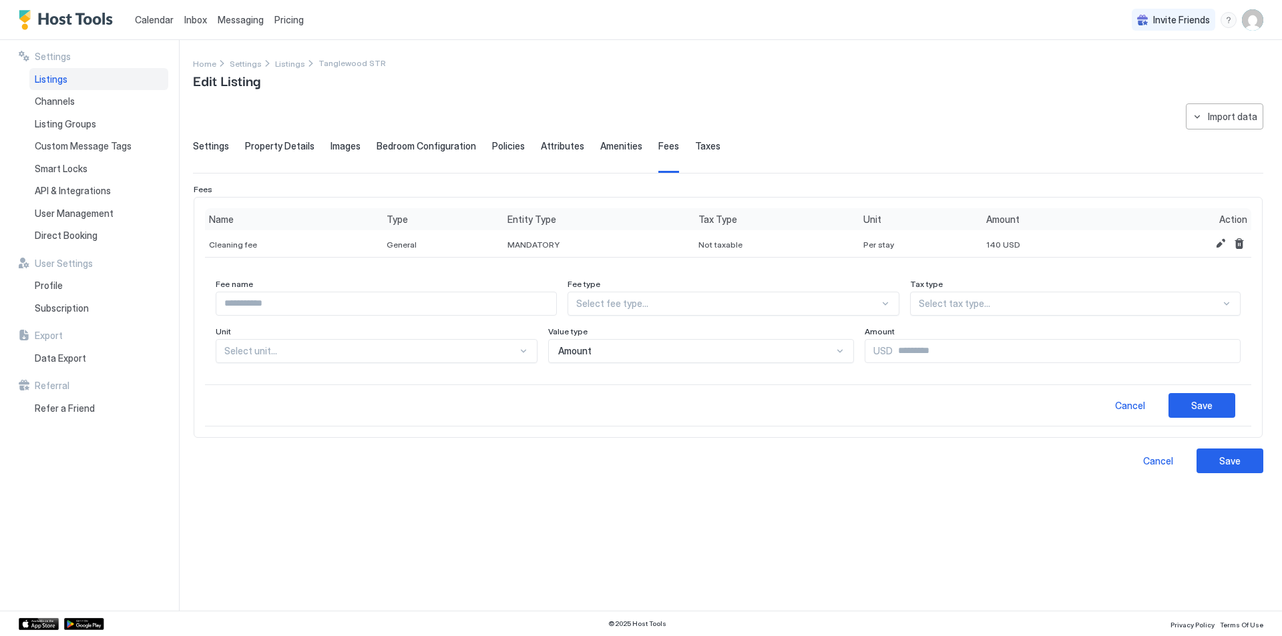
click at [262, 308] on input "Input Field" at bounding box center [386, 303] width 340 height 23
type input "*"
type input "**********"
click at [698, 312] on div "Select fee type..." at bounding box center [733, 304] width 331 height 24
click at [636, 357] on div "General" at bounding box center [734, 361] width 314 height 10
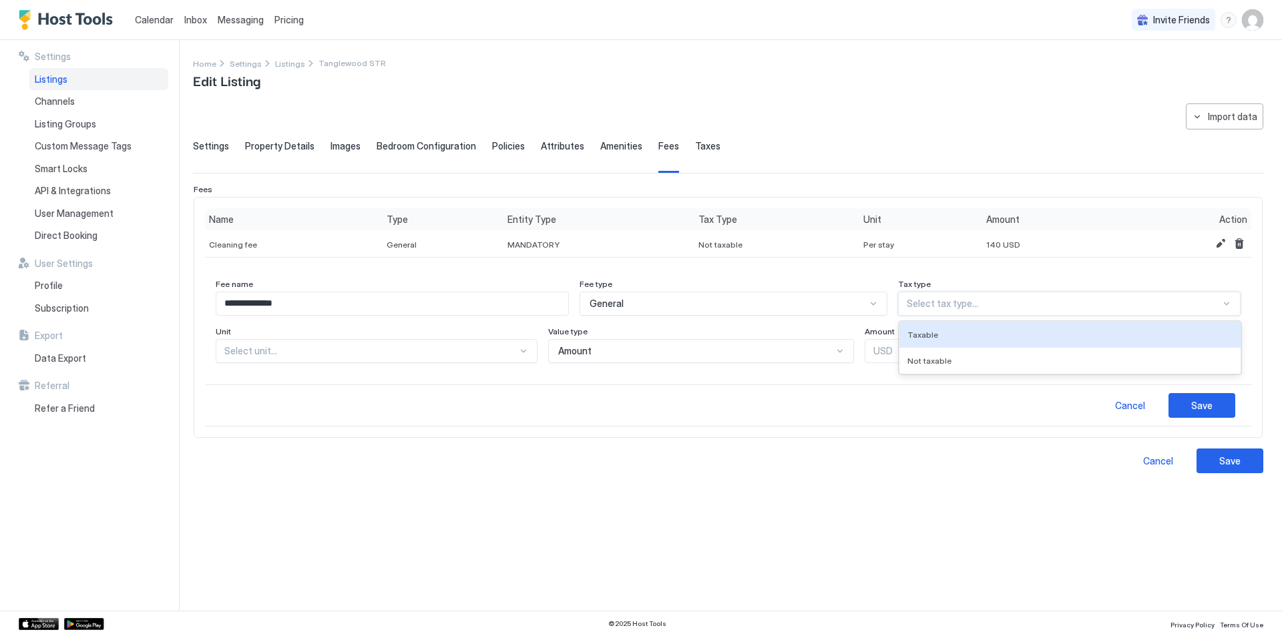
click at [1005, 308] on div at bounding box center [1064, 304] width 314 height 12
click at [932, 332] on span "Taxable" at bounding box center [923, 335] width 31 height 10
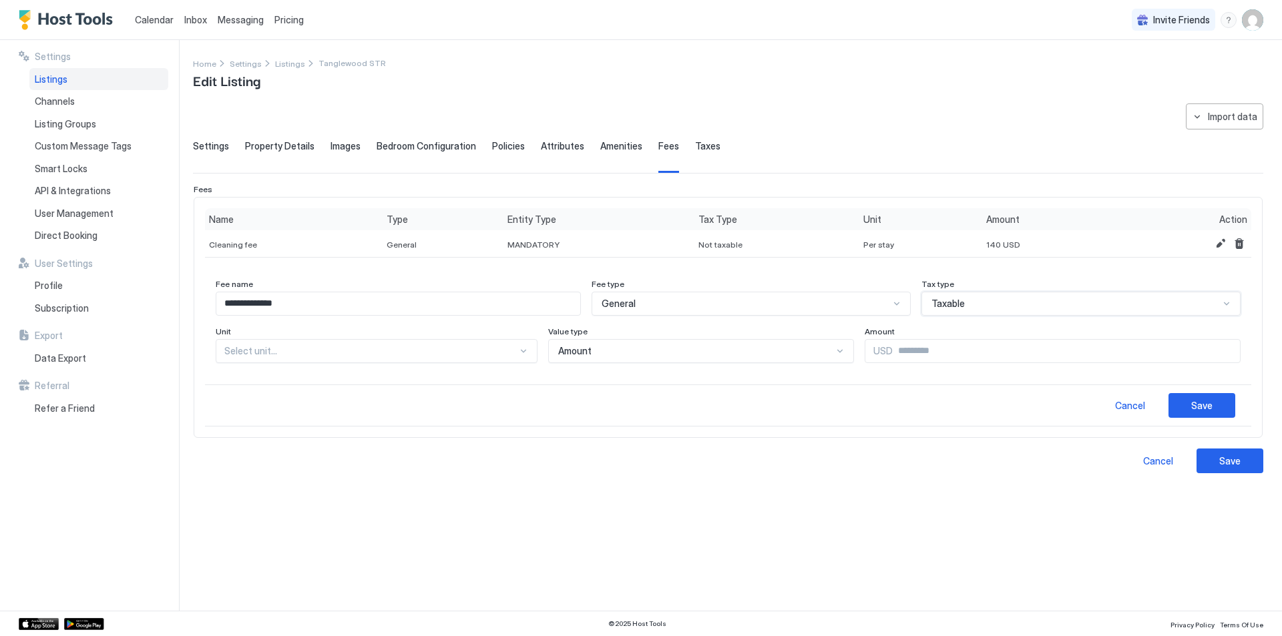
click at [260, 355] on div at bounding box center [370, 351] width 293 height 12
click at [244, 436] on span "Per stay" at bounding box center [240, 434] width 31 height 10
click at [549, 351] on span "Amount" at bounding box center [565, 351] width 33 height 12
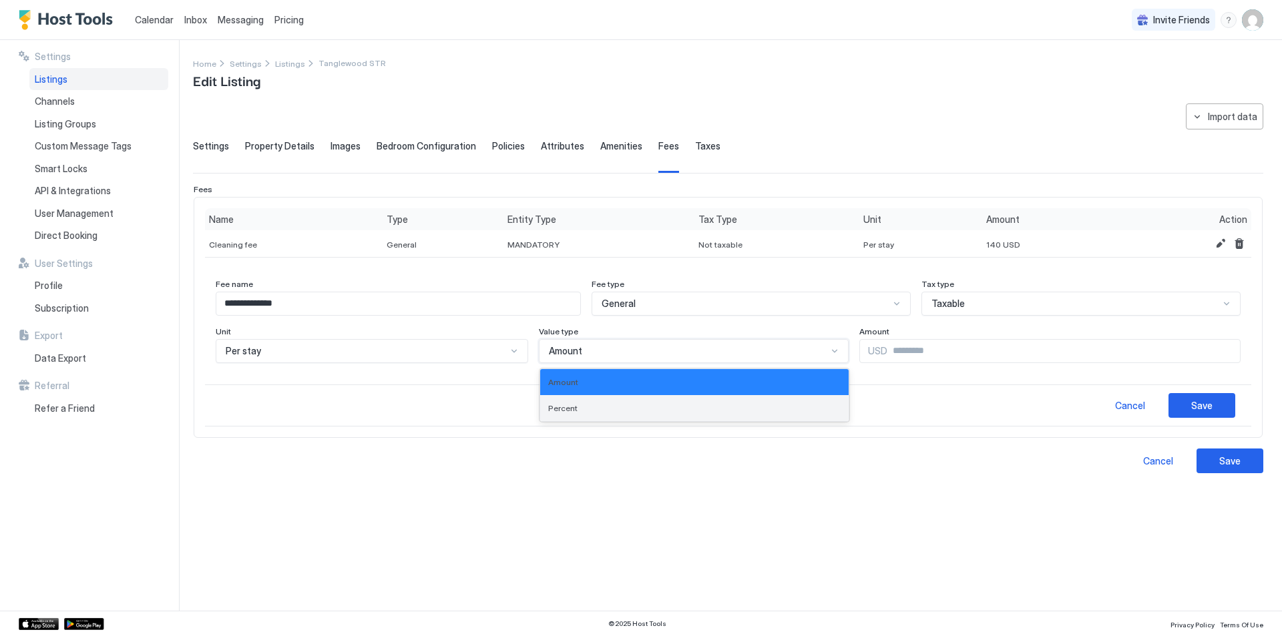
click at [556, 407] on span "Percent" at bounding box center [562, 408] width 29 height 10
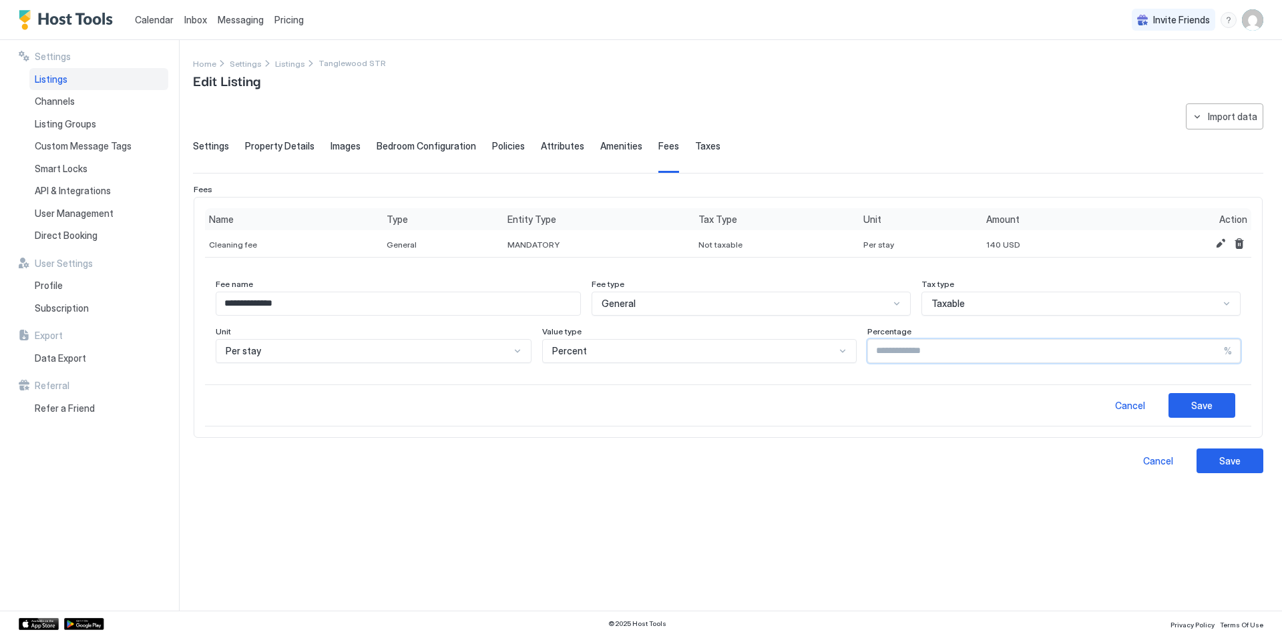
click at [903, 353] on input "Input Field" at bounding box center [1046, 351] width 356 height 23
type input "*"
click at [988, 421] on div "Cancel Save" at bounding box center [728, 406] width 1046 height 42
click at [1197, 405] on div "Save" at bounding box center [1201, 406] width 21 height 14
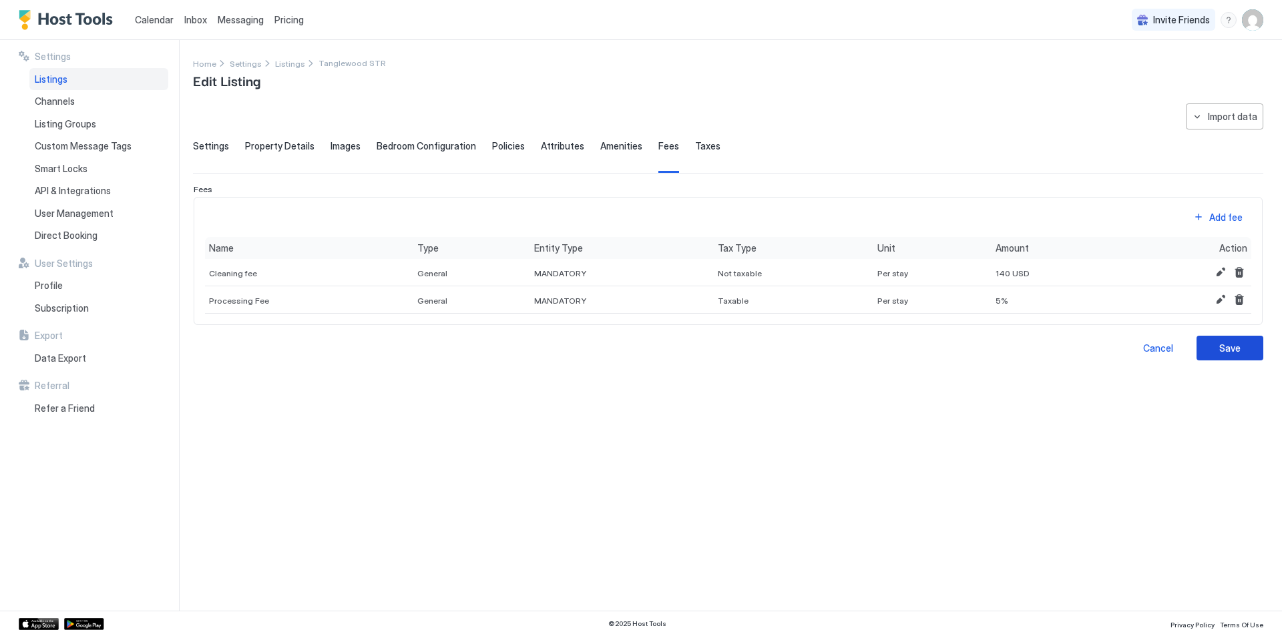
drag, startPoint x: 1233, startPoint y: 358, endPoint x: 1135, endPoint y: 435, distance: 124.6
click at [1233, 357] on button "Save" at bounding box center [1230, 348] width 67 height 25
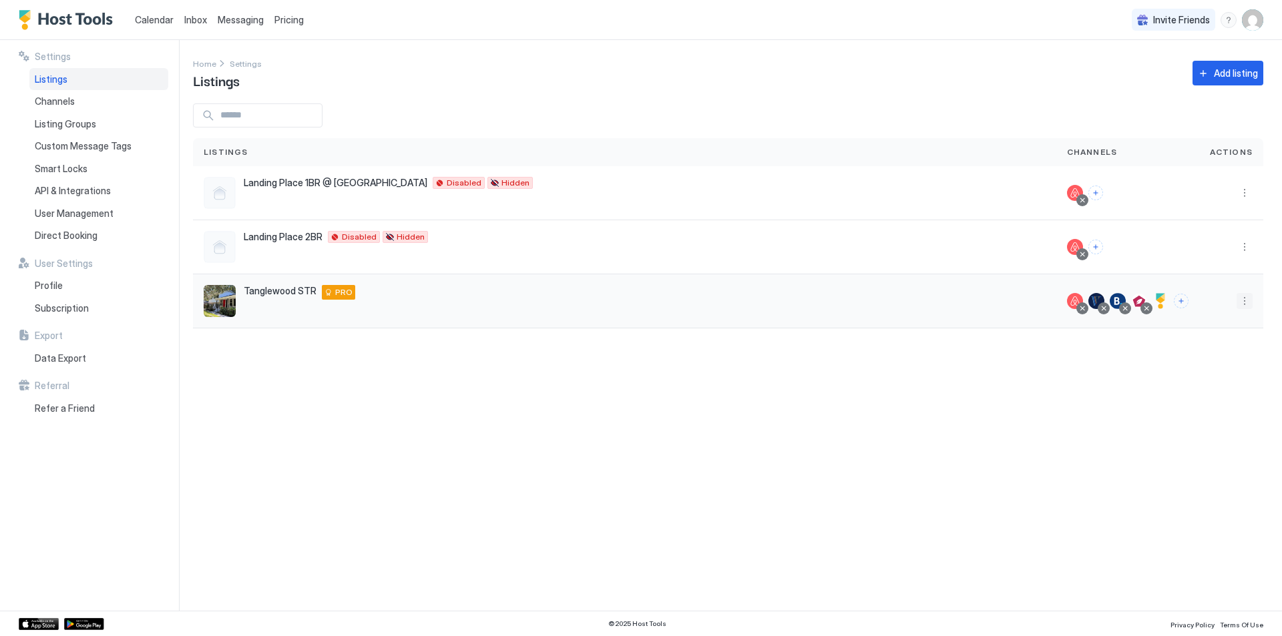
click at [1246, 298] on button "More options" at bounding box center [1245, 301] width 16 height 16
click at [1112, 360] on span "Edit Listing" at bounding box center [1123, 363] width 42 height 10
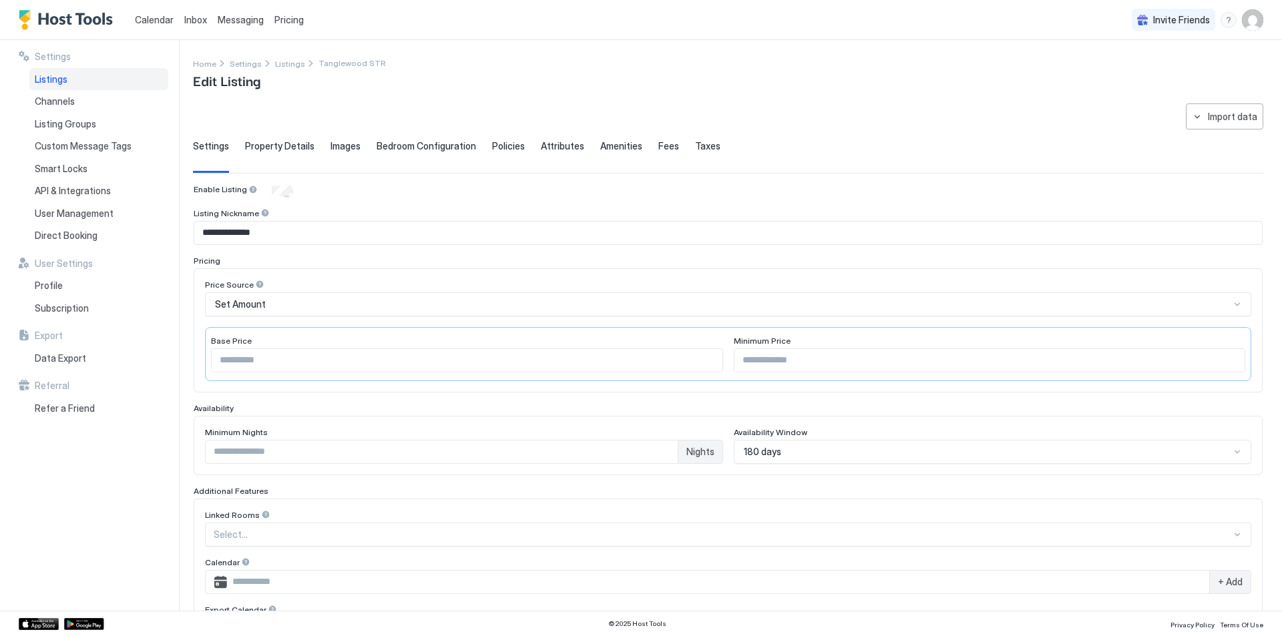
click at [658, 144] on span "Fees" at bounding box center [668, 146] width 21 height 12
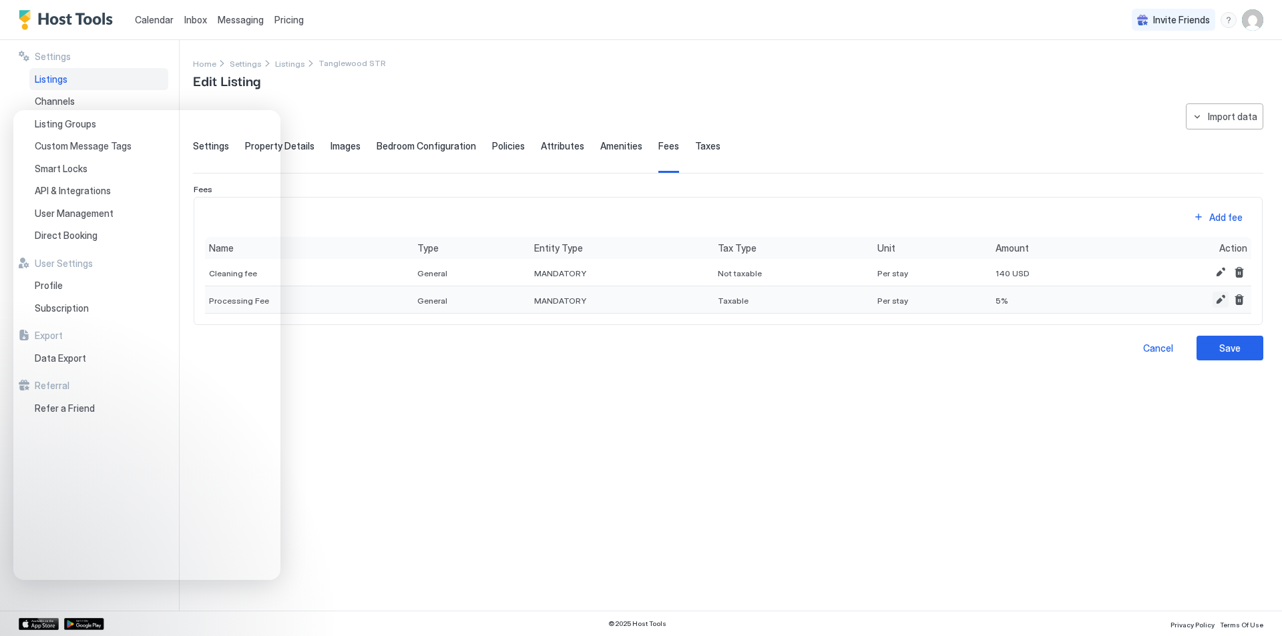
click at [1221, 300] on button "Edit" at bounding box center [1221, 300] width 16 height 16
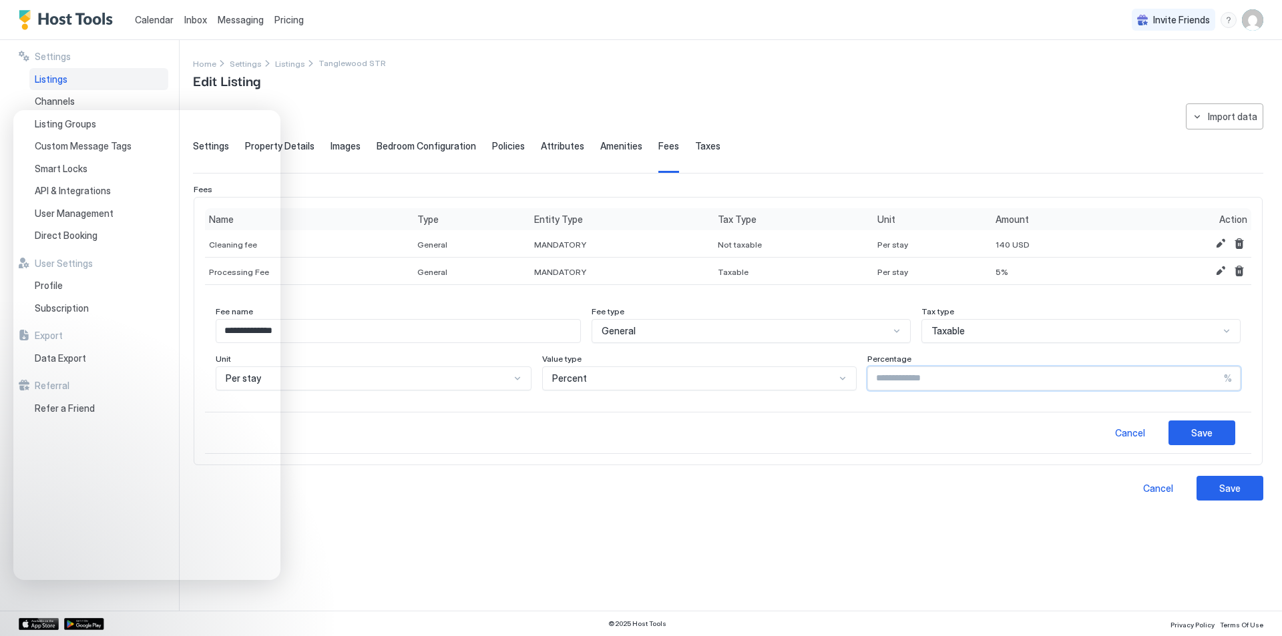
click at [1157, 385] on input "*" at bounding box center [1046, 378] width 356 height 23
type input "***"
click at [1208, 432] on div "Save" at bounding box center [1201, 433] width 21 height 14
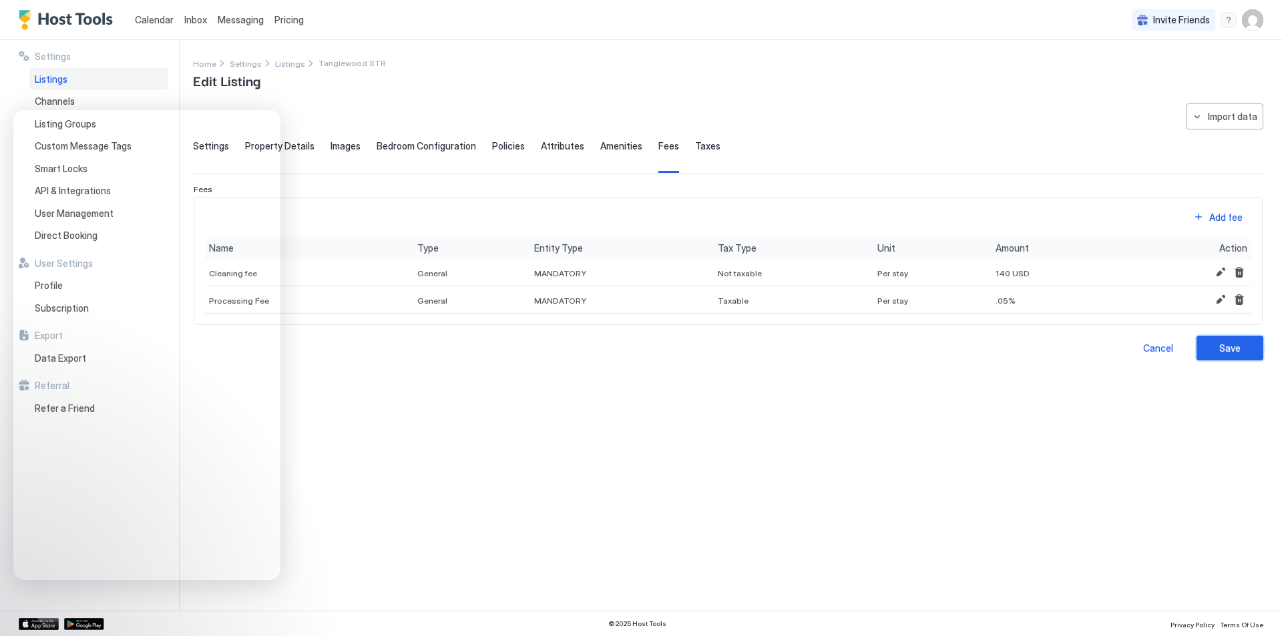
click at [1214, 351] on button "Save" at bounding box center [1230, 348] width 67 height 25
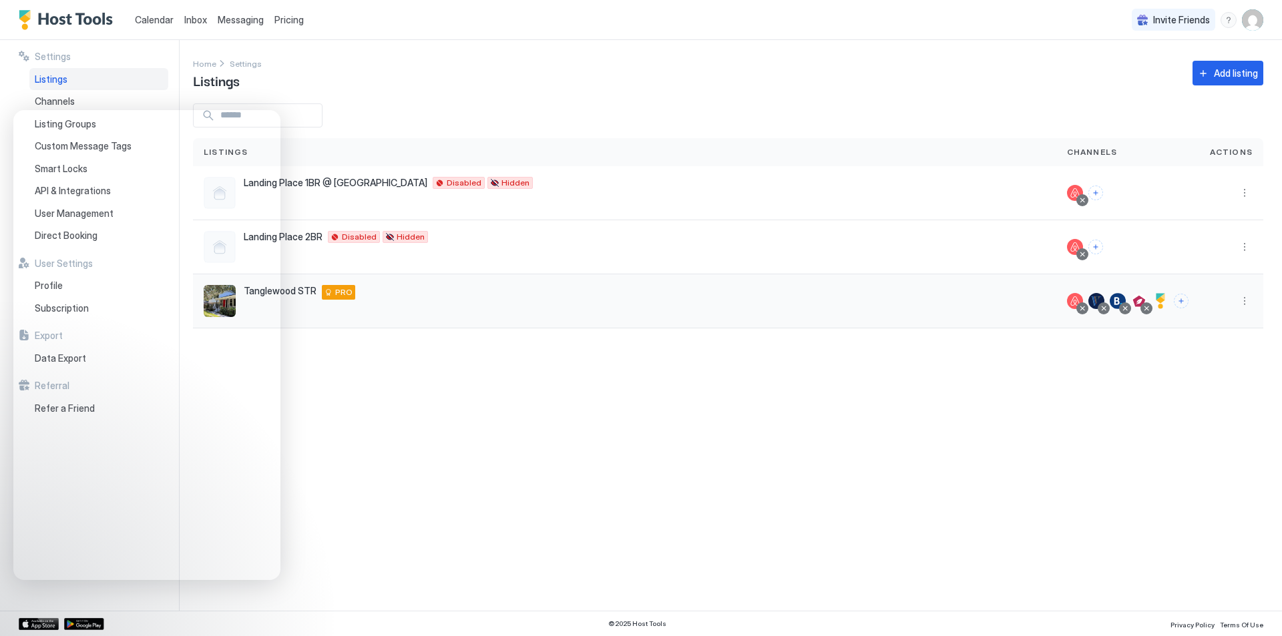
click at [1249, 303] on button "More options" at bounding box center [1245, 301] width 16 height 16
click at [1115, 363] on span "Edit Listing" at bounding box center [1123, 363] width 42 height 10
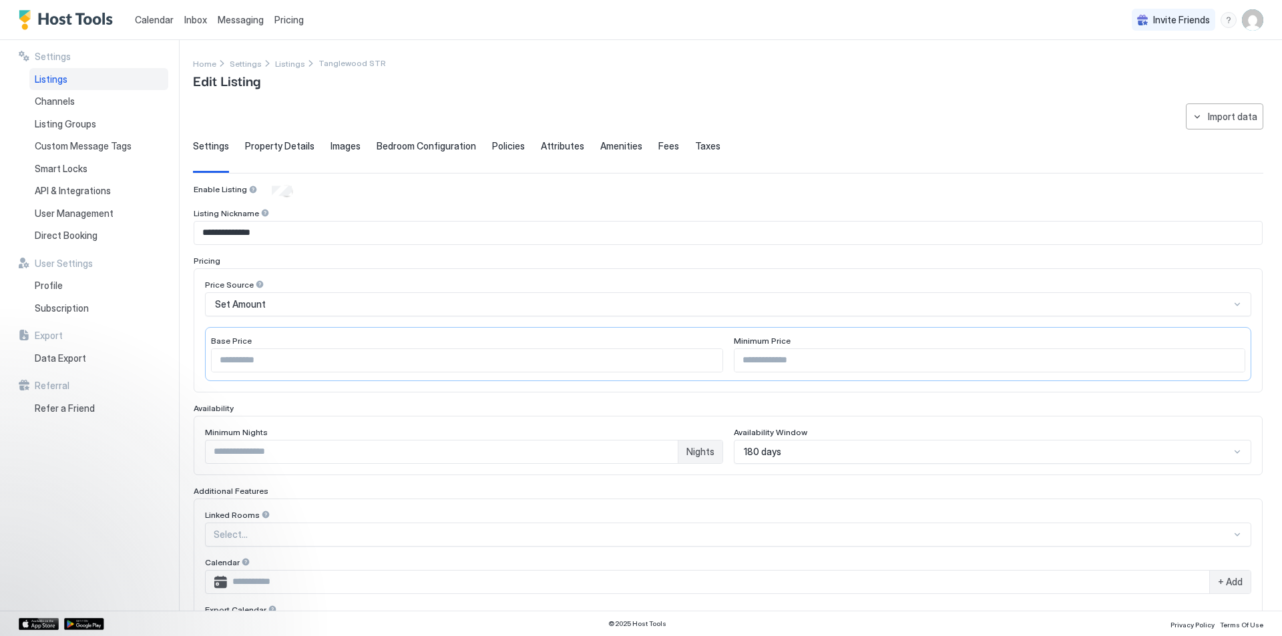
click at [610, 156] on div "Amenities" at bounding box center [621, 156] width 42 height 33
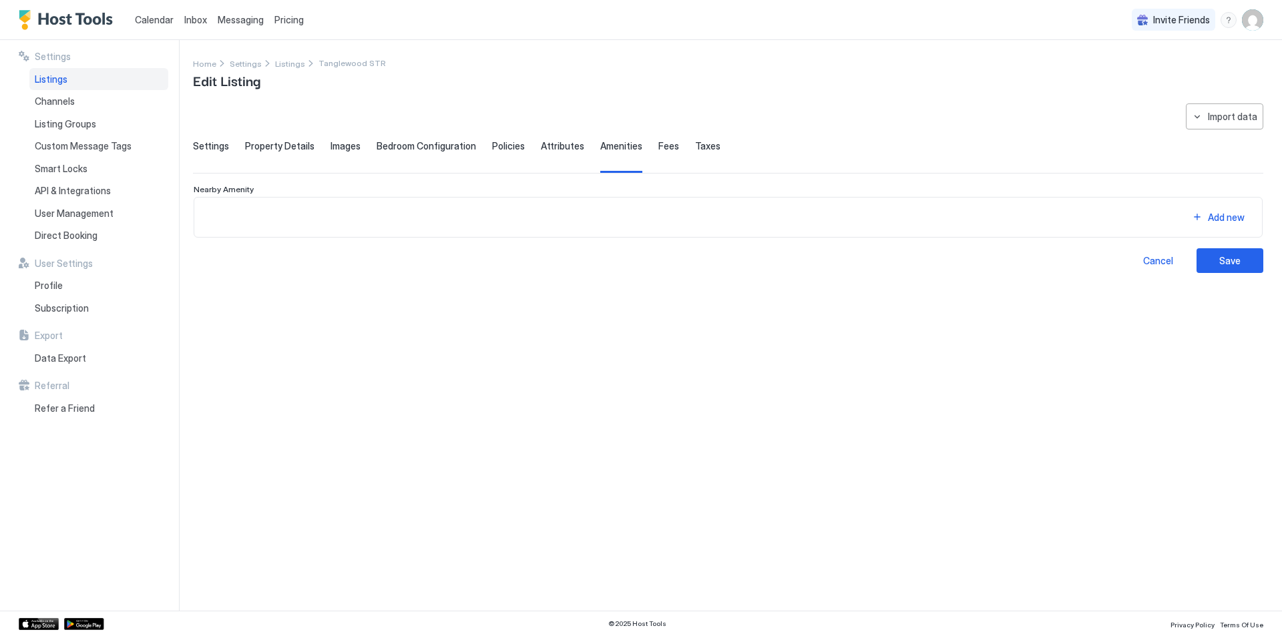
click at [658, 148] on span "Fees" at bounding box center [668, 146] width 21 height 12
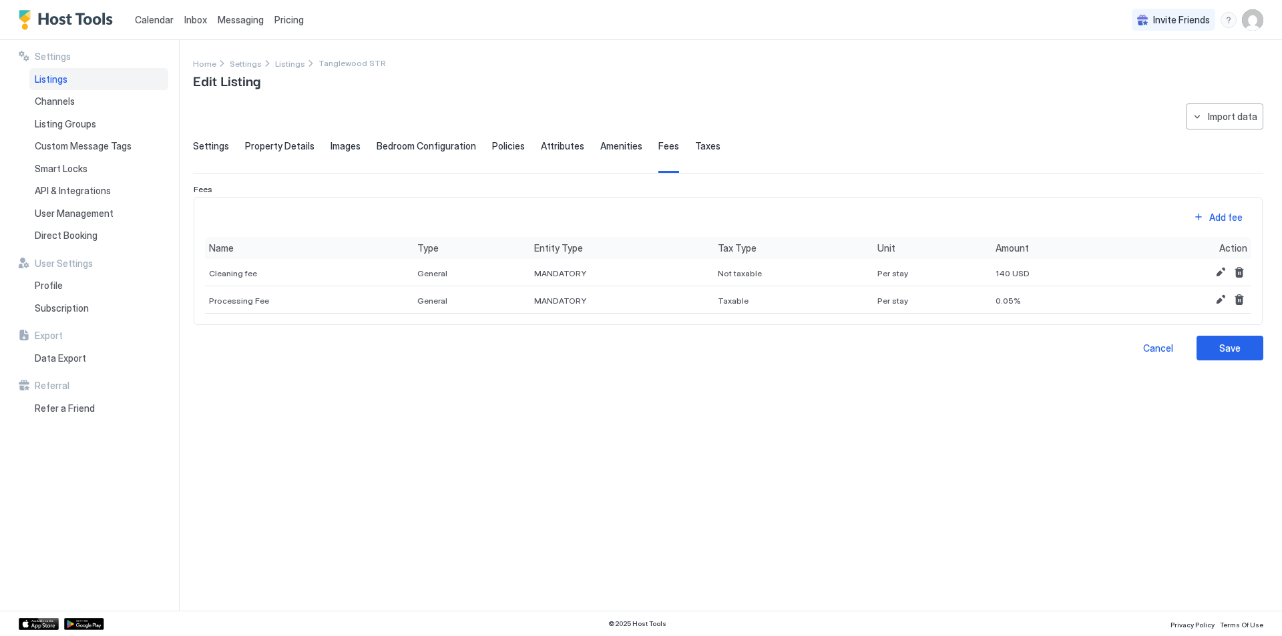
click at [506, 153] on div "Policies" at bounding box center [508, 156] width 33 height 33
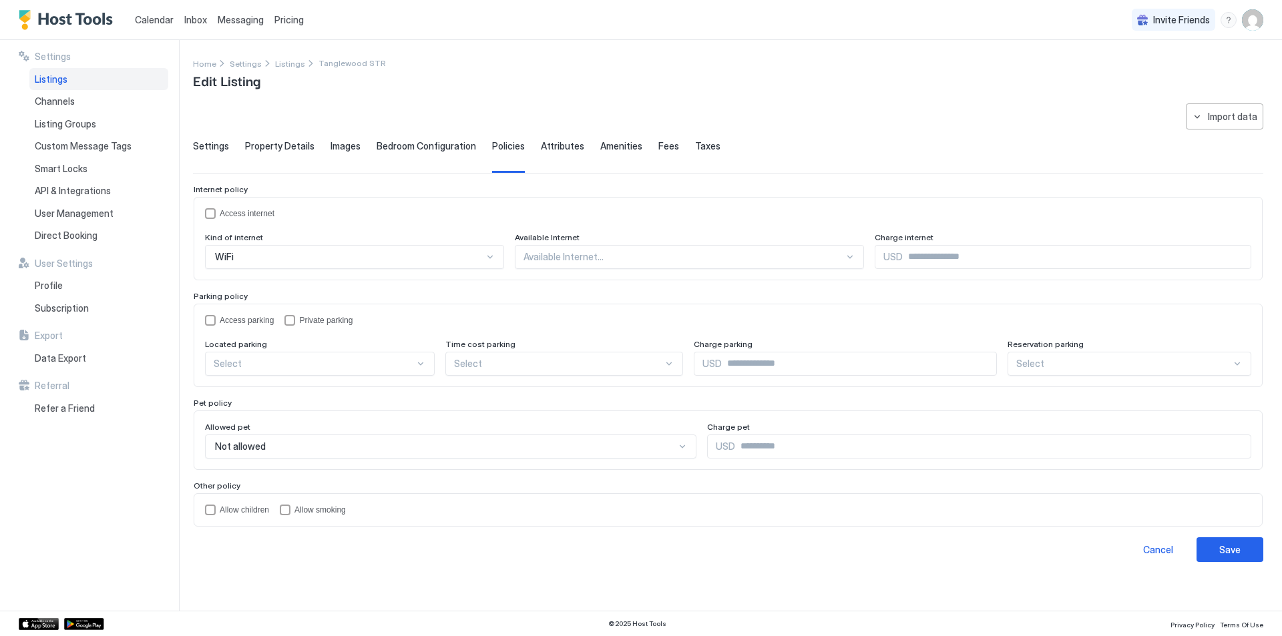
click at [229, 18] on span "Messaging" at bounding box center [241, 19] width 46 height 11
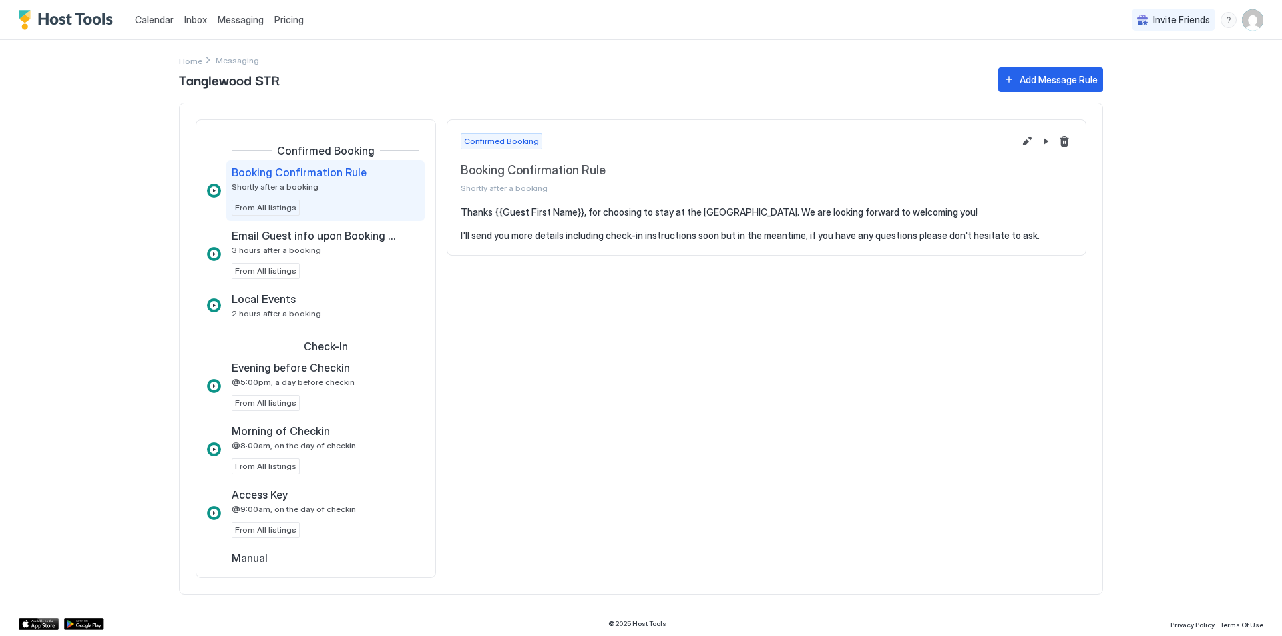
click at [200, 17] on span "Inbox" at bounding box center [195, 19] width 23 height 11
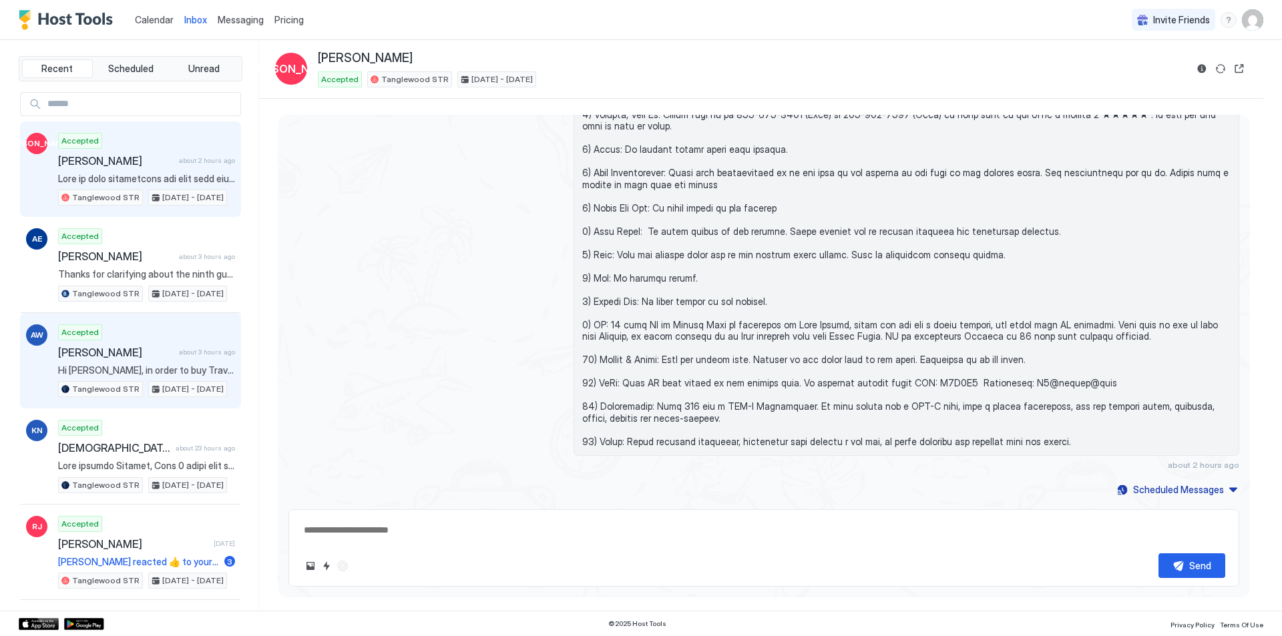
click at [140, 369] on span "Hi [PERSON_NAME], in order to buy Travel Insurance, you will need to call the V…" at bounding box center [146, 371] width 177 height 12
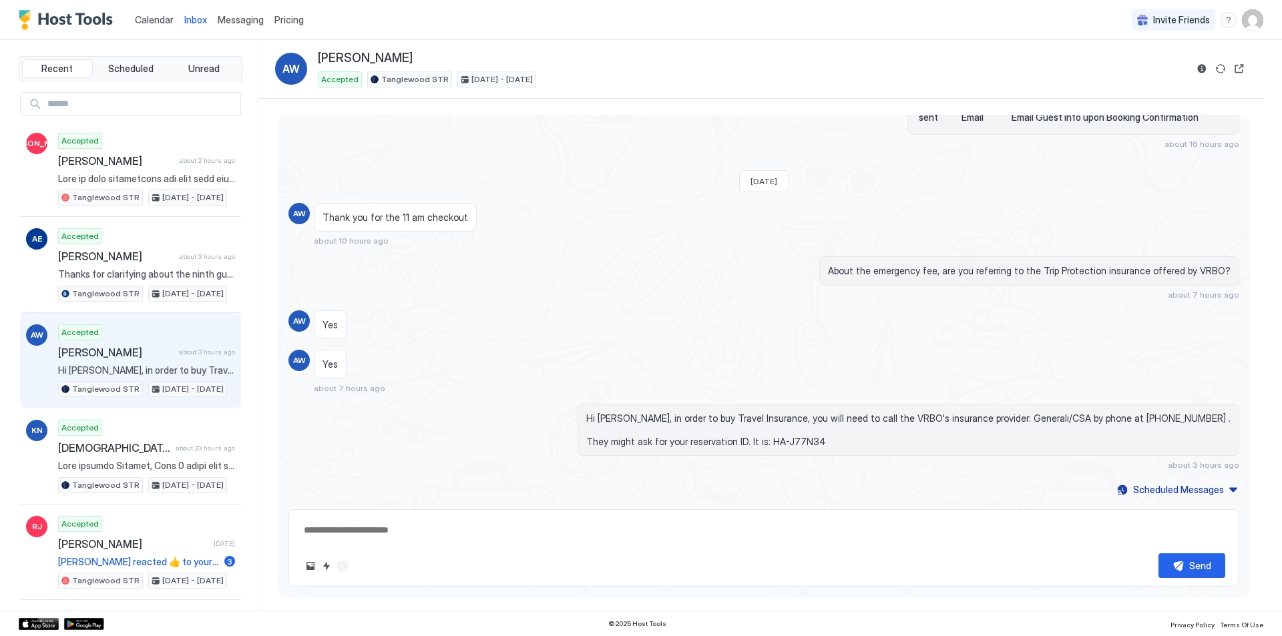
scroll to position [702, 0]
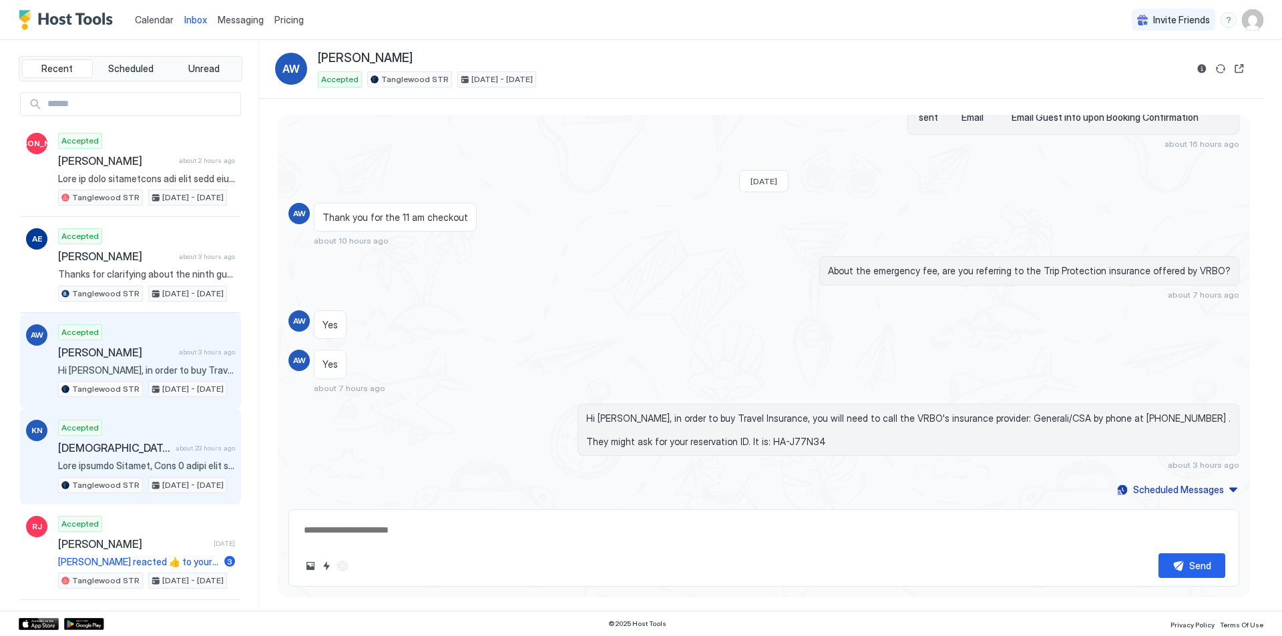
click at [176, 447] on span "about 23 hours ago" at bounding box center [205, 448] width 59 height 9
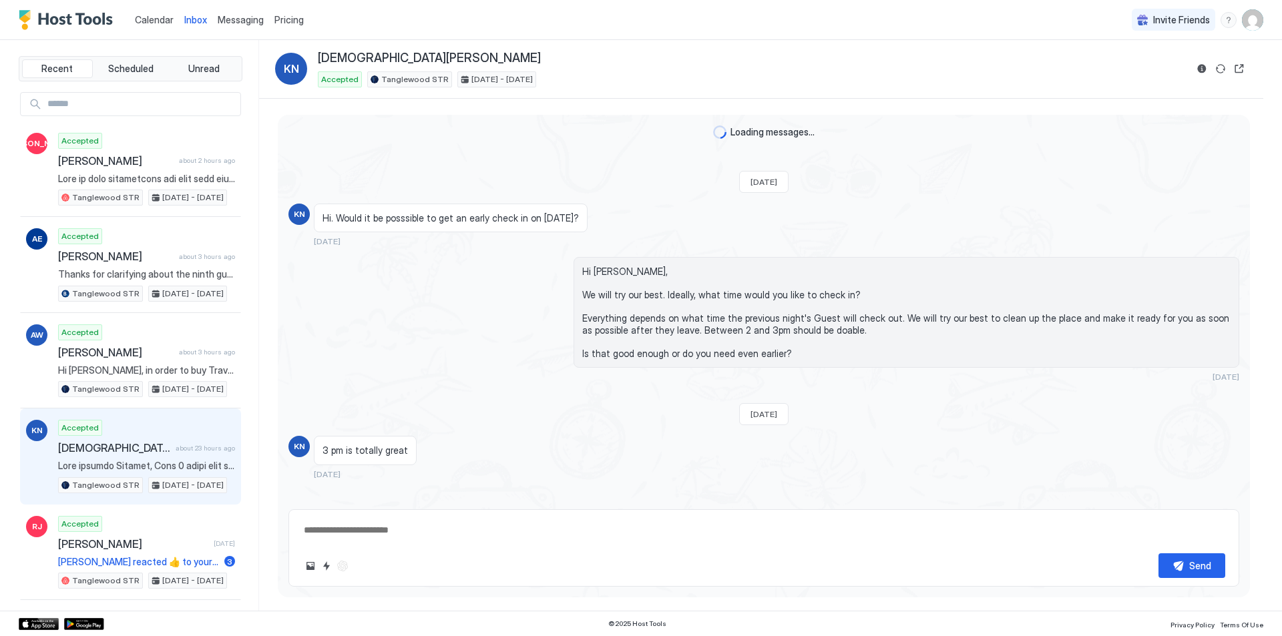
scroll to position [2352, 0]
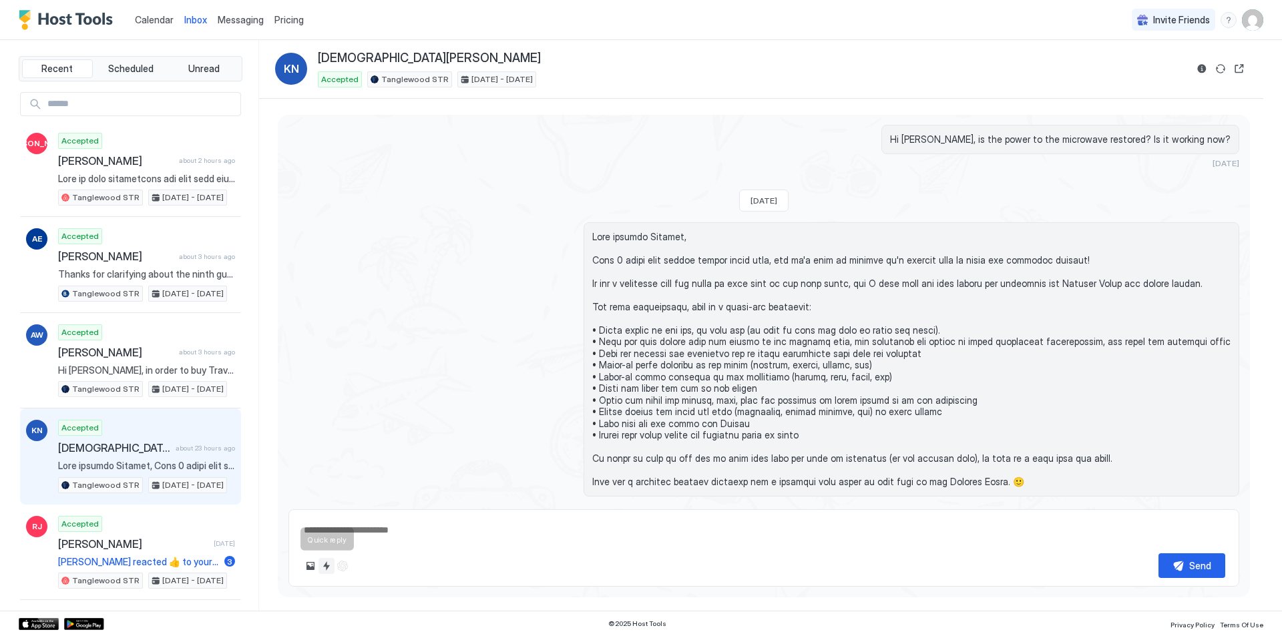
click at [325, 561] on button "Quick reply" at bounding box center [327, 566] width 16 height 16
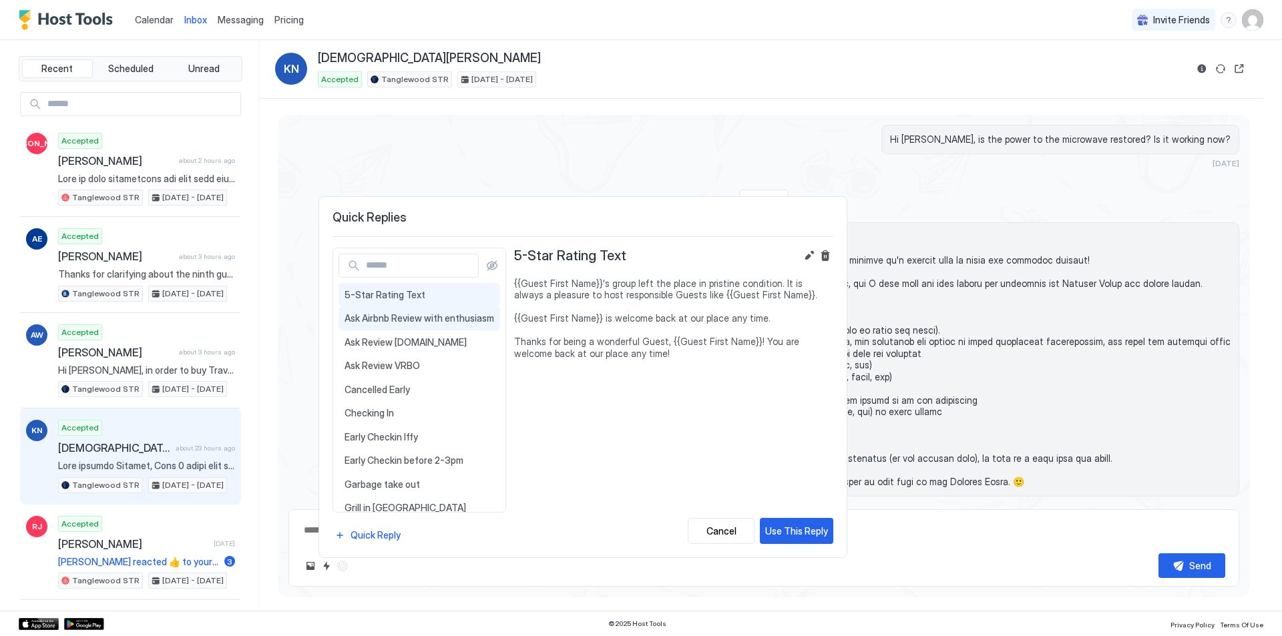
click at [427, 323] on span "Ask Airbnb Review with enthusiasm" at bounding box center [420, 319] width 150 height 12
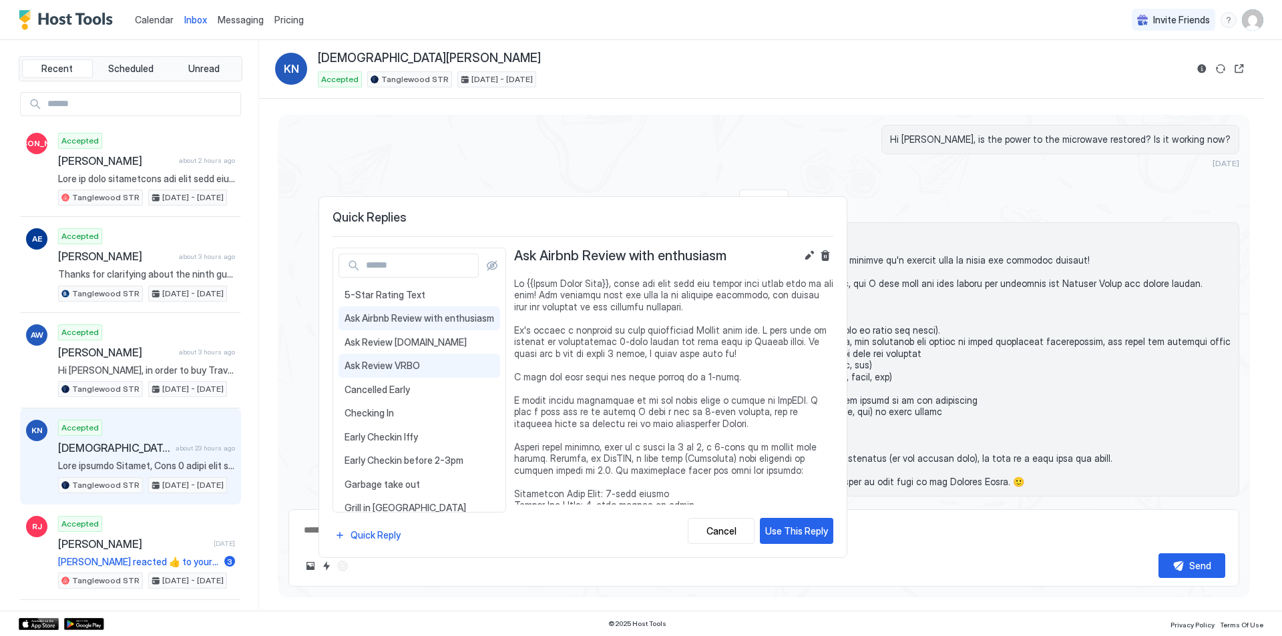
click at [399, 372] on div "Ask Review VRBO" at bounding box center [420, 366] width 162 height 24
click at [788, 534] on div "Use This Reply" at bounding box center [796, 531] width 63 height 14
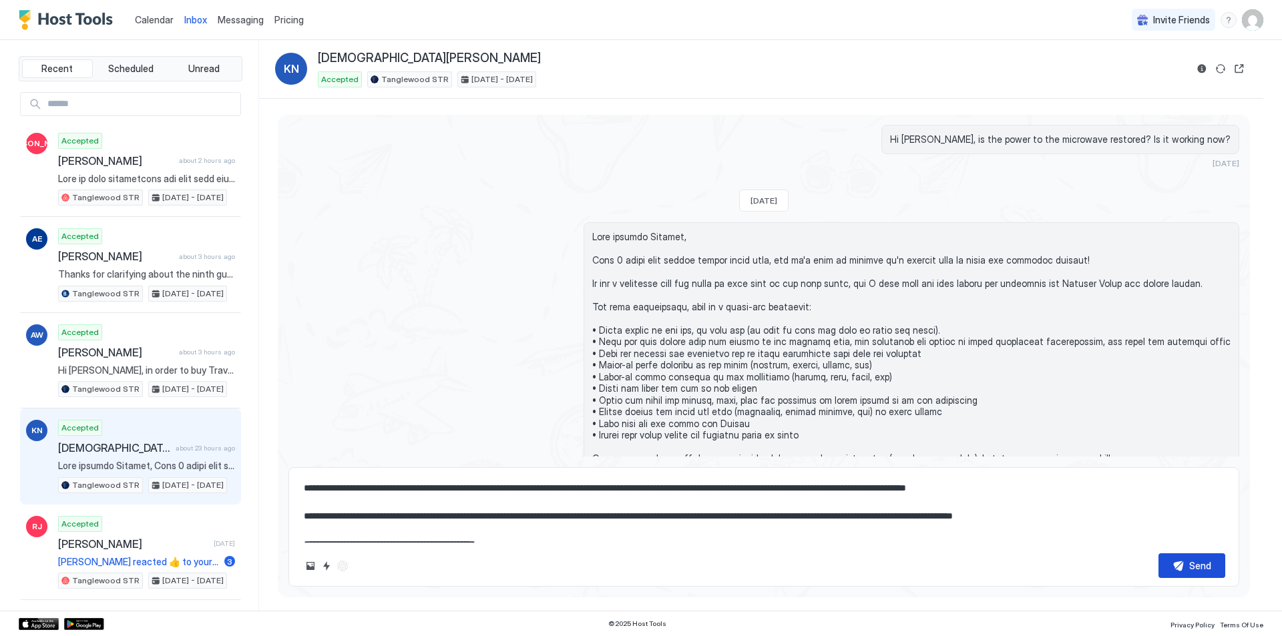
click at [1206, 572] on div "Send" at bounding box center [1200, 566] width 22 height 14
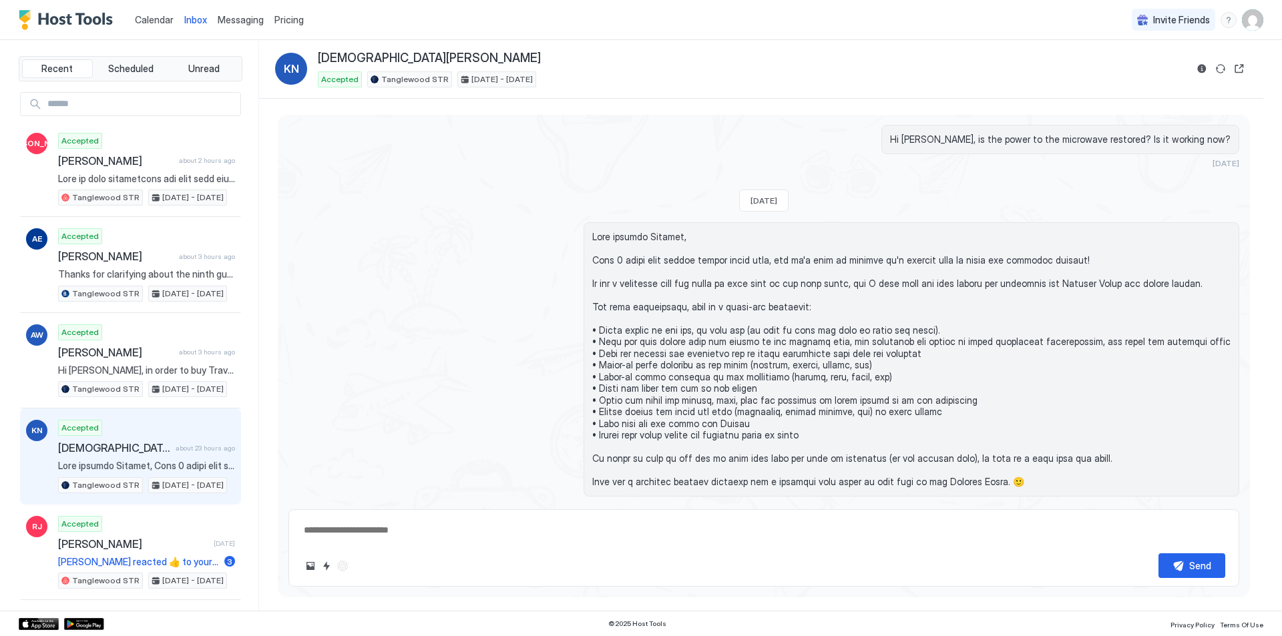
scroll to position [2671, 0]
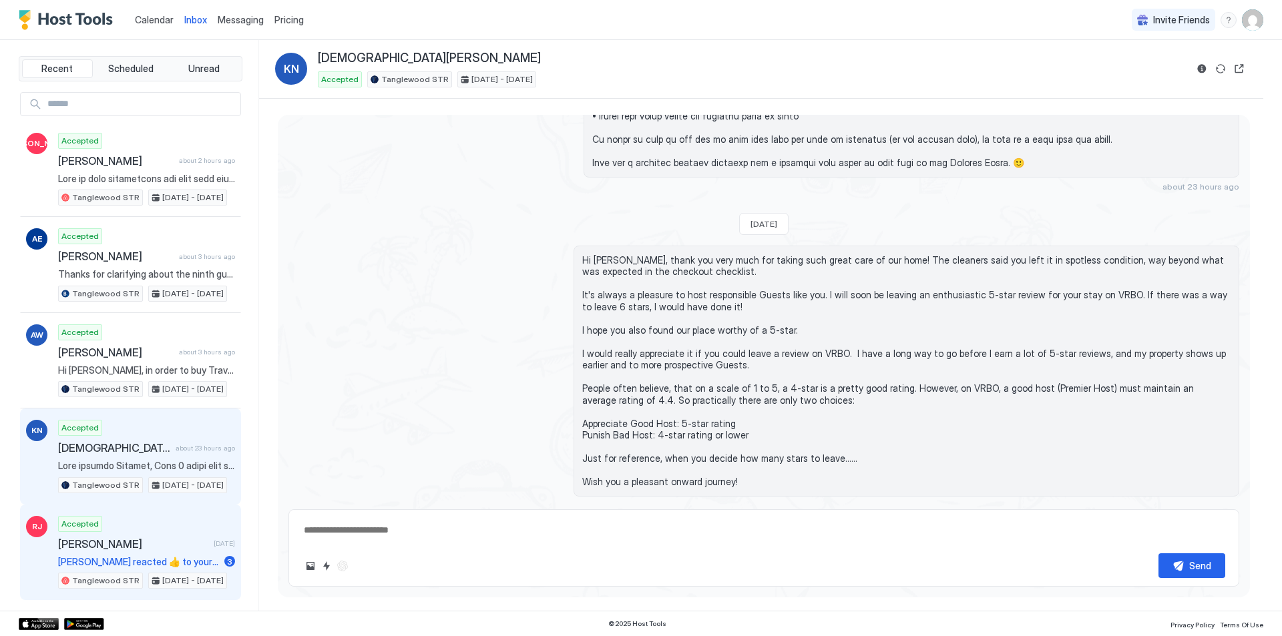
click at [125, 557] on span "[PERSON_NAME] reacted 👍 to your message "Hi [PERSON_NAME], For your leisure tim…" at bounding box center [138, 562] width 161 height 12
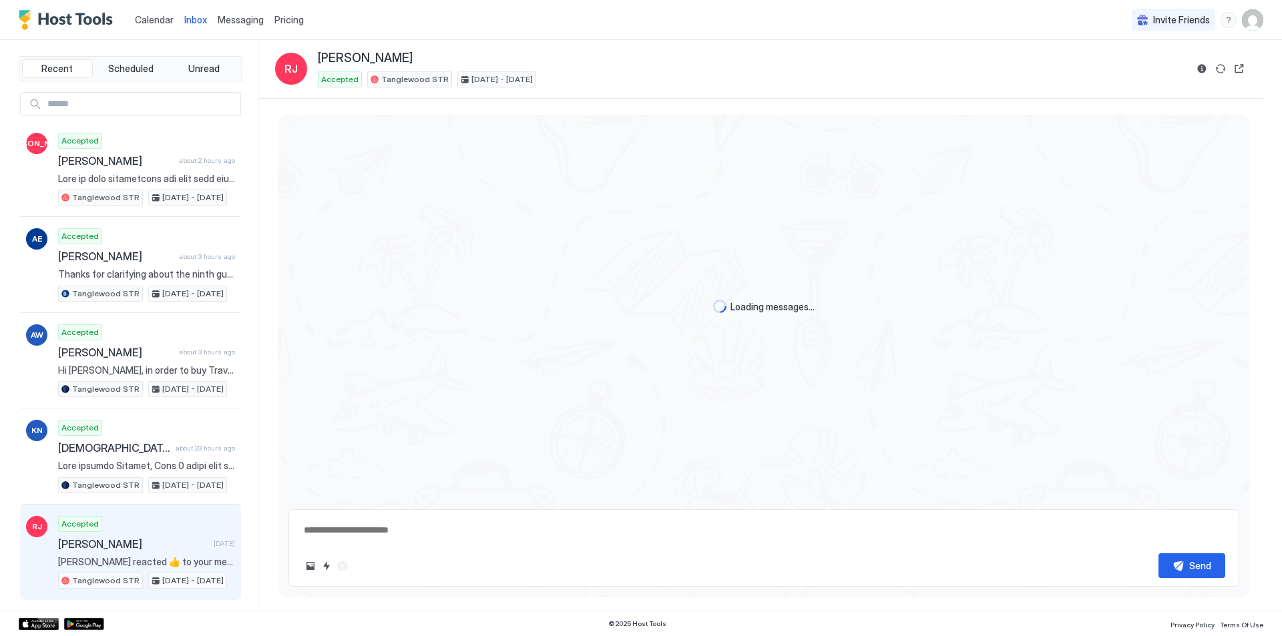
scroll to position [204, 0]
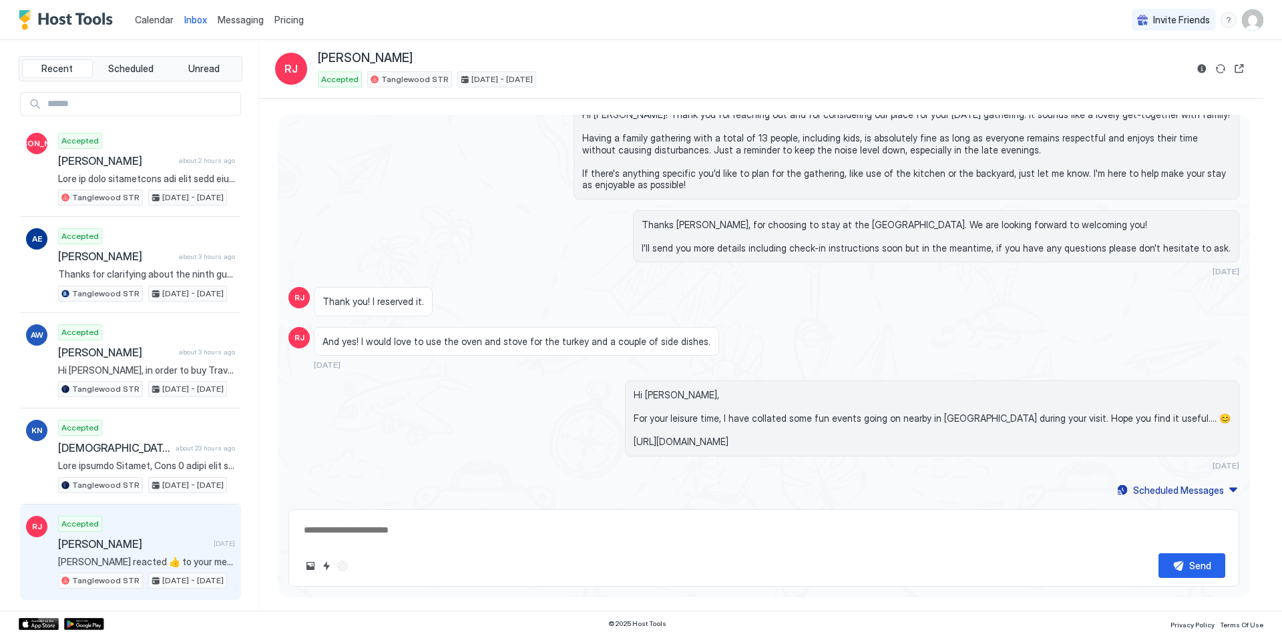
click at [164, 23] on span "Calendar" at bounding box center [154, 19] width 39 height 11
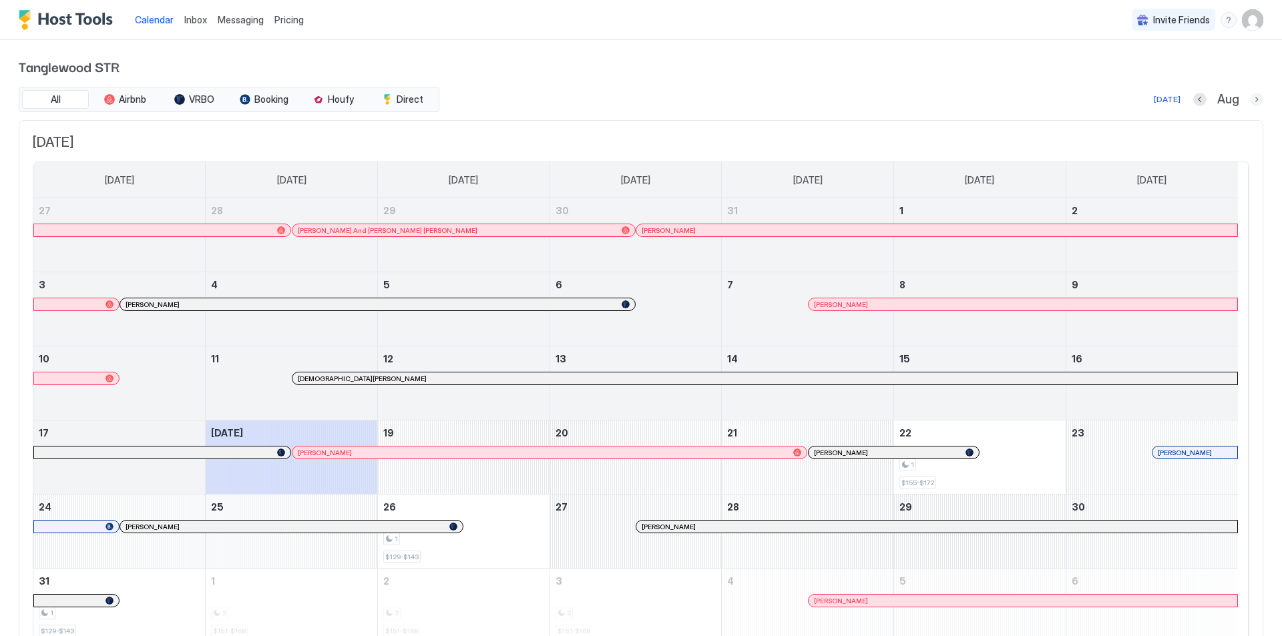
click at [1250, 96] on button "Next month" at bounding box center [1256, 99] width 13 height 13
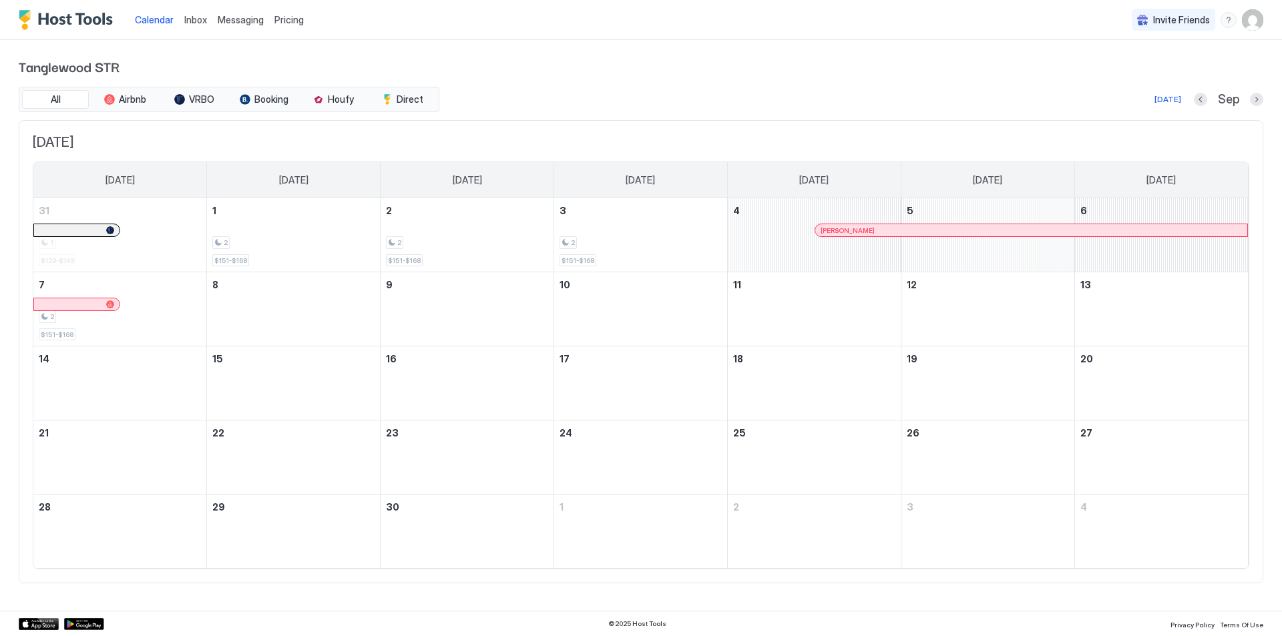
click at [1249, 97] on div "Sep" at bounding box center [1228, 99] width 69 height 15
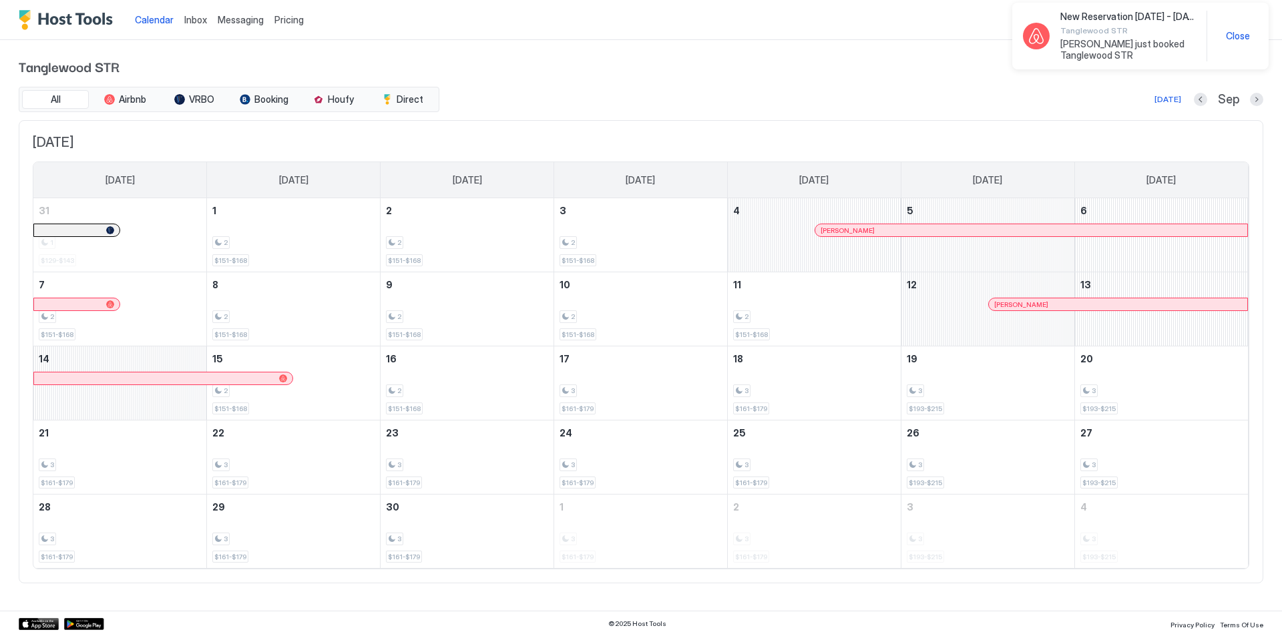
click at [1243, 38] on span "Close" at bounding box center [1238, 36] width 24 height 12
click at [1256, 100] on button "Next month" at bounding box center [1256, 99] width 13 height 13
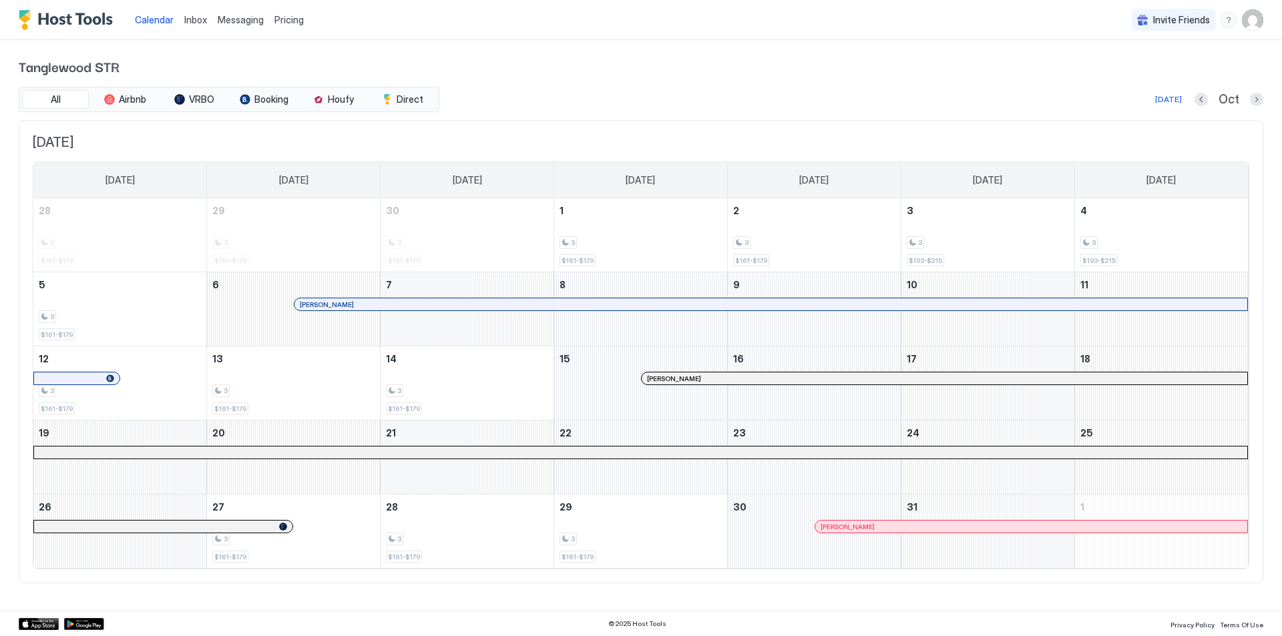
click at [193, 16] on span "Inbox" at bounding box center [195, 19] width 23 height 11
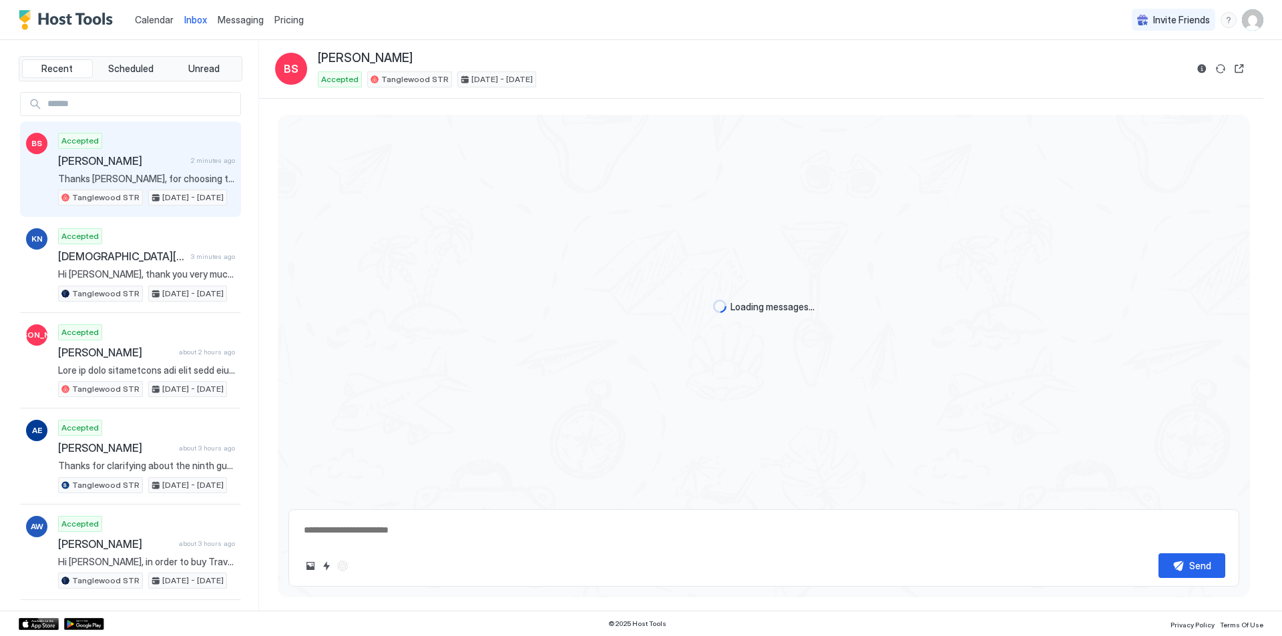
click at [160, 170] on div "Accepted [PERSON_NAME] 2 minutes ago Thanks [PERSON_NAME], for choosing to stay…" at bounding box center [146, 169] width 177 height 73
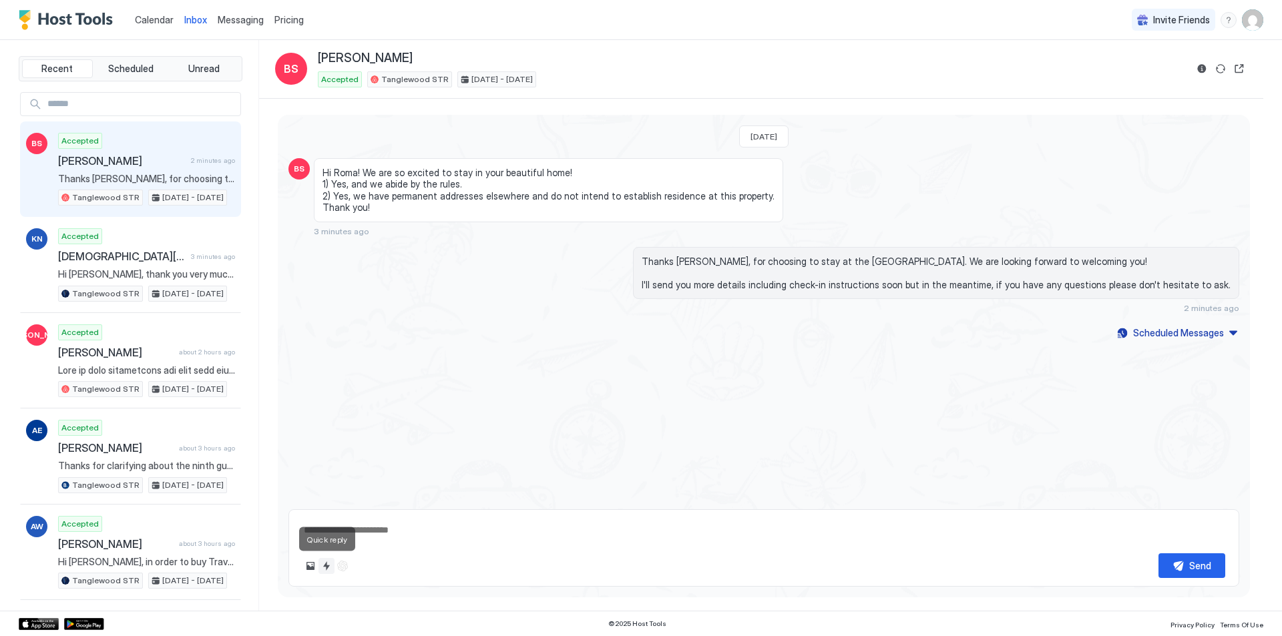
click at [326, 571] on button "Quick reply" at bounding box center [327, 566] width 16 height 16
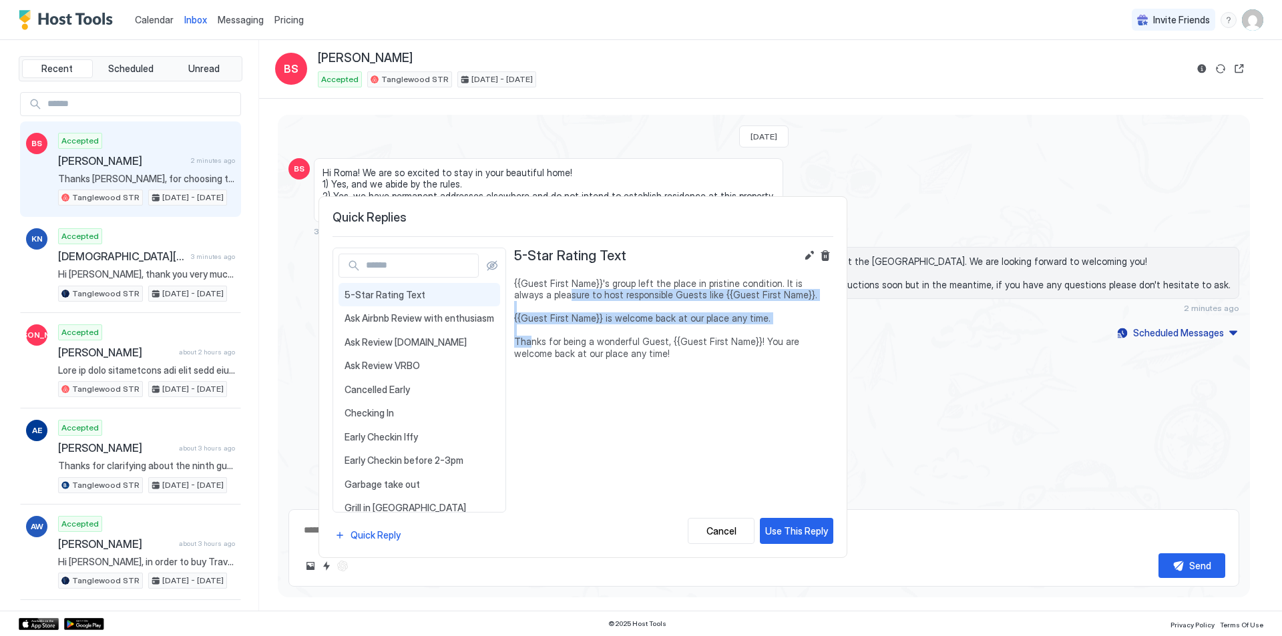
drag, startPoint x: 531, startPoint y: 300, endPoint x: 531, endPoint y: 338, distance: 37.4
click at [531, 338] on span "{{Guest First Name}}'s group left the place in pristine condition. It is always…" at bounding box center [673, 319] width 319 height 82
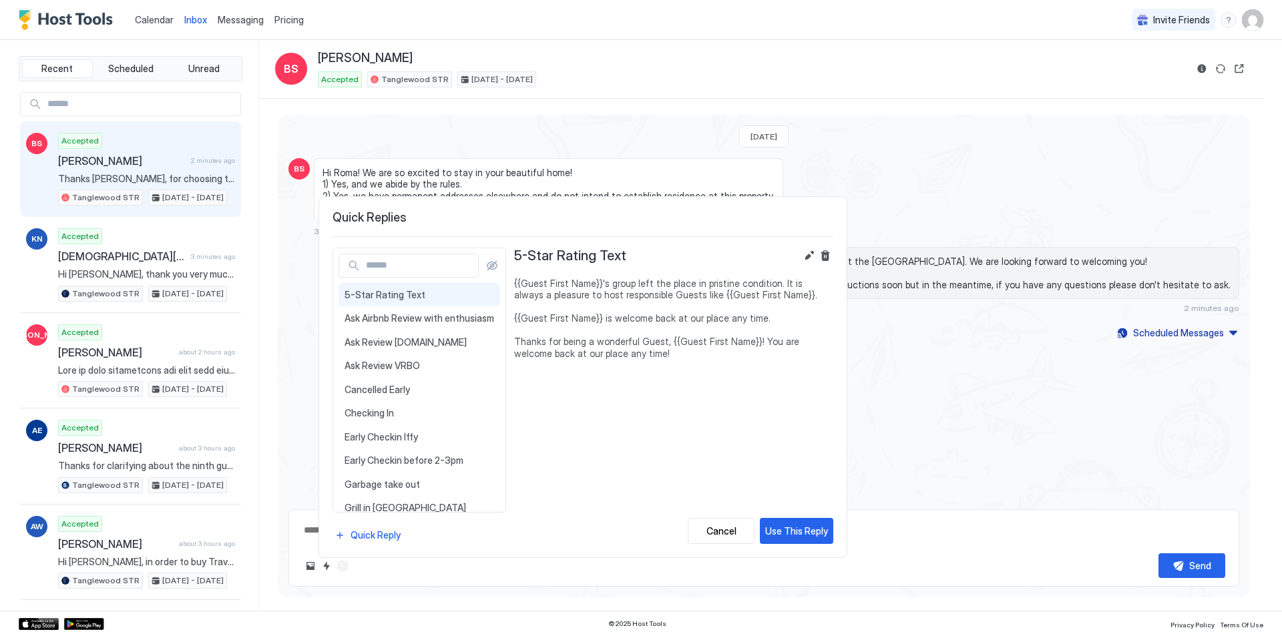
click at [526, 372] on div "{{Guest First Name}}'s group left the place in pristine condition. It is always…" at bounding box center [673, 392] width 319 height 228
click at [525, 394] on div "{{Guest First Name}}'s group left the place in pristine condition. It is always…" at bounding box center [673, 392] width 319 height 228
click at [529, 398] on div "{{Guest First Name}}'s group left the place in pristine condition. It is always…" at bounding box center [673, 392] width 319 height 228
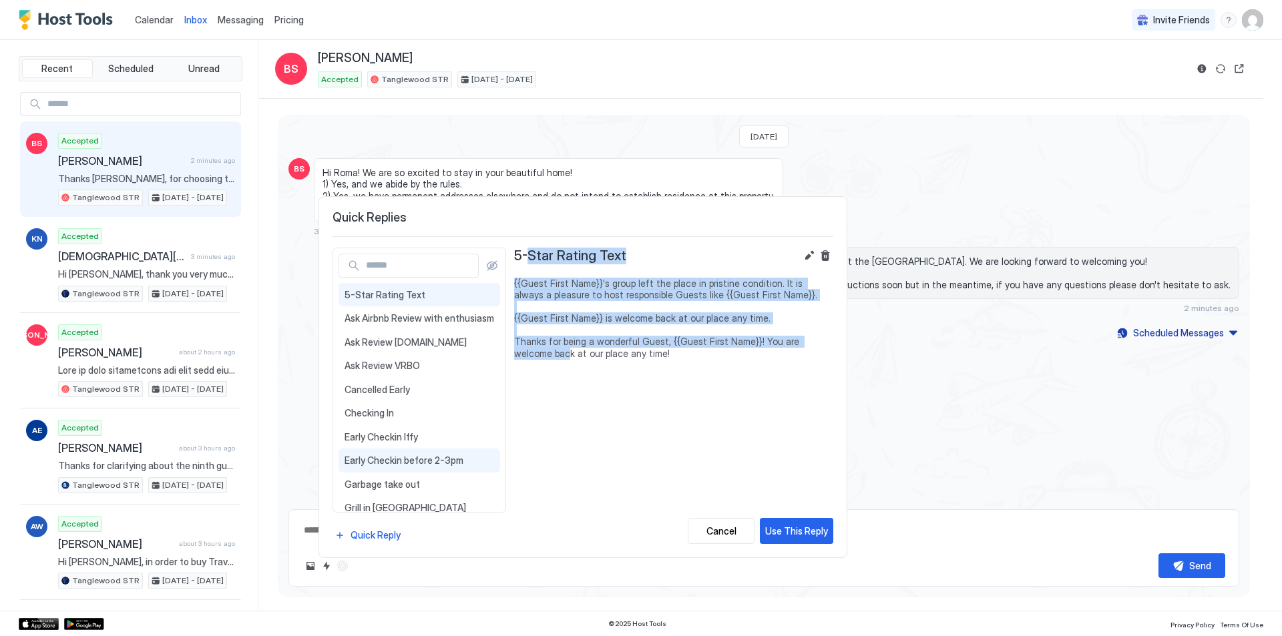
drag, startPoint x: 528, startPoint y: 263, endPoint x: 514, endPoint y: 471, distance: 208.2
click at [530, 395] on div "5-Star Rating Text {{Guest First Name}}'s group left the place in pristine cond…" at bounding box center [673, 377] width 319 height 258
click at [529, 509] on div "5-Star Rating Text {{Guest First Name}}'s group left the place in pristine cond…" at bounding box center [673, 396] width 319 height 297
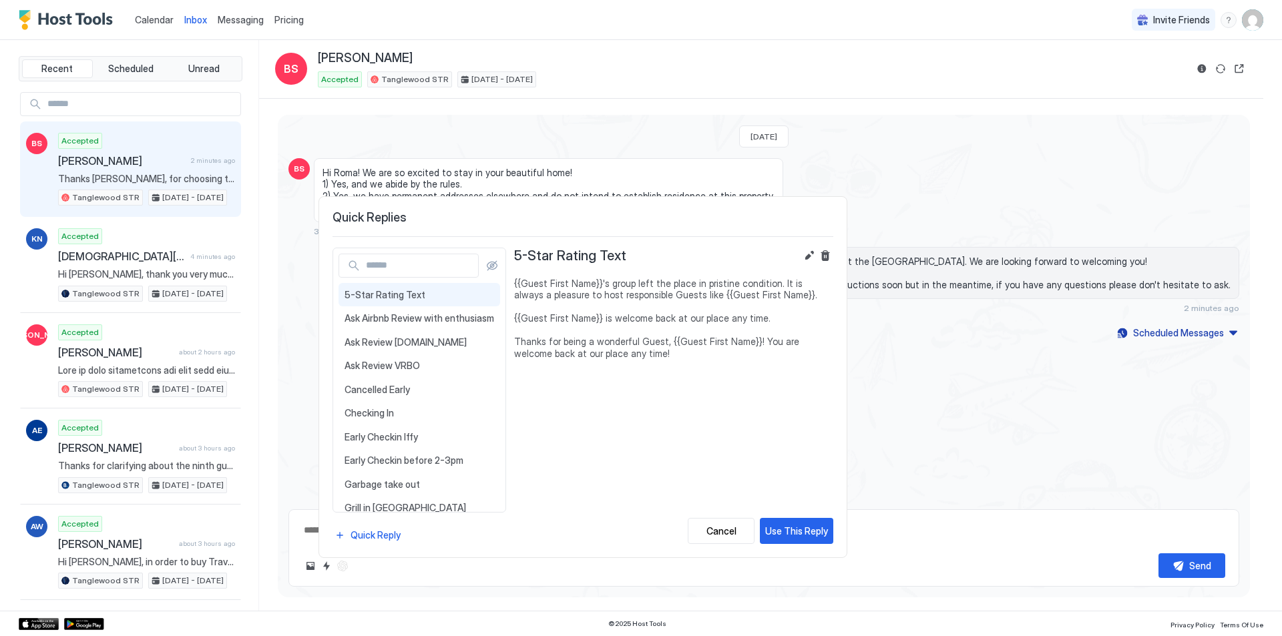
click at [528, 506] on div "5-Star Rating Text {{Guest First Name}}'s group left the place in pristine cond…" at bounding box center [673, 396] width 319 height 297
click at [411, 460] on span "Early Checkin before 2-3pm" at bounding box center [420, 461] width 150 height 12
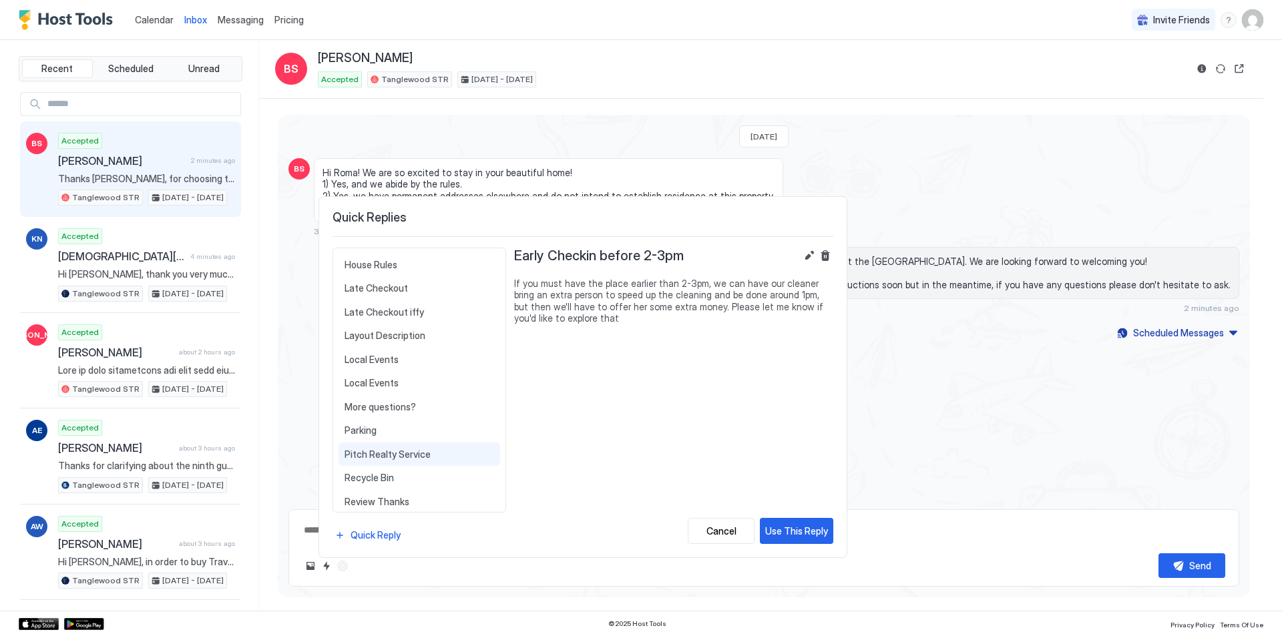
scroll to position [345, 0]
click at [410, 449] on span "Sleeping Arrangement" at bounding box center [420, 448] width 150 height 12
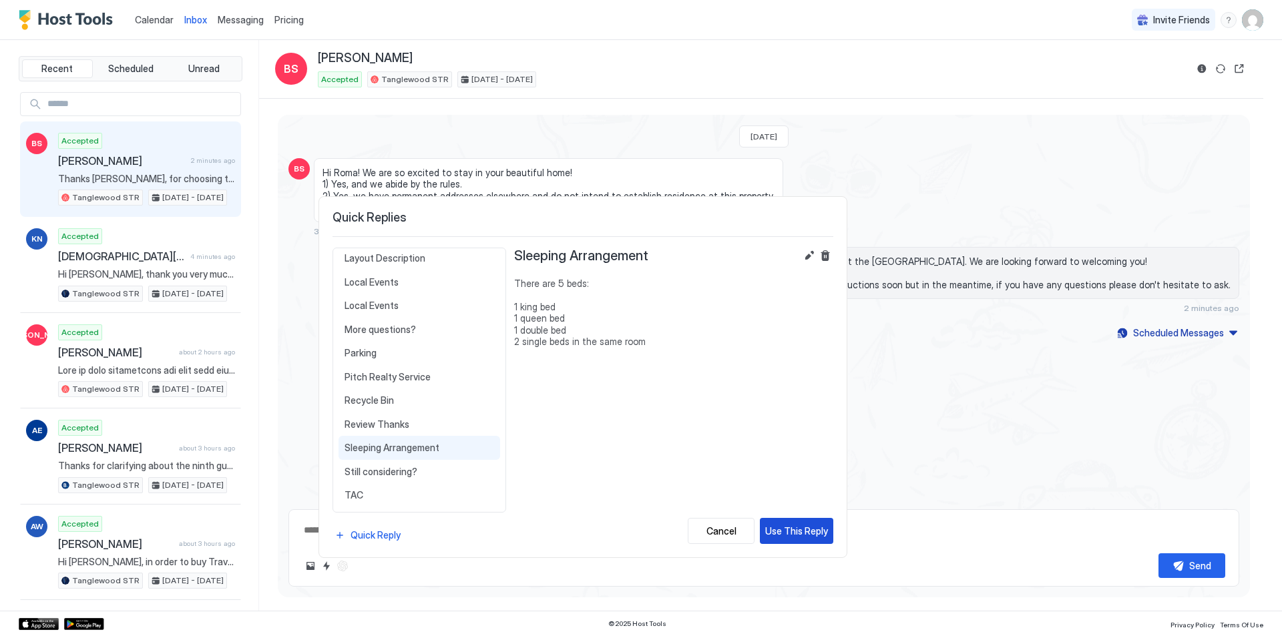
click at [787, 533] on div "Use This Reply" at bounding box center [796, 531] width 63 height 14
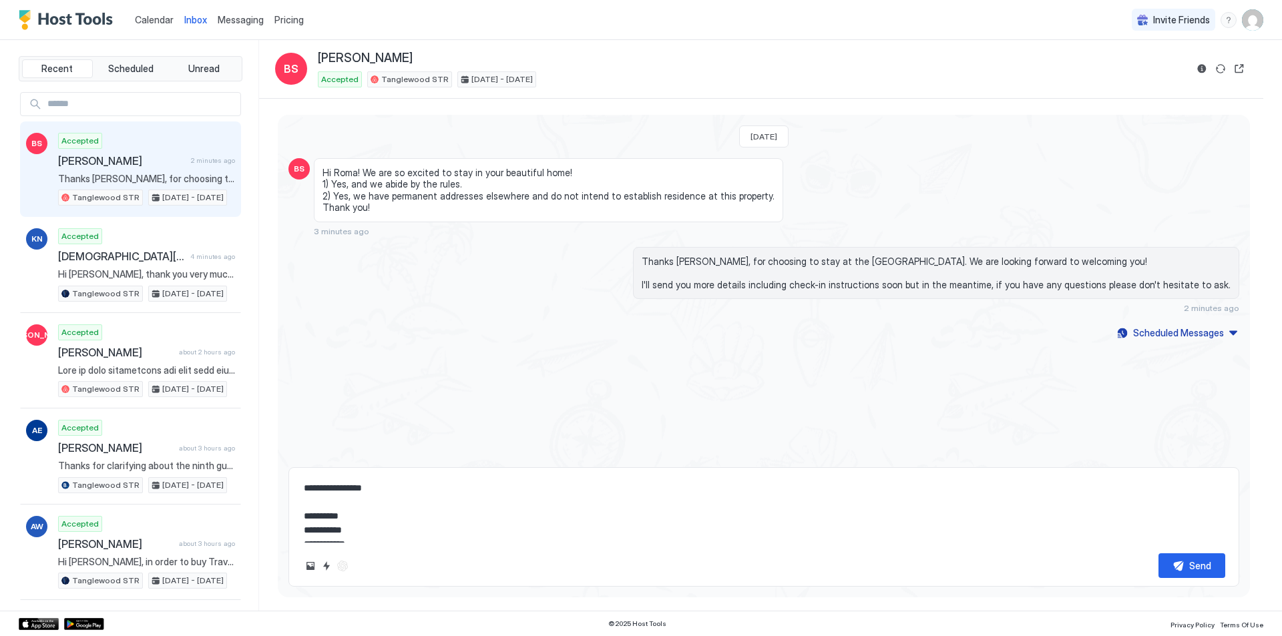
click at [307, 490] on textarea "**********" at bounding box center [764, 509] width 923 height 67
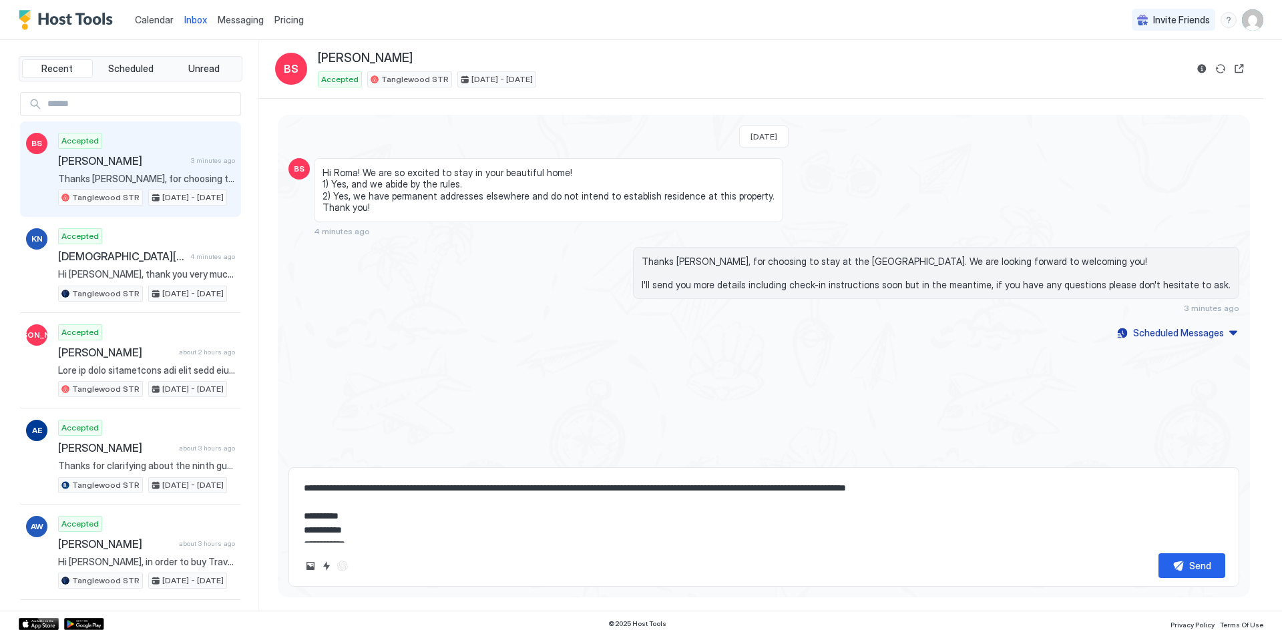
click at [355, 513] on textarea "**********" at bounding box center [764, 509] width 923 height 67
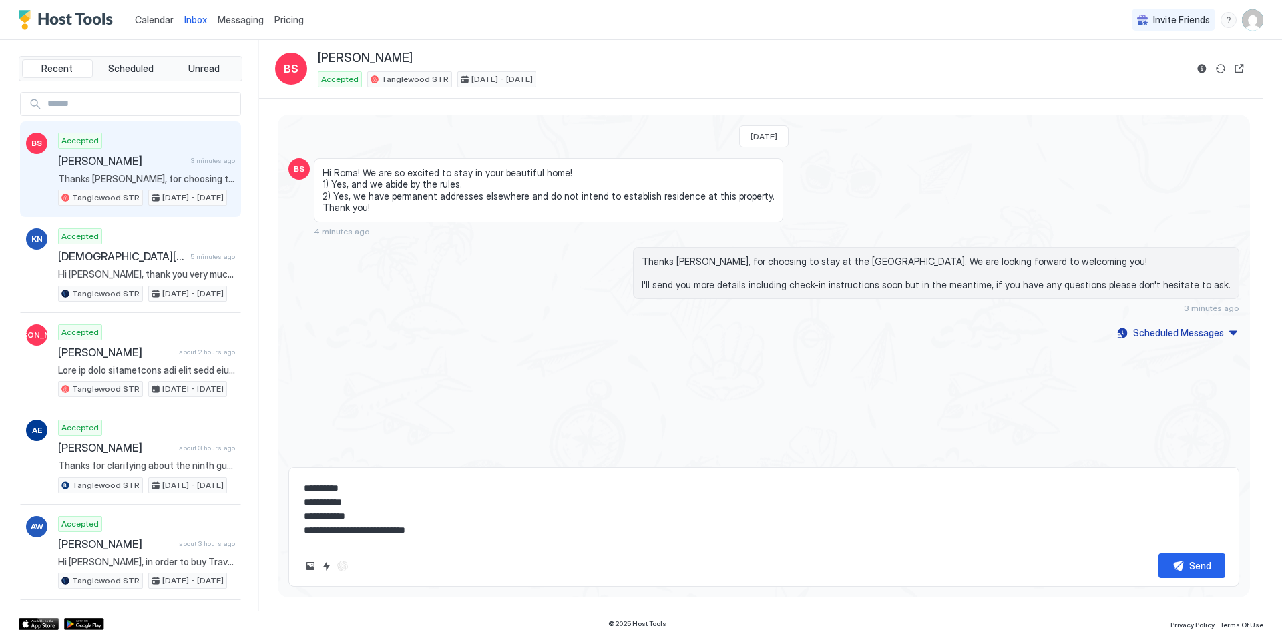
scroll to position [0, 0]
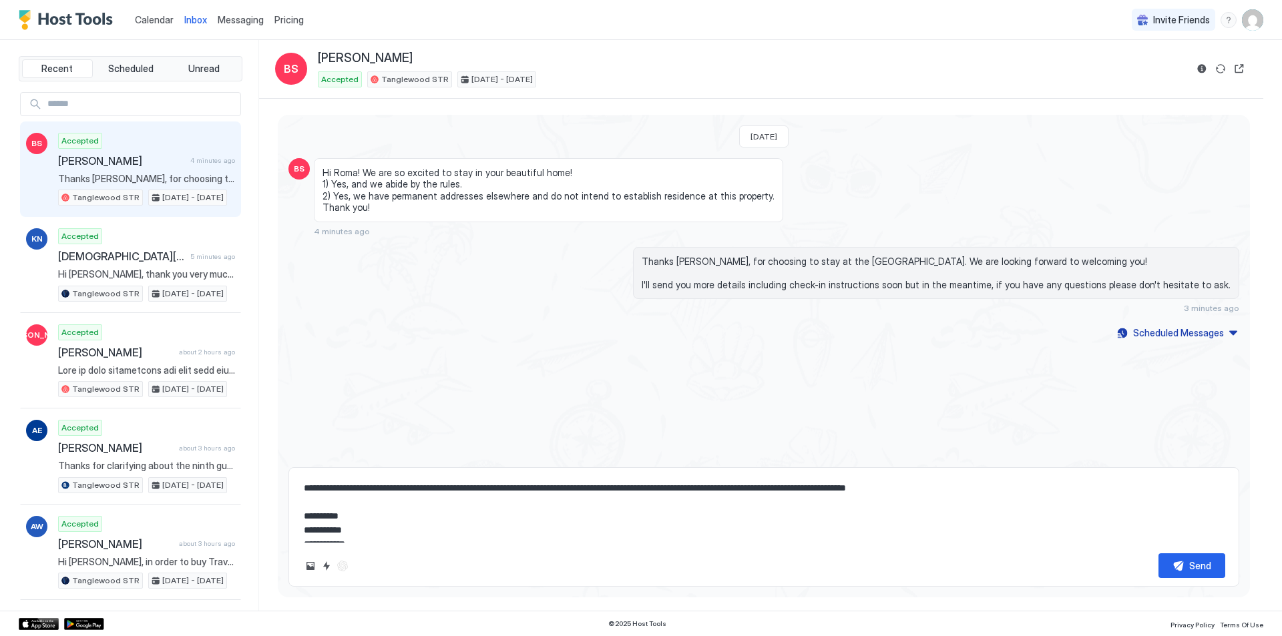
click at [882, 488] on textarea "**********" at bounding box center [764, 509] width 923 height 67
click at [745, 488] on textarea "**********" at bounding box center [764, 509] width 923 height 67
click at [745, 487] on textarea "**********" at bounding box center [764, 509] width 923 height 67
click at [873, 488] on textarea "**********" at bounding box center [764, 509] width 923 height 67
click at [890, 487] on textarea "**********" at bounding box center [764, 509] width 923 height 67
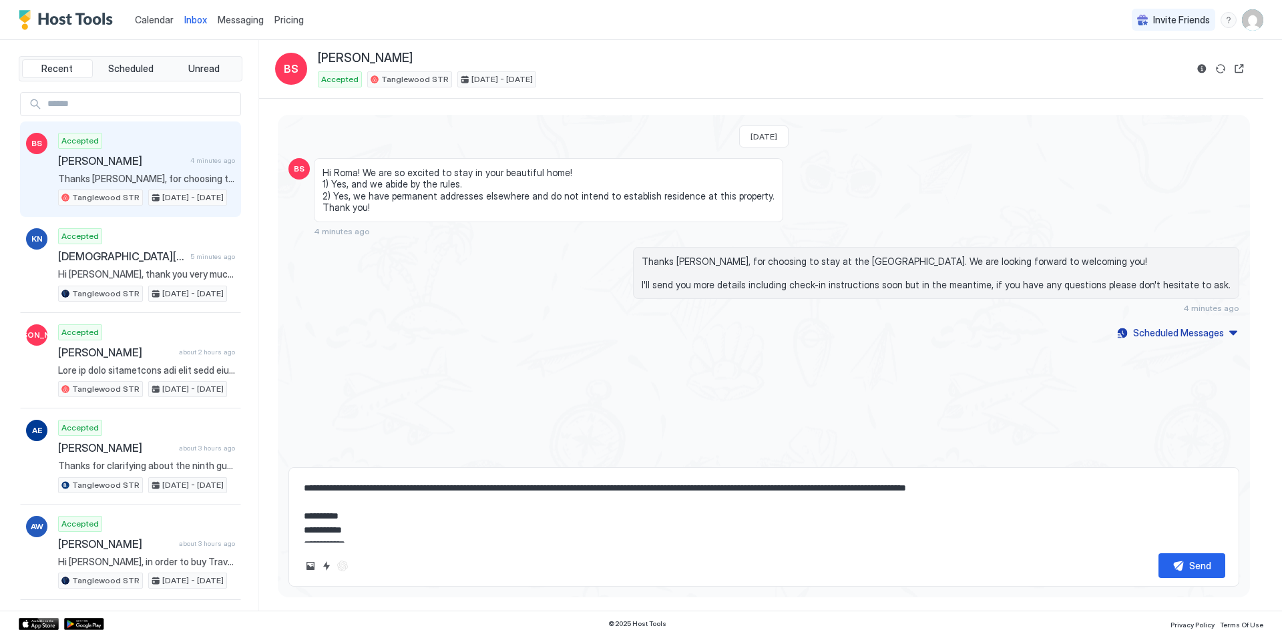
click at [582, 489] on textarea "**********" at bounding box center [764, 509] width 923 height 67
click at [1095, 485] on textarea "**********" at bounding box center [764, 509] width 923 height 67
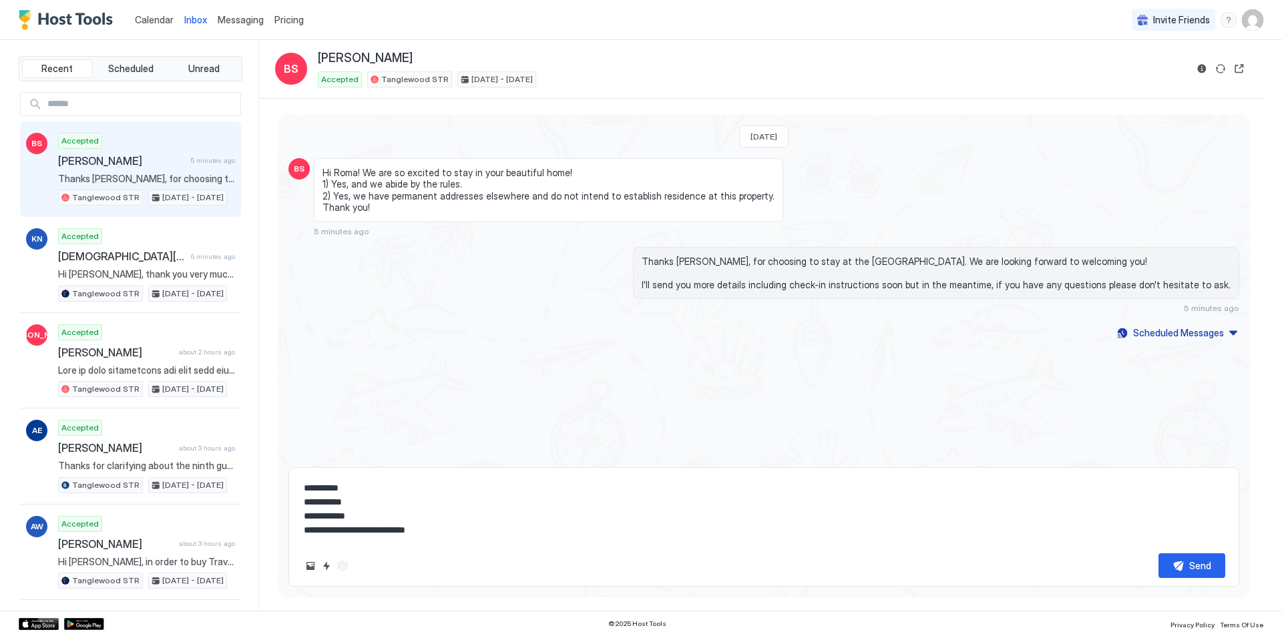
click at [454, 531] on textarea "**********" at bounding box center [764, 509] width 923 height 67
type textarea "**********"
click at [1195, 574] on button "Send" at bounding box center [1192, 566] width 67 height 25
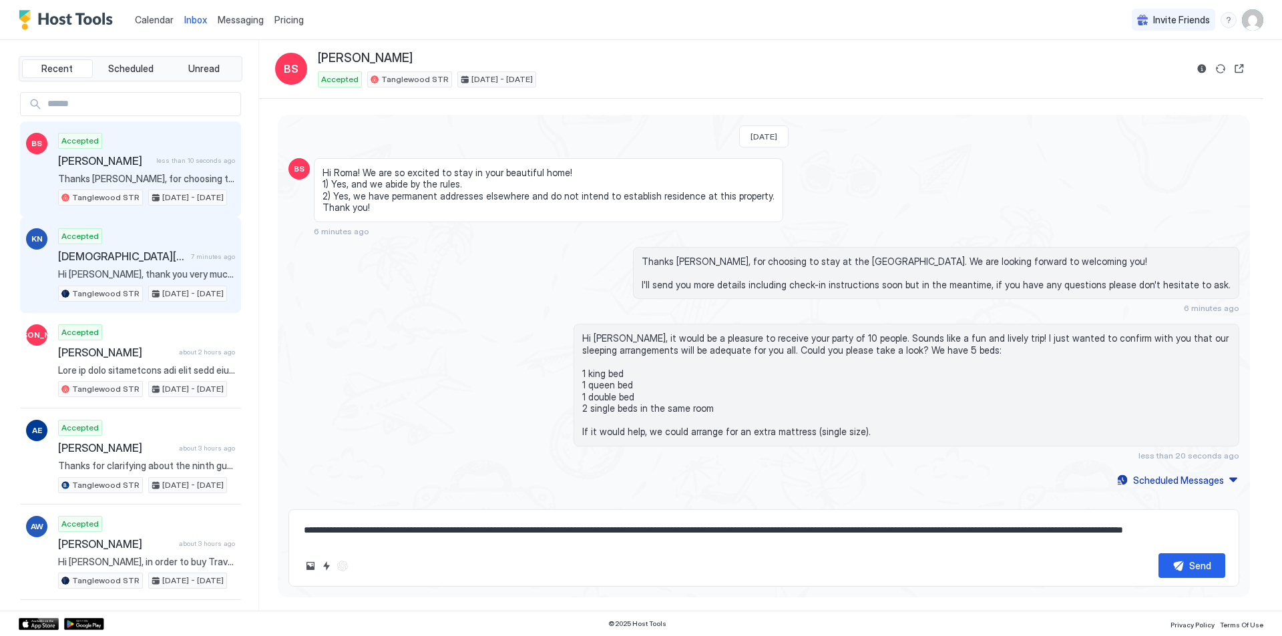
click at [130, 260] on span "[DEMOGRAPHIC_DATA][PERSON_NAME]" at bounding box center [122, 256] width 128 height 13
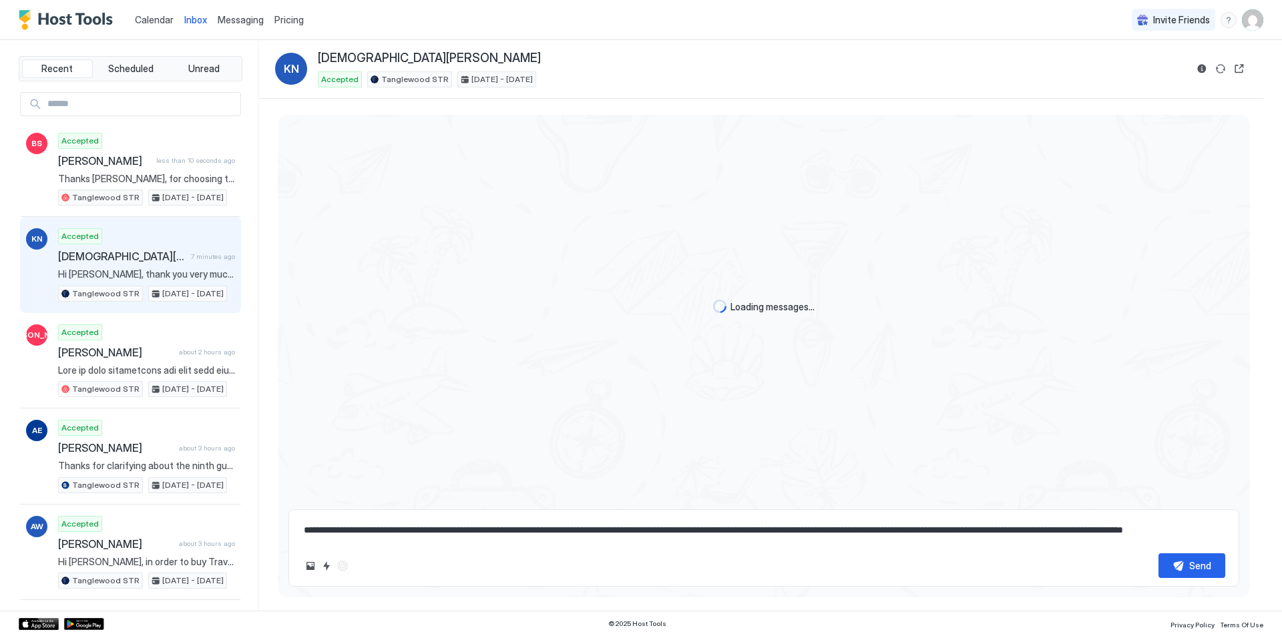
scroll to position [2617, 0]
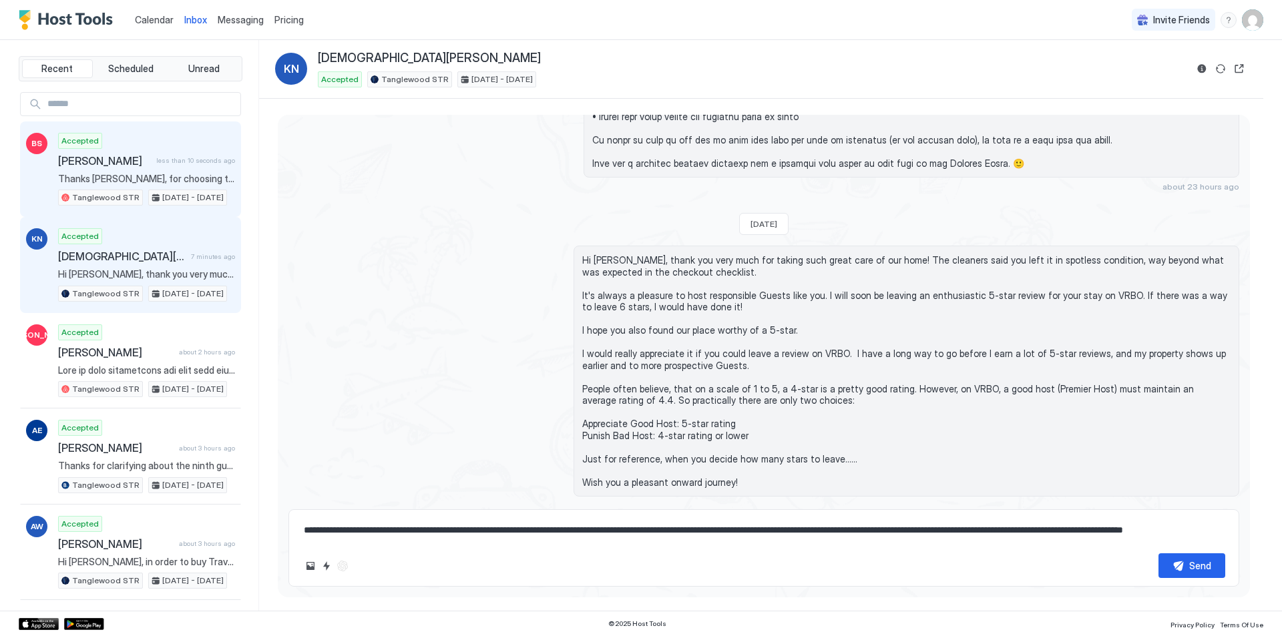
click at [122, 171] on div "Accepted [PERSON_NAME] less than 10 seconds ago Thanks [PERSON_NAME], for choos…" at bounding box center [146, 169] width 177 height 73
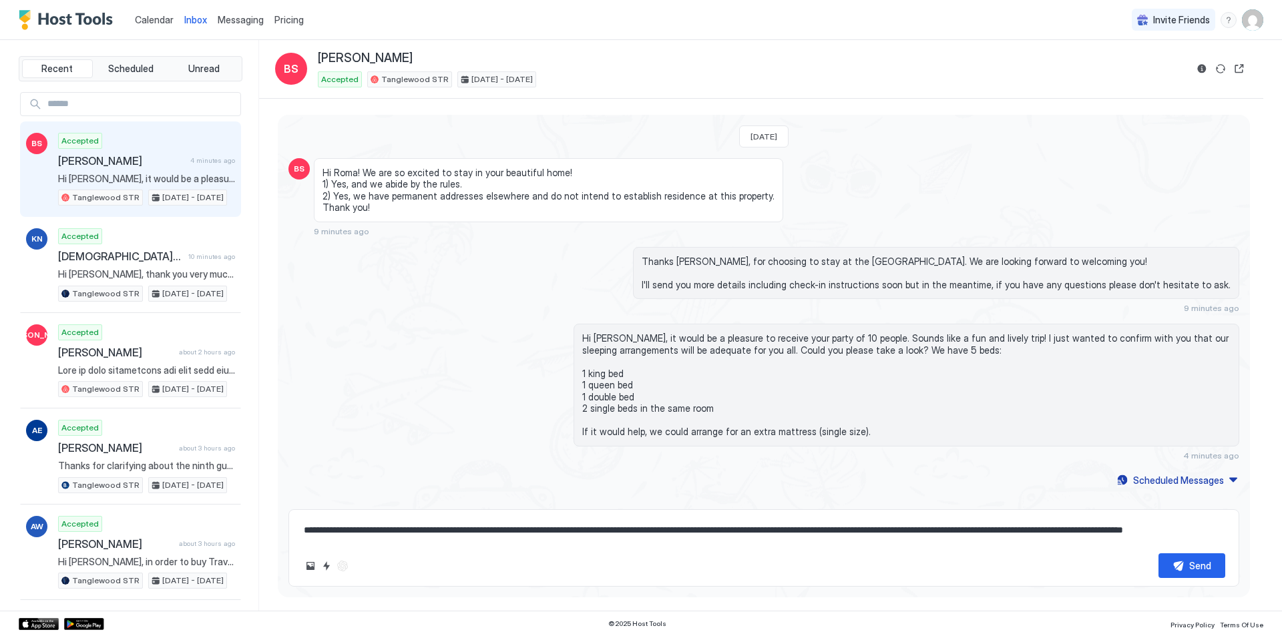
click at [159, 16] on span "Calendar" at bounding box center [154, 19] width 39 height 11
